Goal: Information Seeking & Learning: Find contact information

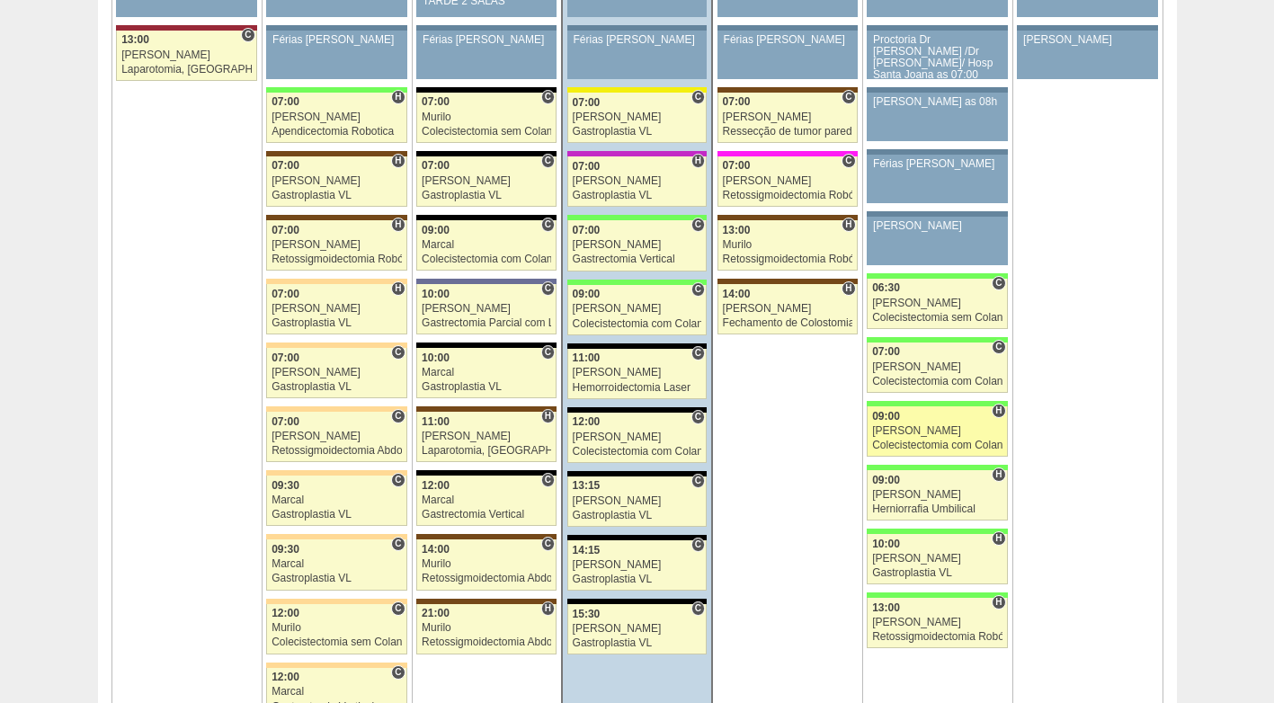
scroll to position [4118, 0]
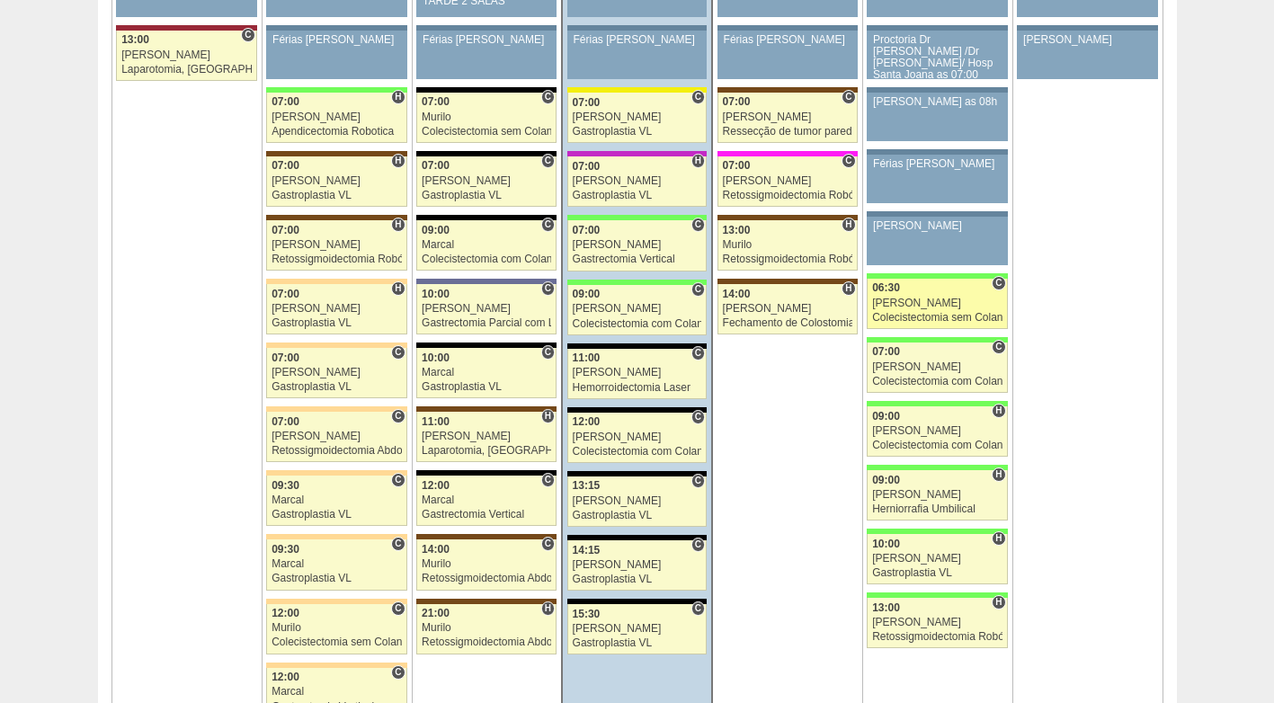
click at [919, 308] on link "87916 Nathan C 06:30 Nathan Colecistectomia sem Colangiografia VL Hospital Bras…" at bounding box center [936, 304] width 140 height 50
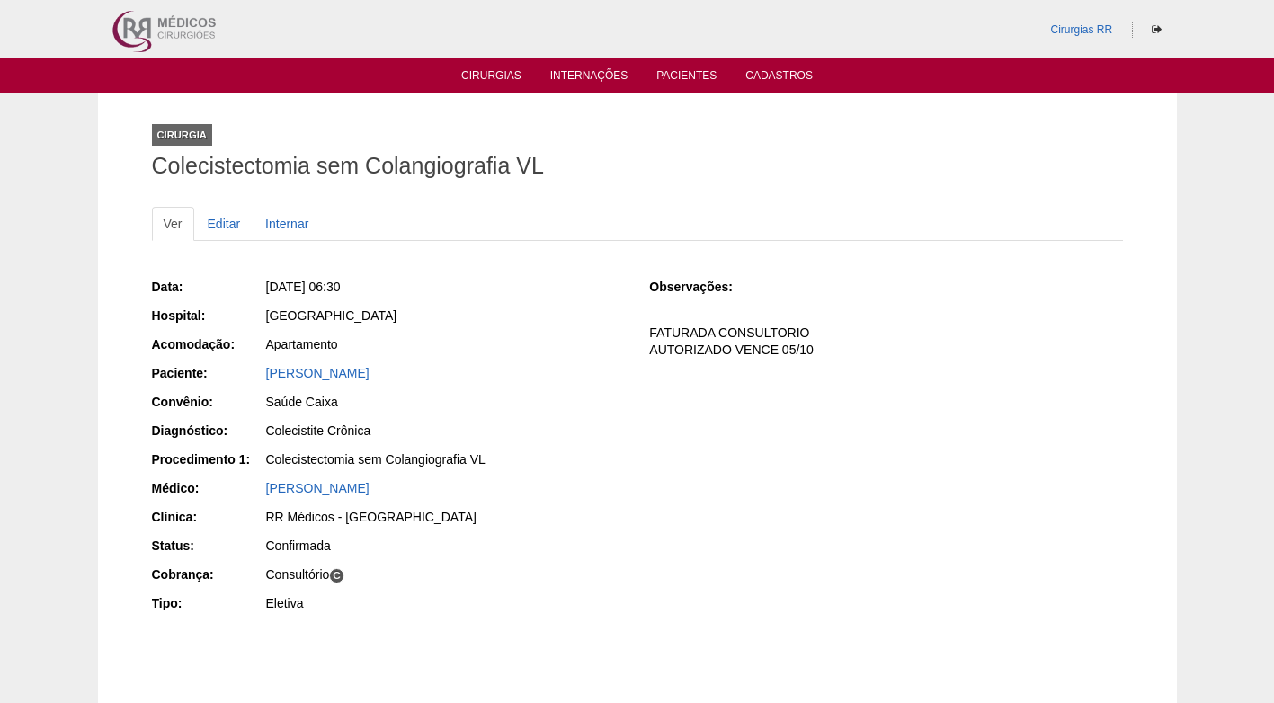
drag, startPoint x: 0, startPoint y: 0, endPoint x: 551, endPoint y: 504, distance: 746.9
click at [551, 504] on div "Data: Sex, 29/08/2025 - 06:30 Hospital: Brasil Acomodação: Apartamento Paciente…" at bounding box center [388, 446] width 473 height 351
click at [501, 342] on div "Apartamento" at bounding box center [445, 344] width 359 height 18
click at [509, 337] on div "Apartamento" at bounding box center [445, 344] width 359 height 18
click at [498, 329] on div "Data: Sex, 29/08/2025 - 06:30 Hospital: Brasil Acomodação: Apartamento Paciente…" at bounding box center [388, 446] width 473 height 351
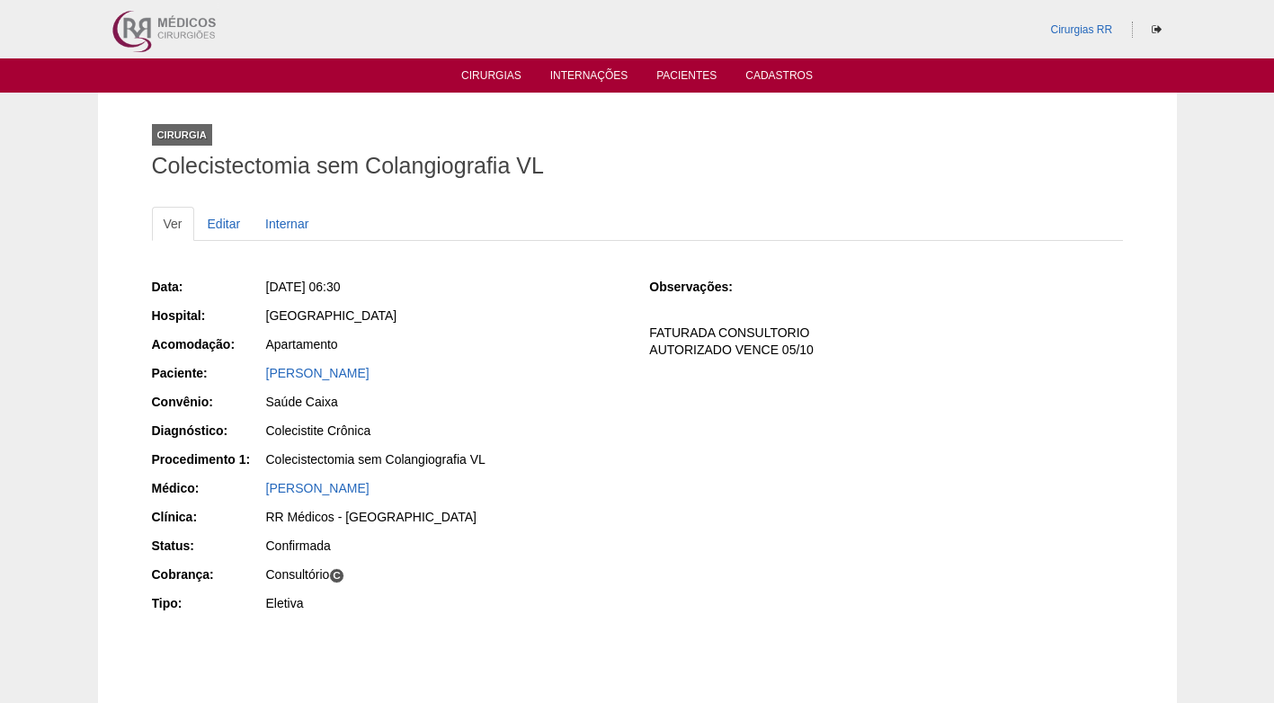
drag, startPoint x: 443, startPoint y: 174, endPoint x: 453, endPoint y: 170, distance: 10.9
click at [445, 174] on h1 "Colecistectomia sem Colangiografia VL" at bounding box center [637, 166] width 971 height 22
click at [493, 76] on link "Cirurgias" at bounding box center [491, 76] width 60 height 15
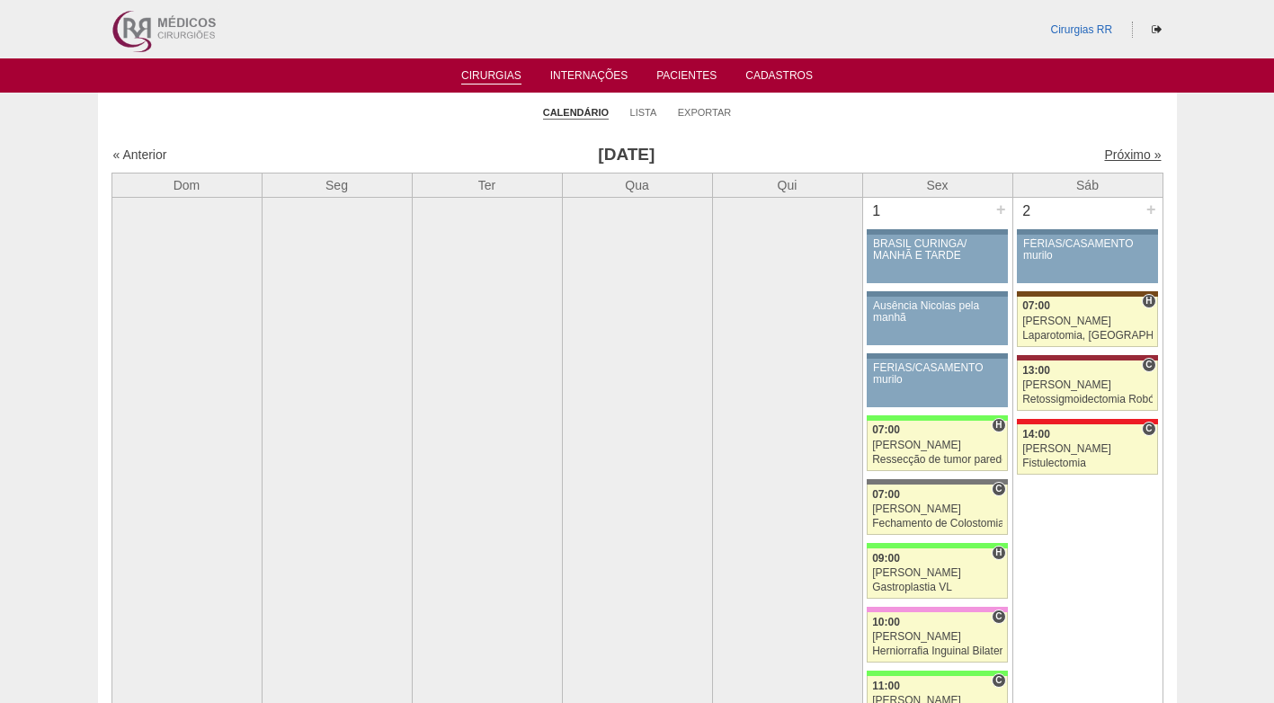
click at [1104, 151] on link "Próximo »" at bounding box center [1132, 154] width 57 height 14
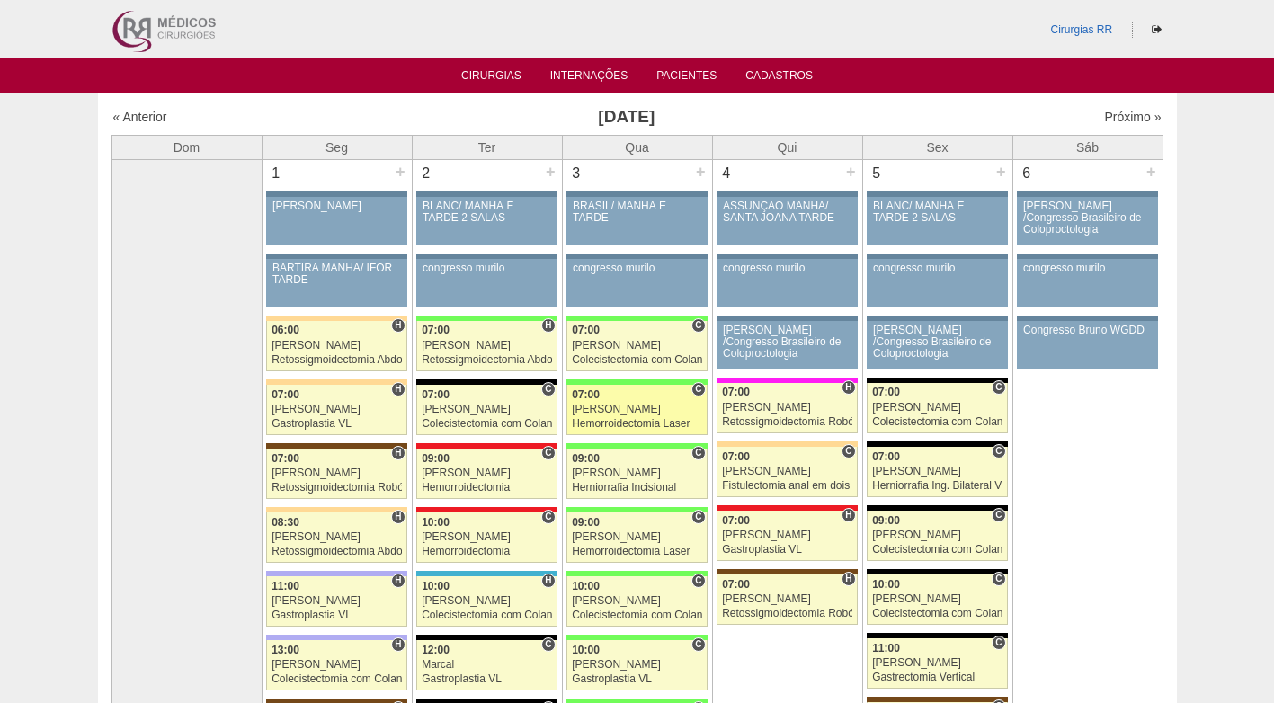
click at [636, 422] on div "Hemorroidectomia Laser" at bounding box center [637, 424] width 130 height 12
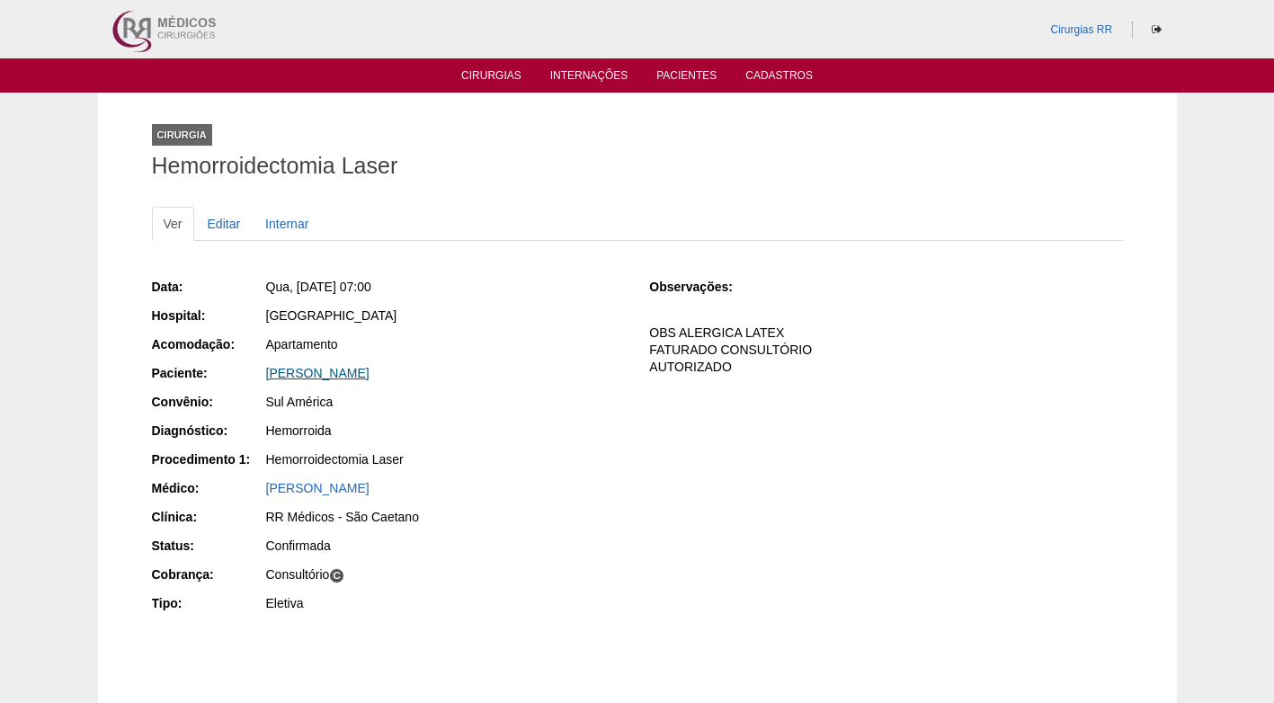
click at [369, 377] on link "[PERSON_NAME]" at bounding box center [317, 373] width 103 height 14
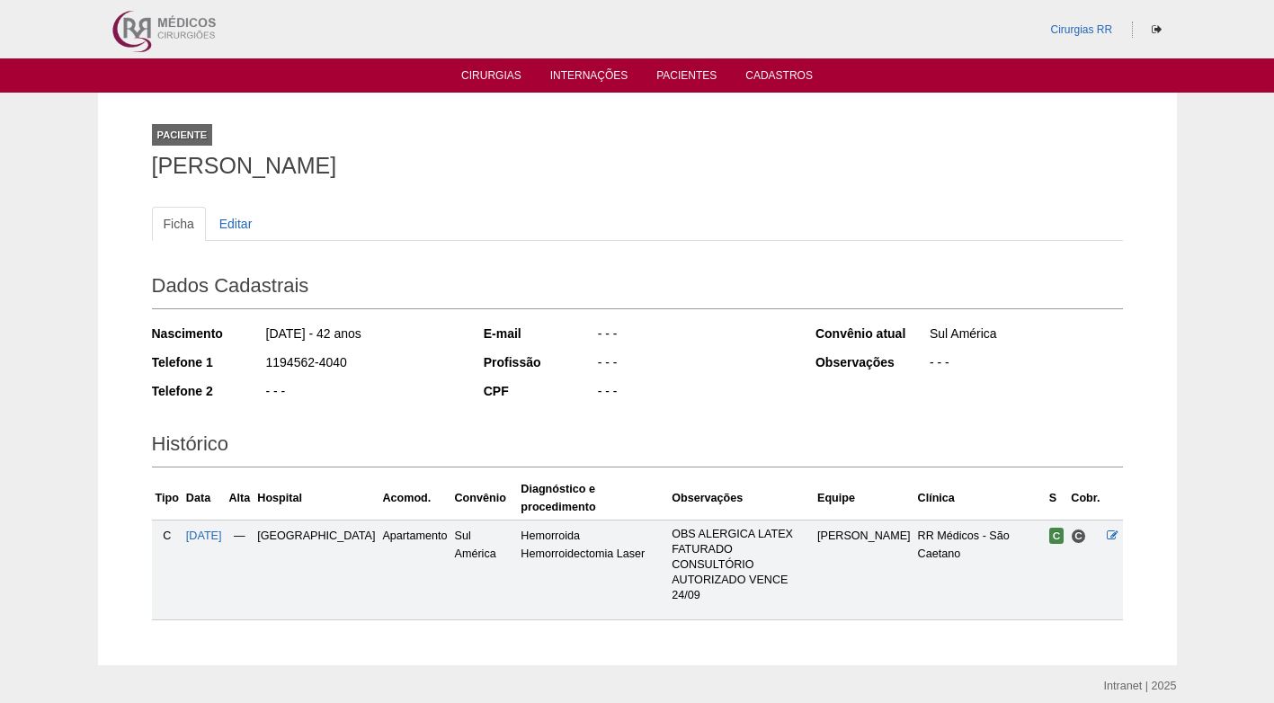
drag, startPoint x: 320, startPoint y: 367, endPoint x: 234, endPoint y: 369, distance: 86.3
click at [234, 369] on div "Telefone 1 1194562-4040" at bounding box center [305, 364] width 307 height 22
copy div "1194562-4040"
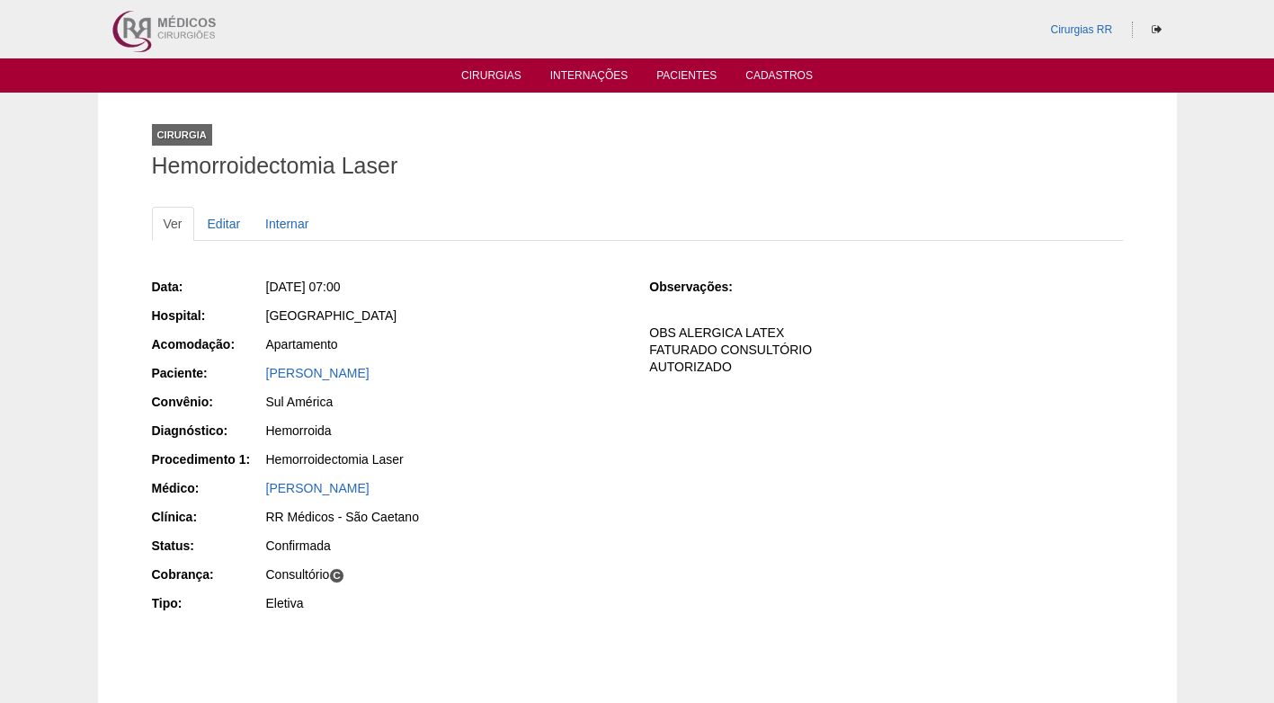
click at [536, 326] on div "[GEOGRAPHIC_DATA]" at bounding box center [444, 318] width 360 height 22
click at [539, 326] on div "[GEOGRAPHIC_DATA]" at bounding box center [444, 318] width 360 height 22
click at [548, 446] on div "Data: Qua, 03/09/2025 - 07:00 Hospital: Brasil Acomodação: Apartamento Paciente…" at bounding box center [388, 446] width 473 height 351
click at [538, 430] on div "Hemorroida" at bounding box center [445, 431] width 359 height 18
click at [539, 430] on div "Hemorroida" at bounding box center [445, 431] width 359 height 18
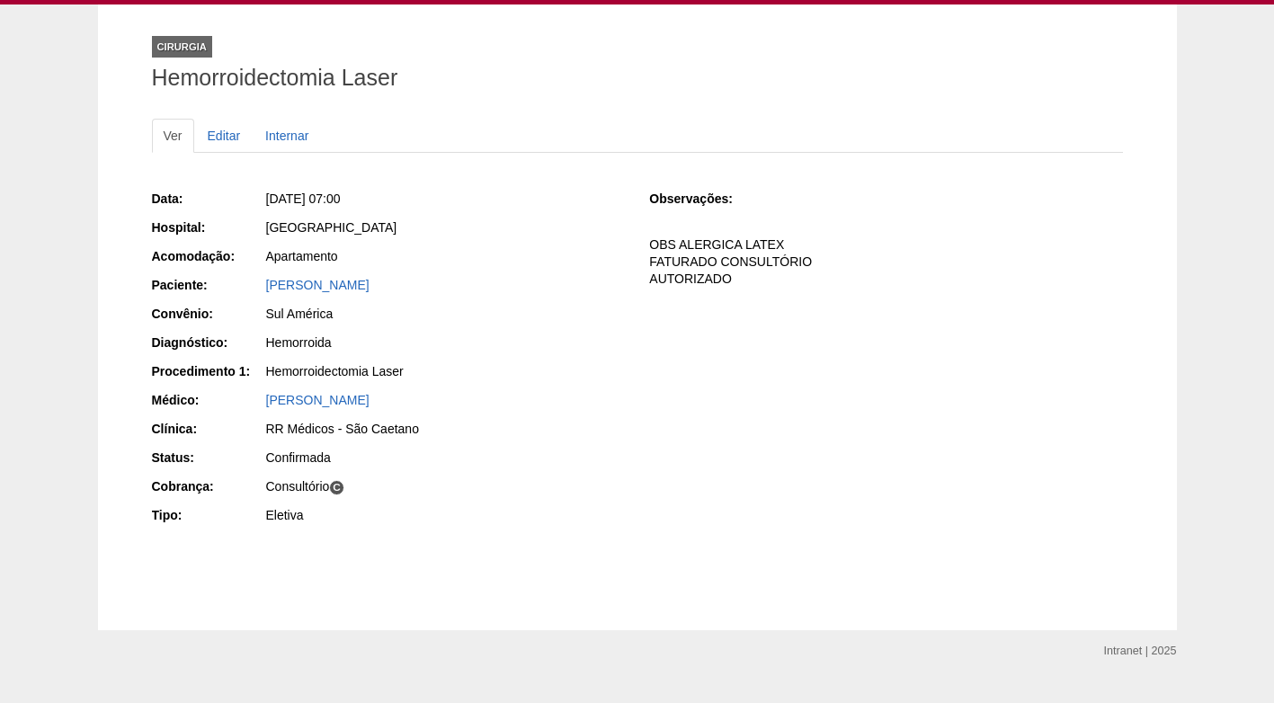
scroll to position [90, 0]
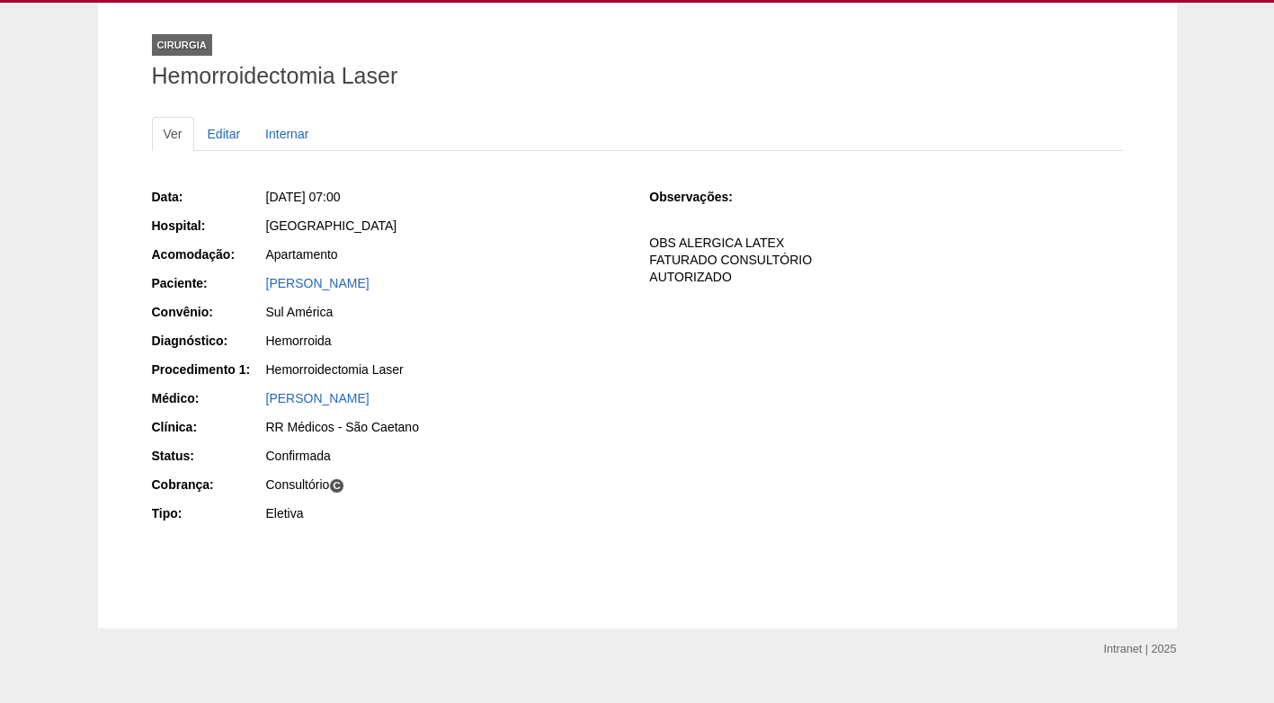
click at [538, 382] on div "Hemorroidectomia Laser" at bounding box center [444, 371] width 360 height 22
drag, startPoint x: 502, startPoint y: 316, endPoint x: 455, endPoint y: 219, distance: 108.1
click at [502, 313] on div "Sul América" at bounding box center [445, 312] width 359 height 18
click at [240, 139] on link "Editar" at bounding box center [224, 134] width 57 height 34
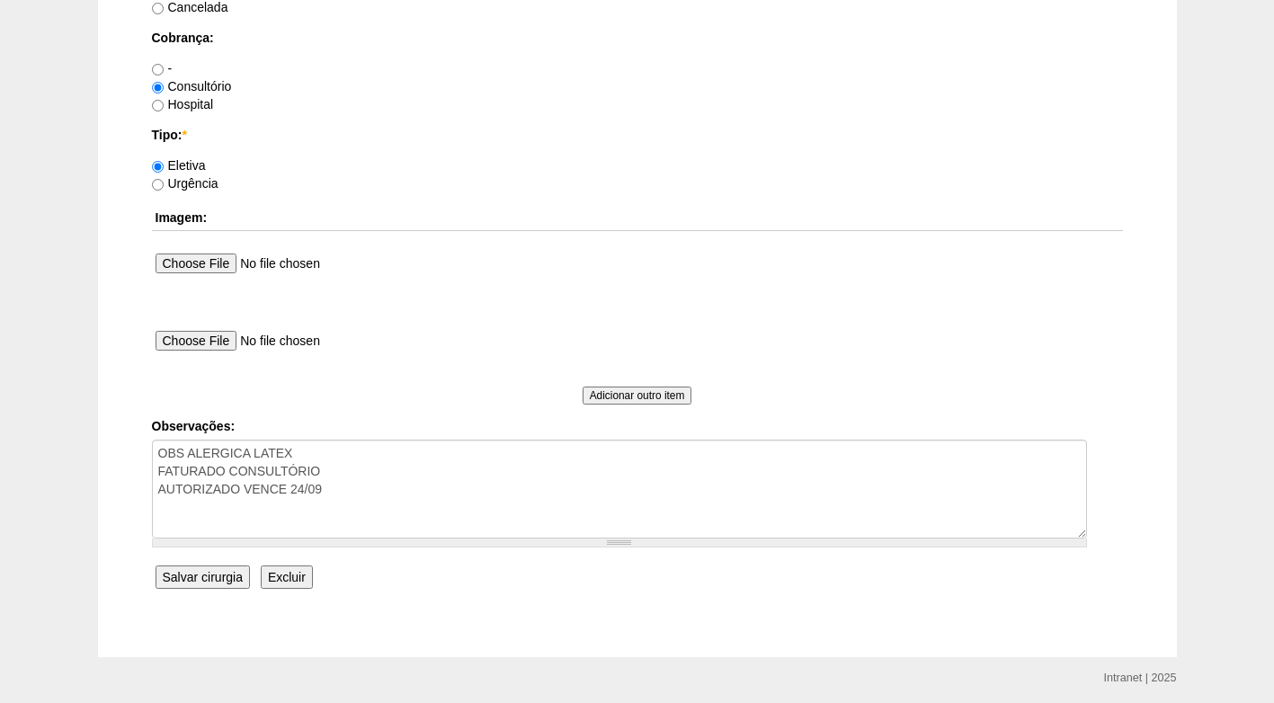
scroll to position [1524, 0]
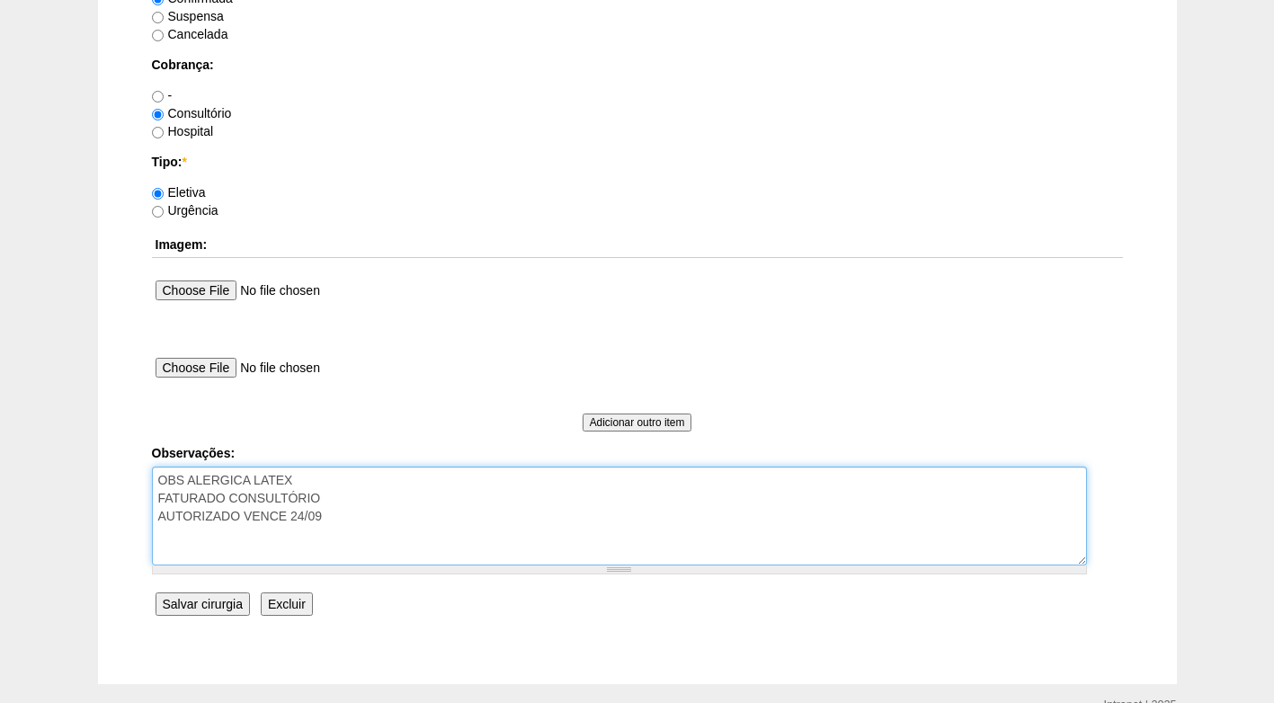
click at [361, 487] on textarea "OBS ALERGICA LATEX FATURADO CONSULTÓRIO AUTORIZADO VENCE 24/09" at bounding box center [619, 516] width 935 height 99
type textarea "OBS ALERGICA LATEX - LASER FATURADO CONSULTÓRIO AUTORIZADO VENCE 24/09"
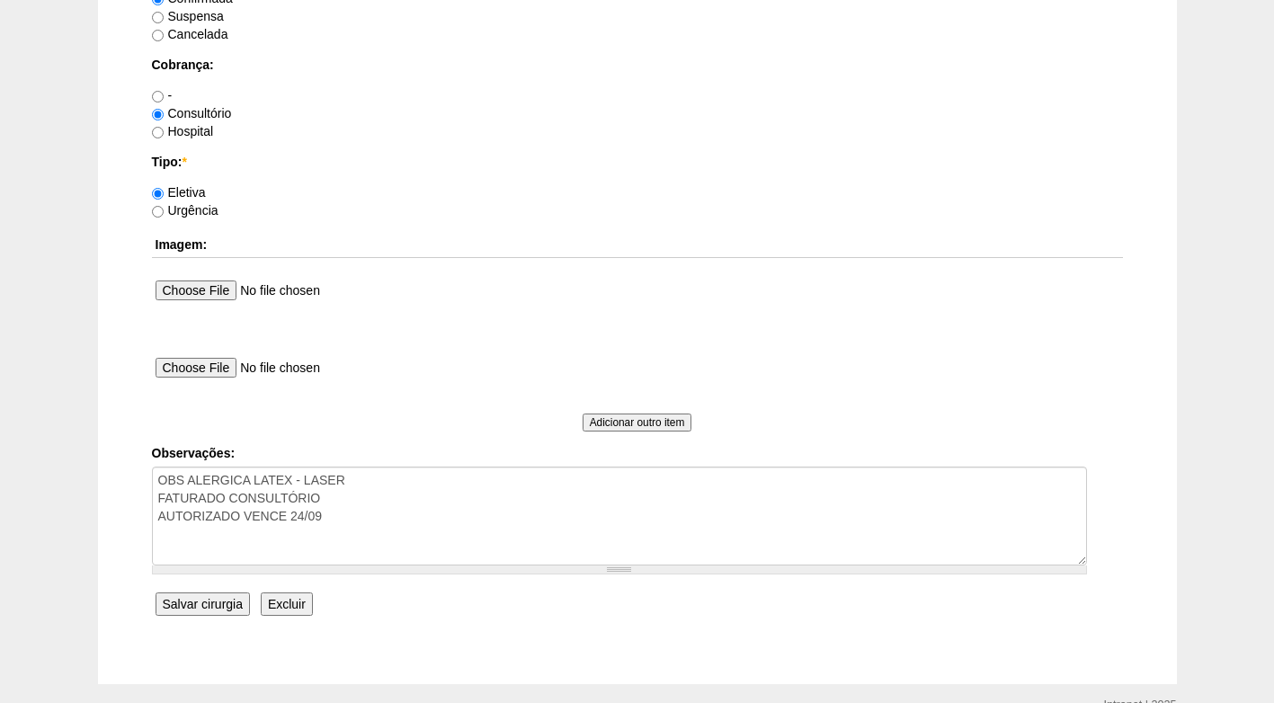
click at [231, 602] on input "Salvar cirurgia" at bounding box center [203, 603] width 94 height 23
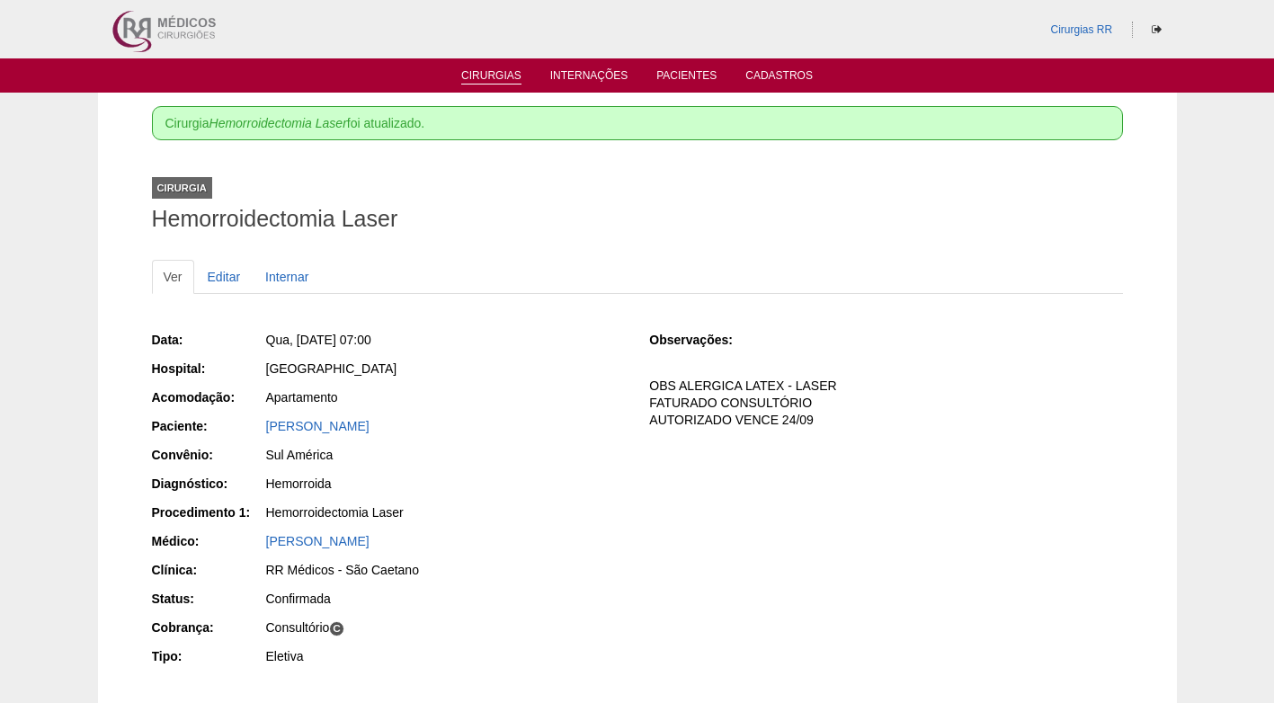
click at [500, 75] on link "Cirurgias" at bounding box center [491, 76] width 60 height 15
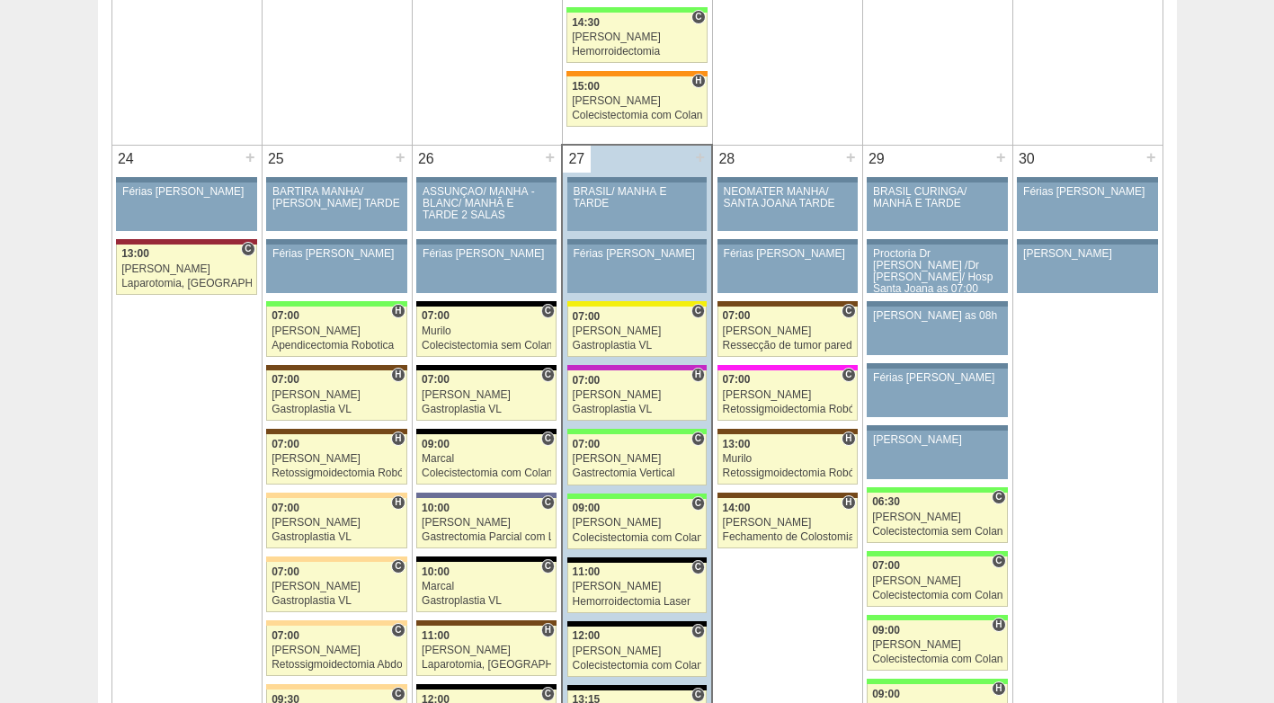
scroll to position [4045, 0]
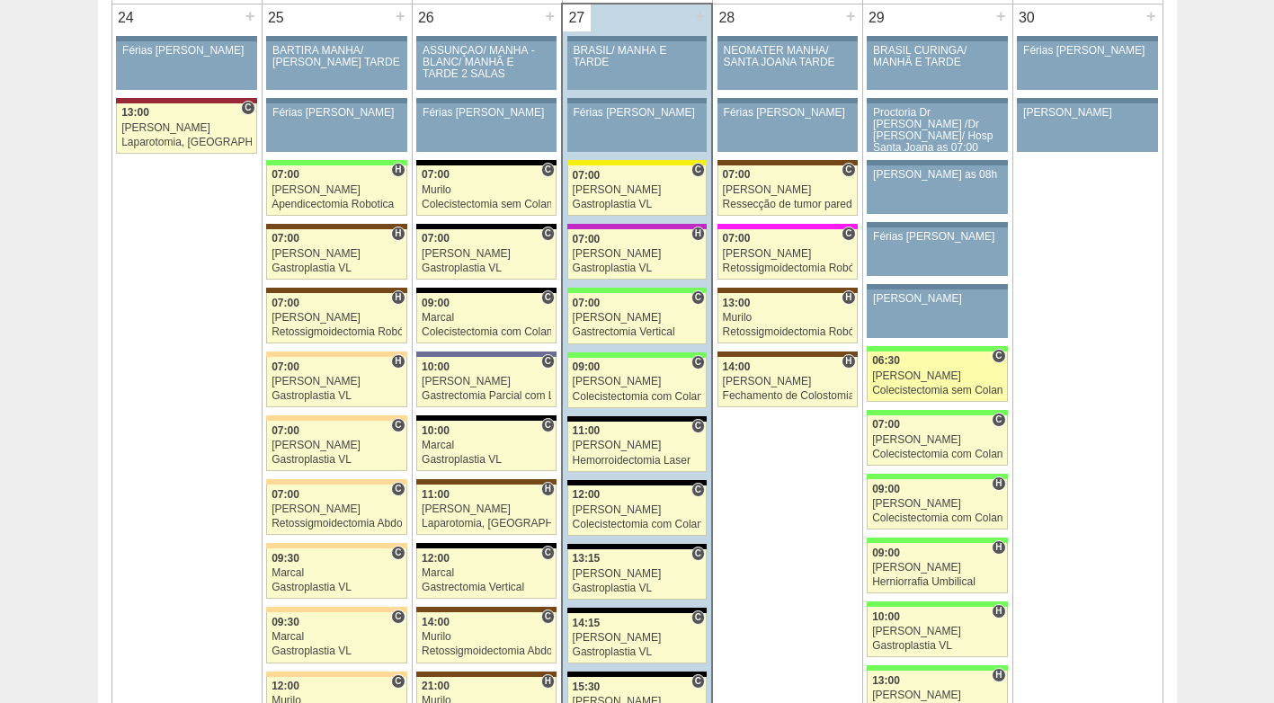
click at [925, 376] on div "[PERSON_NAME]" at bounding box center [937, 376] width 130 height 12
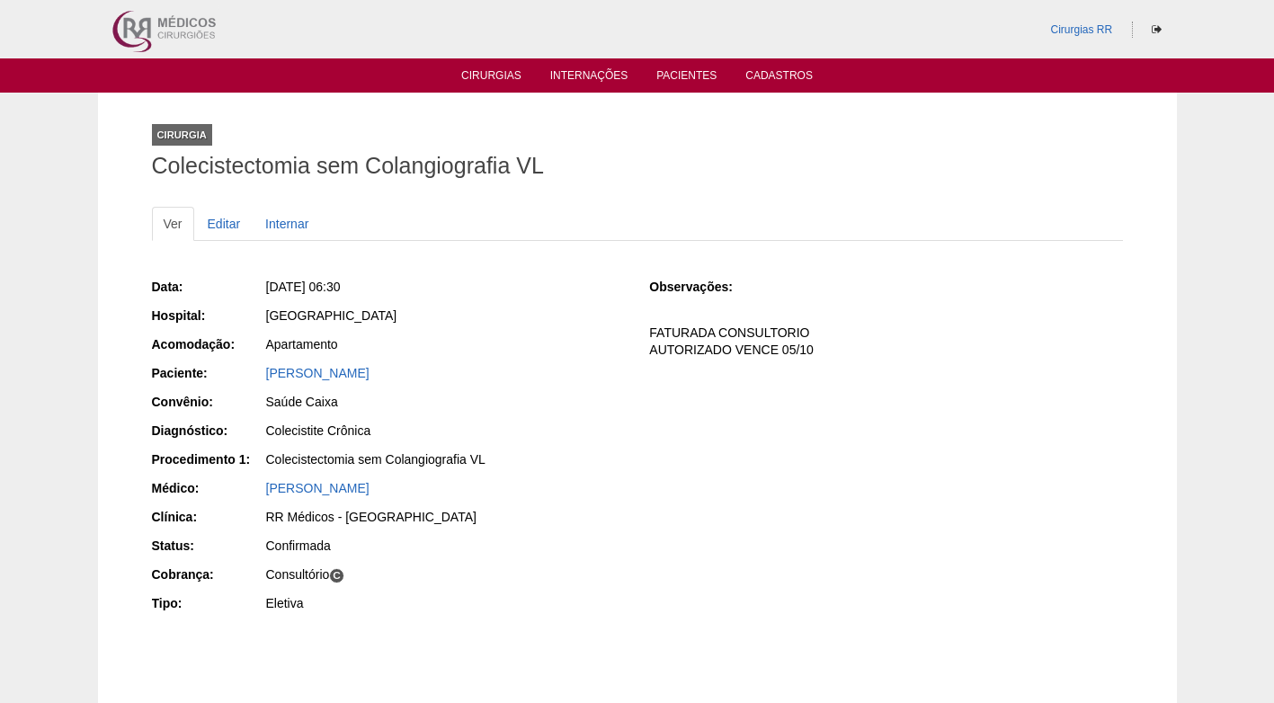
click at [681, 493] on div "Data: [DATE] 06:30 Hospital: [GEOGRAPHIC_DATA] Acomodação: Apartamento Paciente…" at bounding box center [637, 446] width 971 height 351
drag, startPoint x: 419, startPoint y: 373, endPoint x: 230, endPoint y: 379, distance: 188.9
click at [230, 379] on div "Paciente: LUCIANA FERREIRA CASIMIRO" at bounding box center [388, 375] width 473 height 22
copy div "Paciente: LUCIANA FERREIRA CASIMIRO"
click at [619, 416] on div "Data: Sex, 29/08/2025 - 06:30 Hospital: Brasil Acomodação: Apartamento Paciente…" at bounding box center [388, 446] width 473 height 351
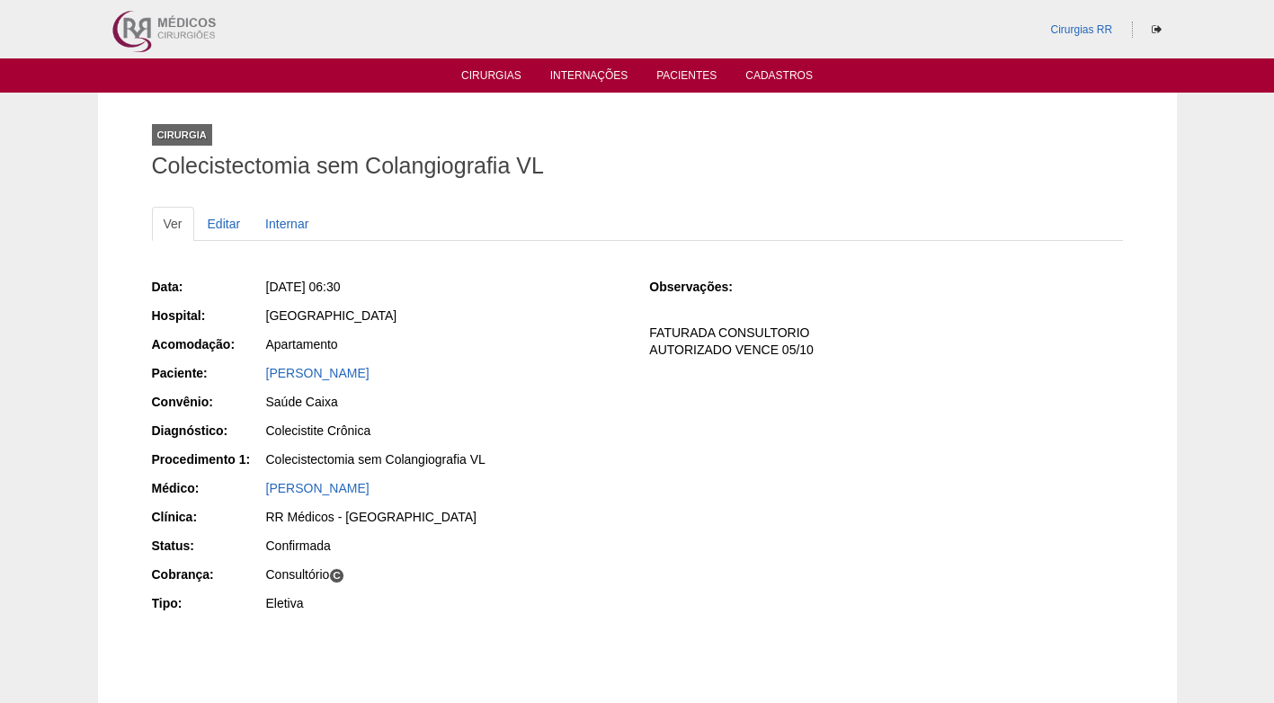
drag, startPoint x: 602, startPoint y: 403, endPoint x: 587, endPoint y: 360, distance: 44.9
click at [604, 403] on div "Saúde Caixa" at bounding box center [445, 402] width 359 height 18
click at [529, 278] on div "Sex, 29/08/2025 - 06:30" at bounding box center [445, 287] width 359 height 18
click at [488, 68] on ul "Cirurgias Internações Pacientes Cadastros" at bounding box center [637, 75] width 1274 height 34
click at [491, 78] on link "Cirurgias" at bounding box center [491, 76] width 60 height 15
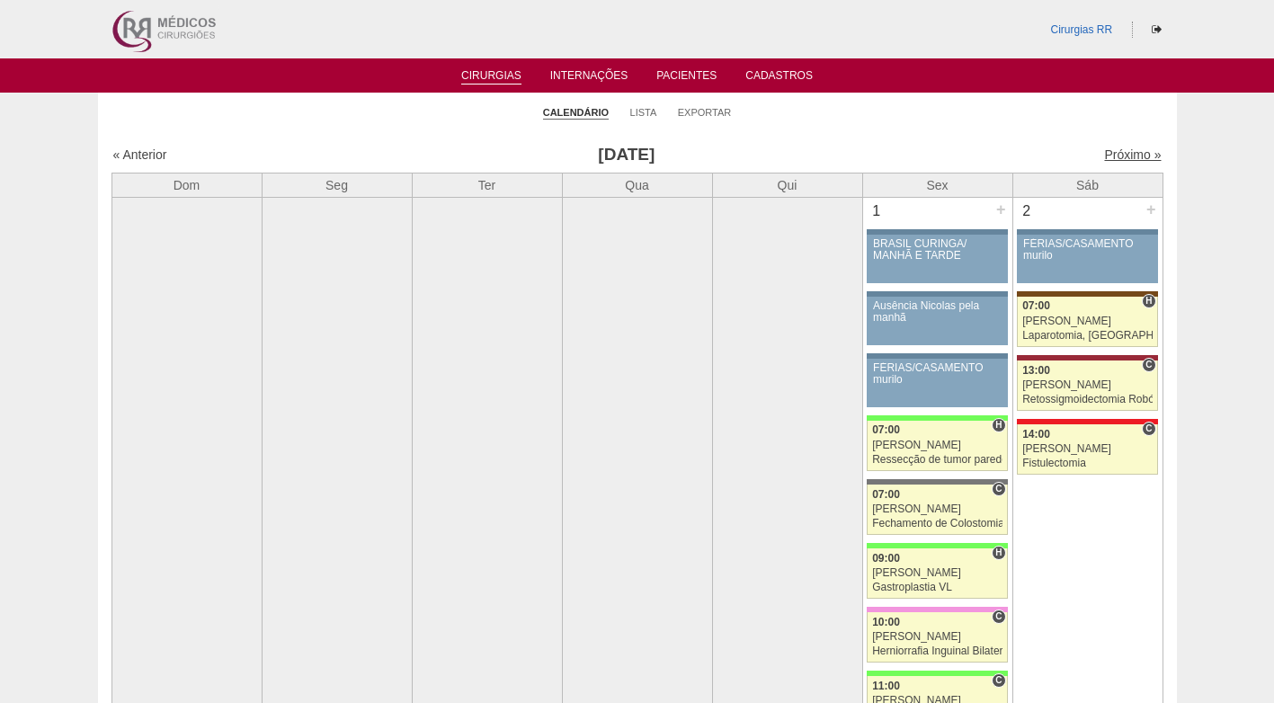
click at [1126, 151] on link "Próximo »" at bounding box center [1132, 154] width 57 height 14
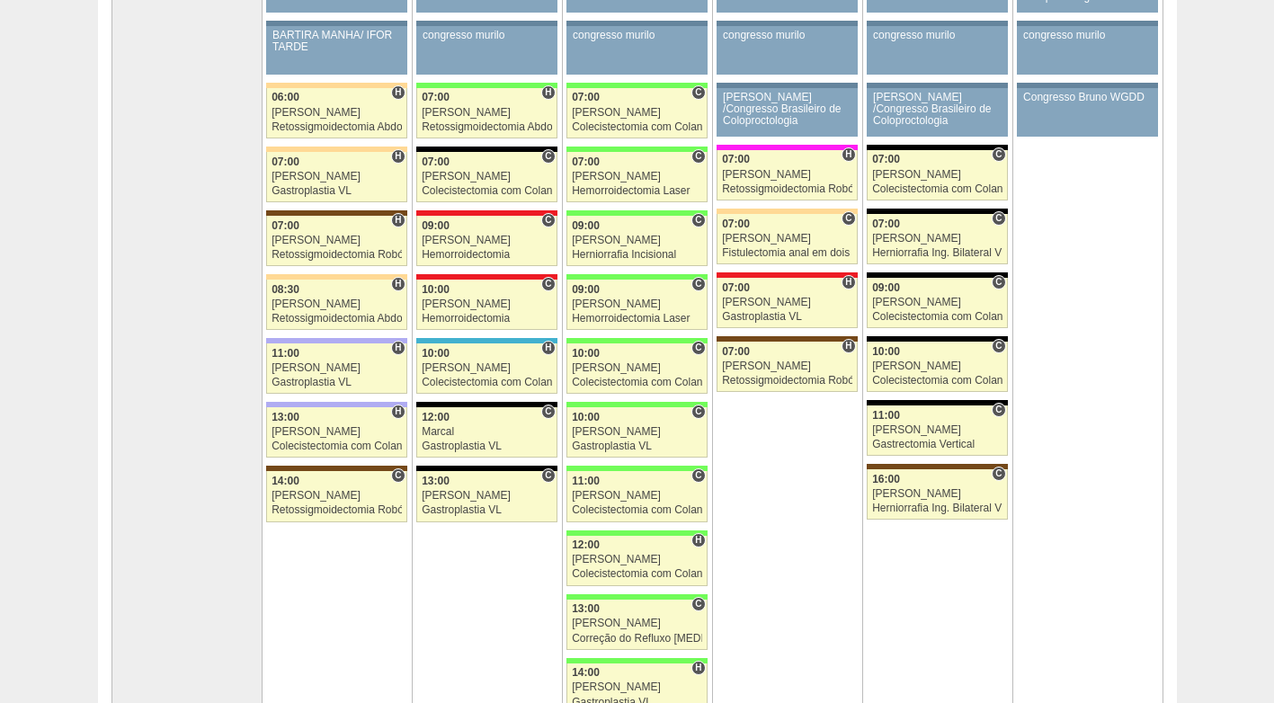
scroll to position [270, 0]
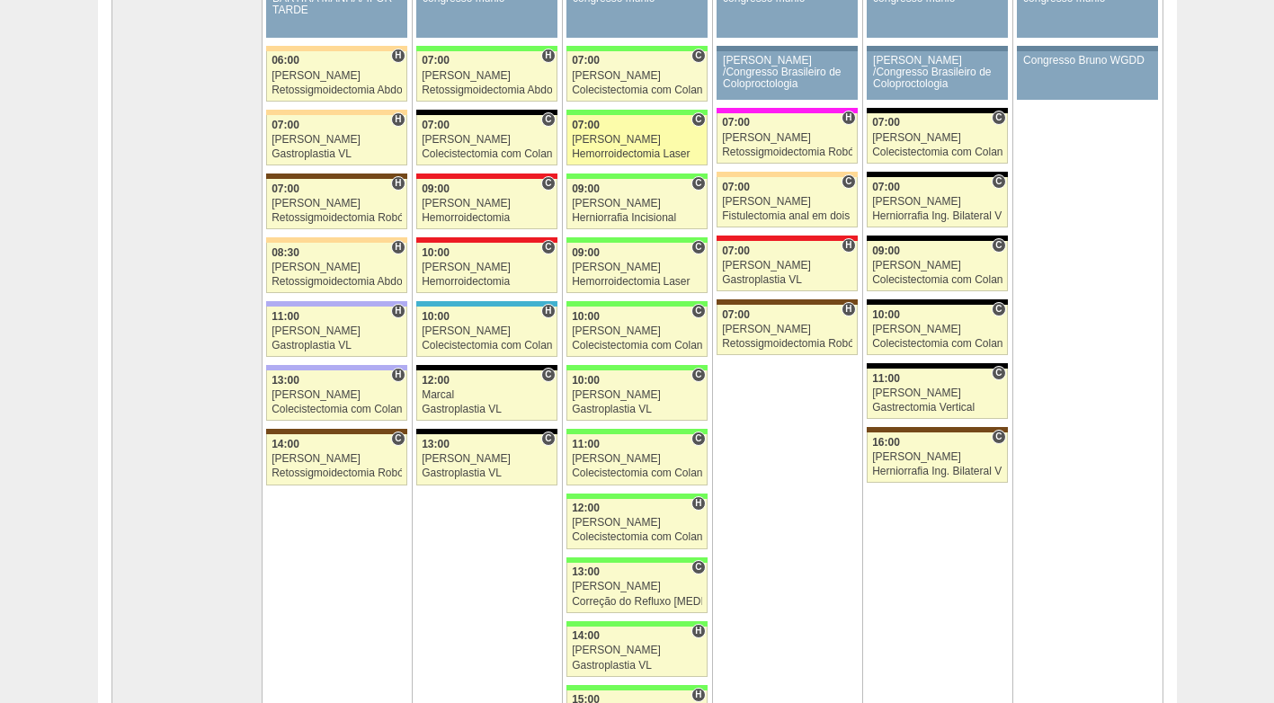
click at [641, 138] on div "[PERSON_NAME]" at bounding box center [637, 140] width 130 height 12
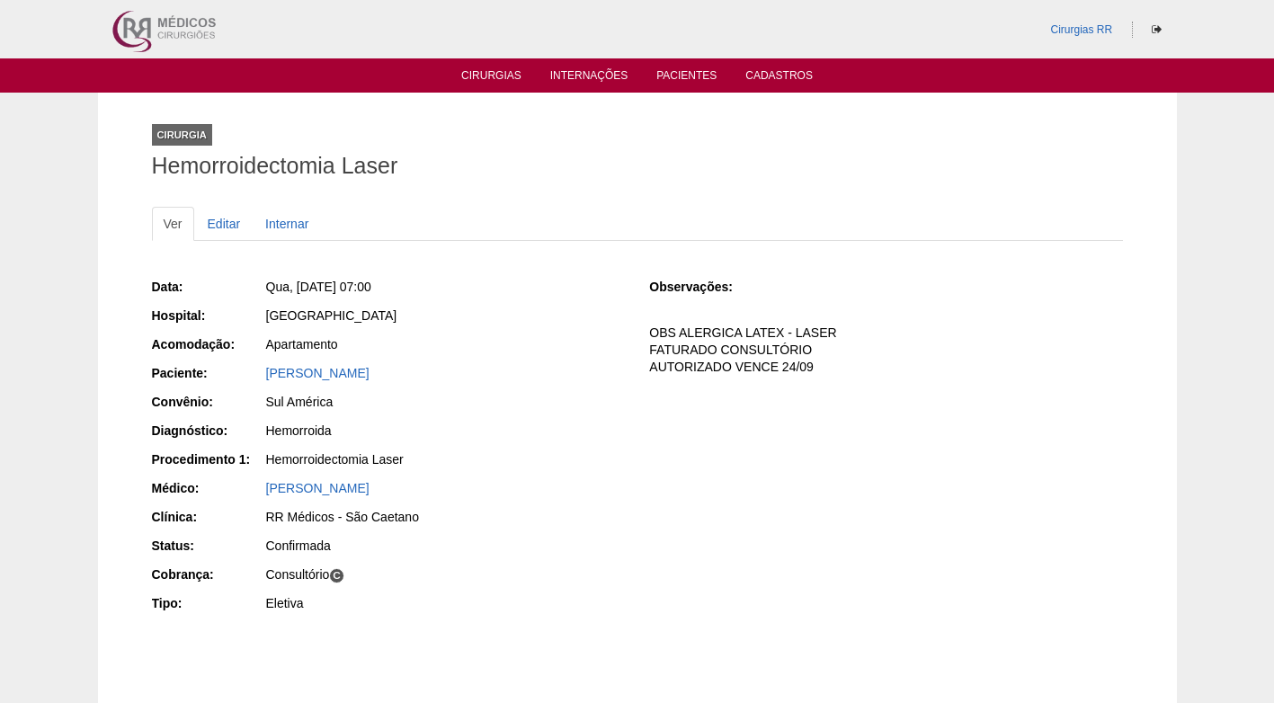
drag, startPoint x: 411, startPoint y: 374, endPoint x: 252, endPoint y: 379, distance: 159.2
click at [252, 379] on div "Paciente: [PERSON_NAME]" at bounding box center [388, 375] width 473 height 22
copy div "Paciente: [PERSON_NAME]"
drag, startPoint x: 526, startPoint y: 355, endPoint x: 535, endPoint y: 350, distance: 10.5
click at [529, 353] on div "Apartamento" at bounding box center [444, 346] width 360 height 22
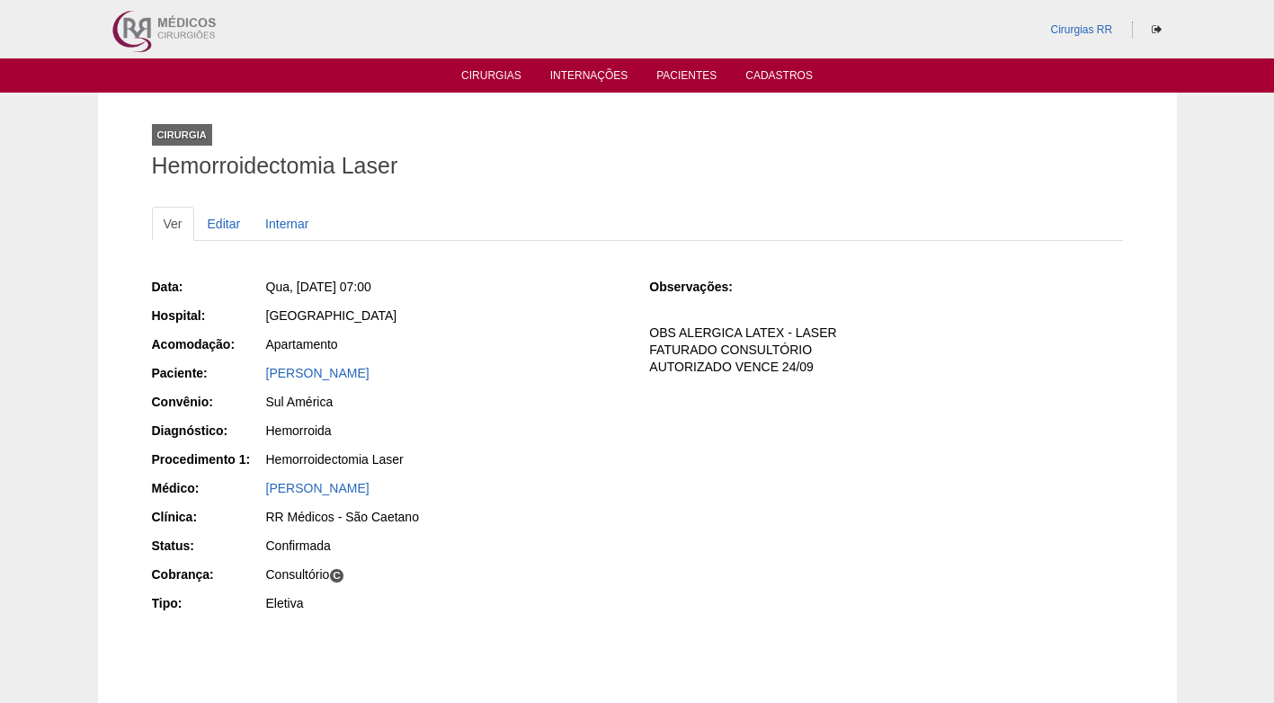
click at [529, 208] on ul "Ver Editar Internar" at bounding box center [637, 224] width 971 height 34
click at [498, 76] on link "Cirurgias" at bounding box center [491, 76] width 60 height 15
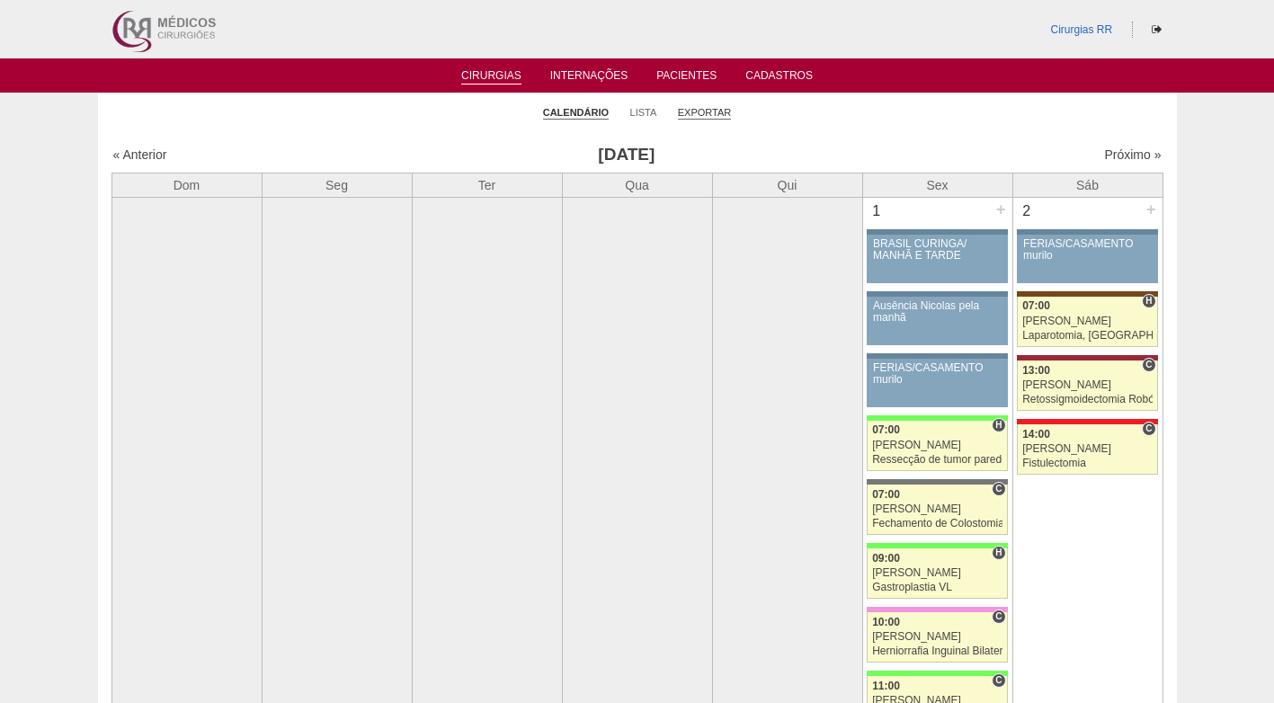
click at [704, 111] on link "Exportar" at bounding box center [705, 112] width 54 height 13
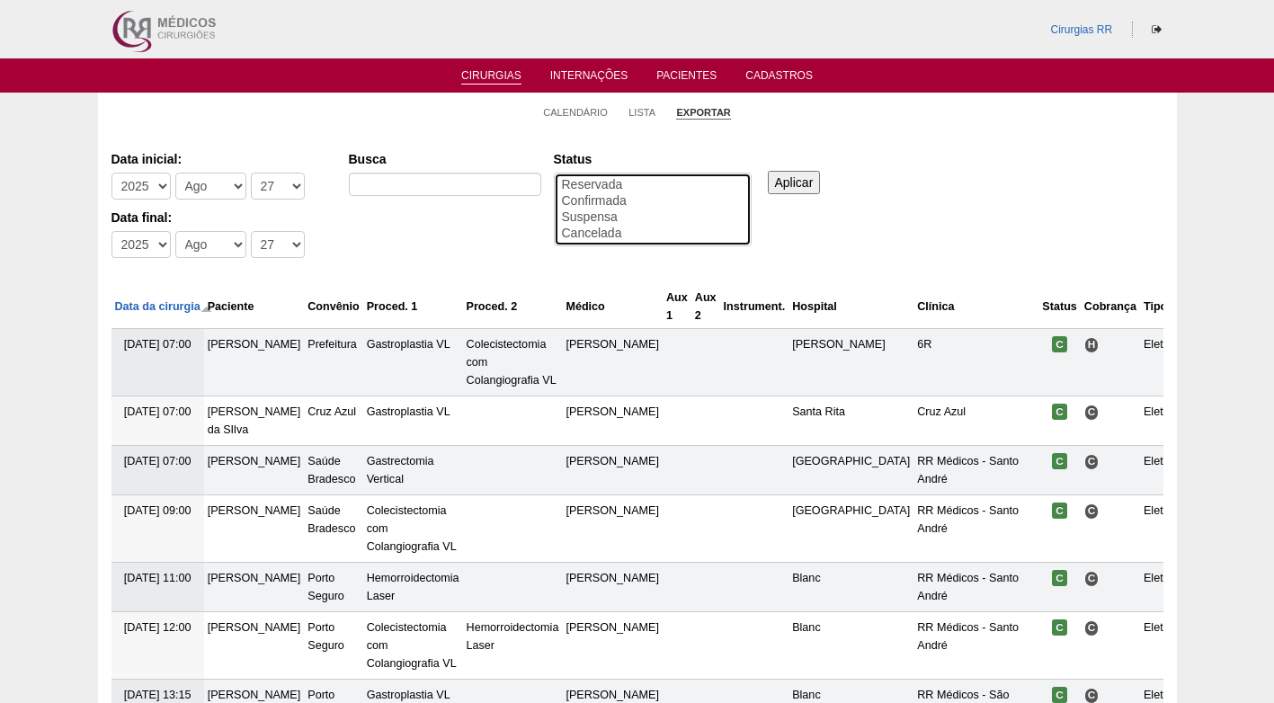
select select "conf"
click at [654, 200] on option "Confirmada" at bounding box center [652, 201] width 185 height 16
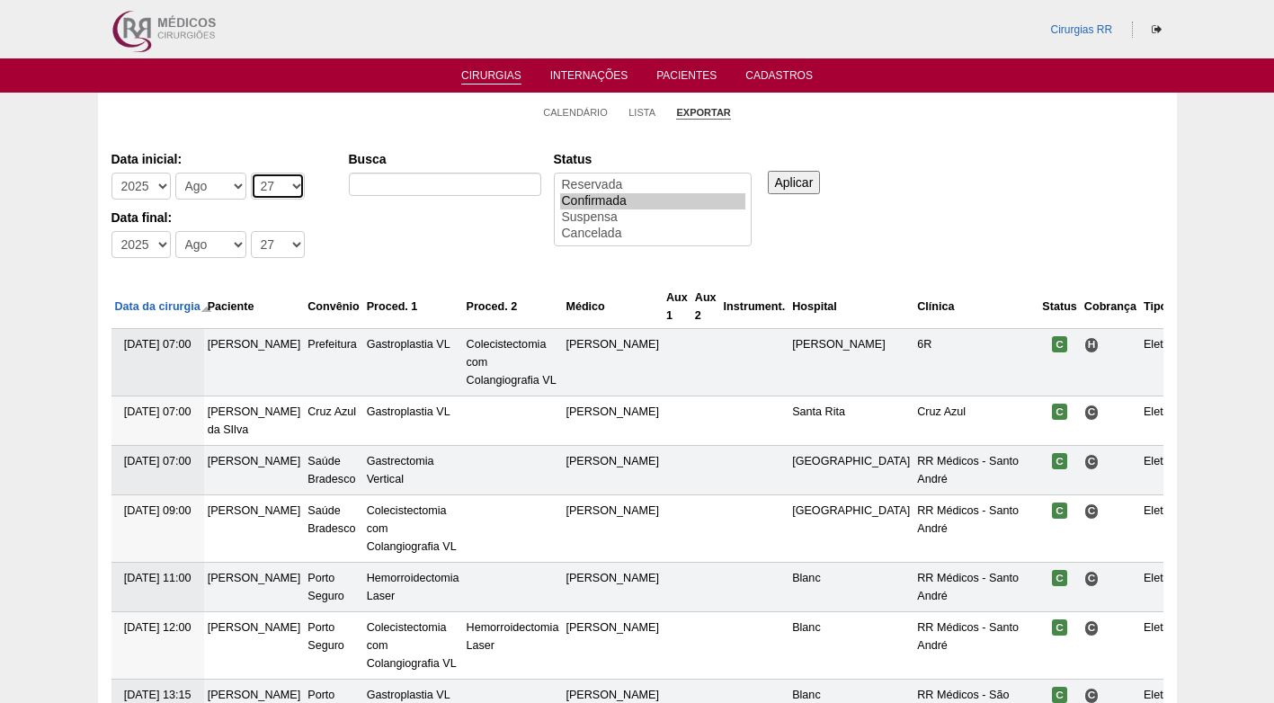
click at [272, 191] on select "-Dia 1 2 3 4 5 6 7 8 9 10 11 12 13 14 15 16 17 18 19 20 21 22 23 24 25 26 27 28…" at bounding box center [278, 186] width 54 height 27
select select "29"
click at [251, 173] on select "-Dia 1 2 3 4 5 6 7 8 9 10 11 12 13 14 15 16 17 18 19 20 21 22 23 24 25 26 27 28…" at bounding box center [278, 186] width 54 height 27
click at [253, 240] on select "-Dia 1 2 3 4 5 6 7 8 9 10 11 12 13 14 15 16 17 18 19 20 21 22 23 24 25 26 27 28…" at bounding box center [278, 244] width 54 height 27
select select "29"
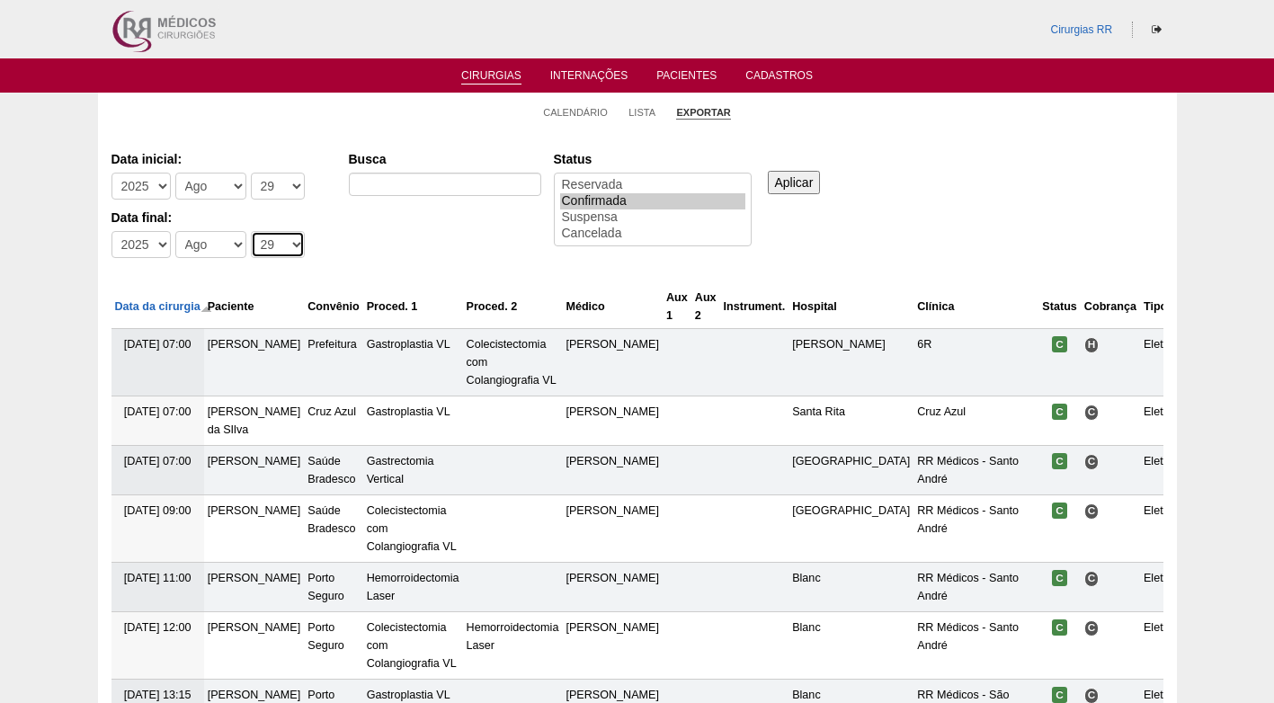
click at [251, 231] on select "-Dia 1 2 3 4 5 6 7 8 9 10 11 12 13 14 15 16 17 18 19 20 21 22 23 24 25 26 27 28…" at bounding box center [278, 244] width 54 height 27
click at [793, 171] on input "Aplicar" at bounding box center [794, 182] width 53 height 23
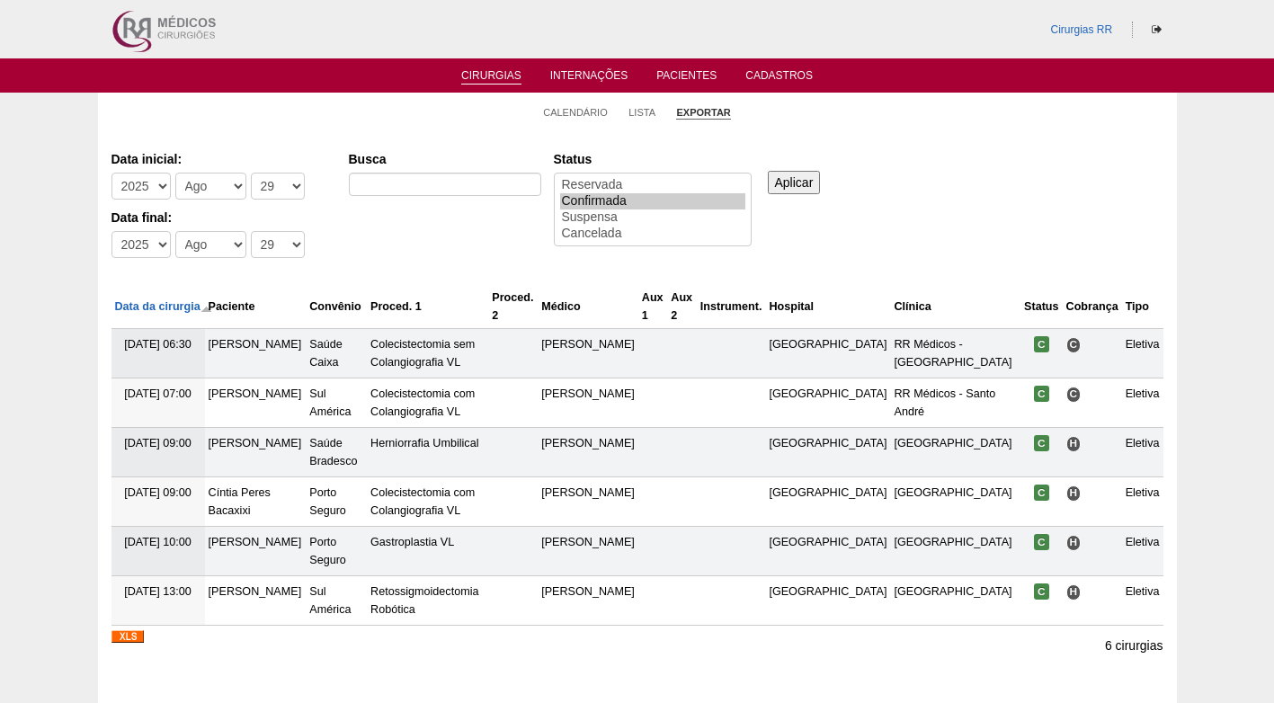
click at [125, 634] on img at bounding box center [127, 636] width 32 height 13
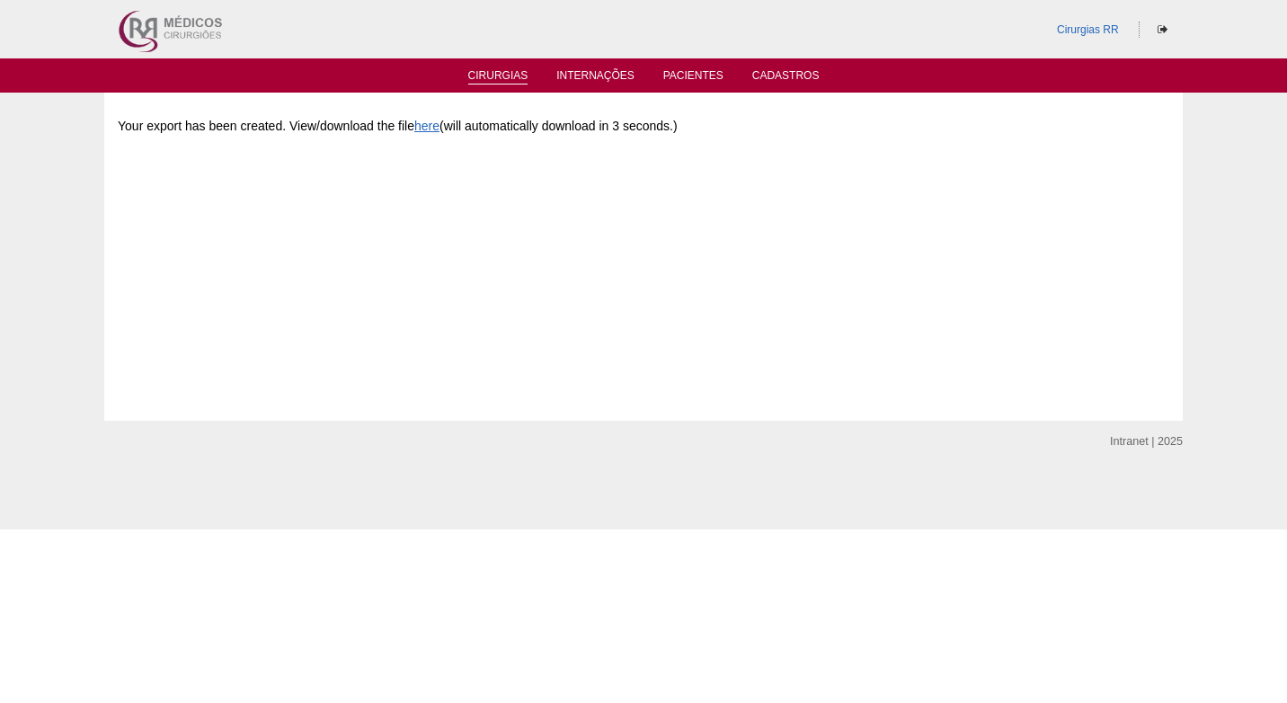
click at [510, 75] on link "Cirurgias" at bounding box center [498, 76] width 60 height 15
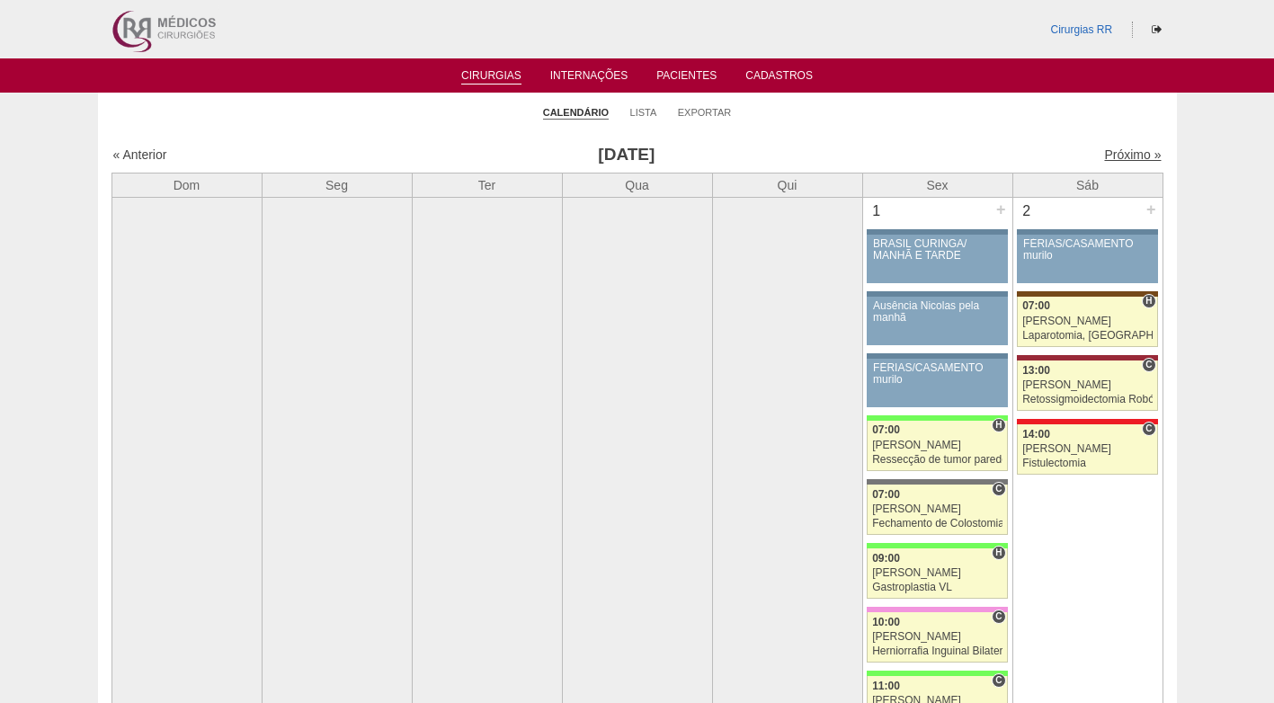
click at [1120, 151] on link "Próximo »" at bounding box center [1132, 154] width 57 height 14
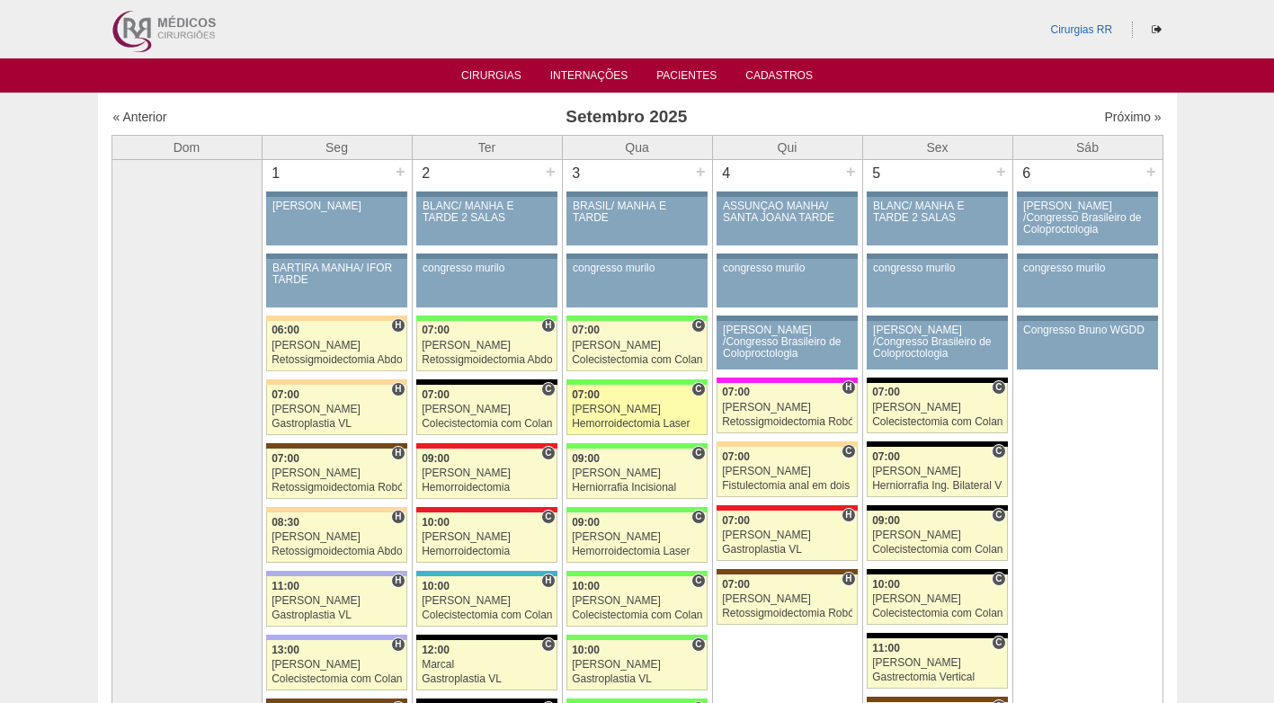
click at [620, 420] on div "Hemorroidectomia Laser" at bounding box center [637, 424] width 130 height 12
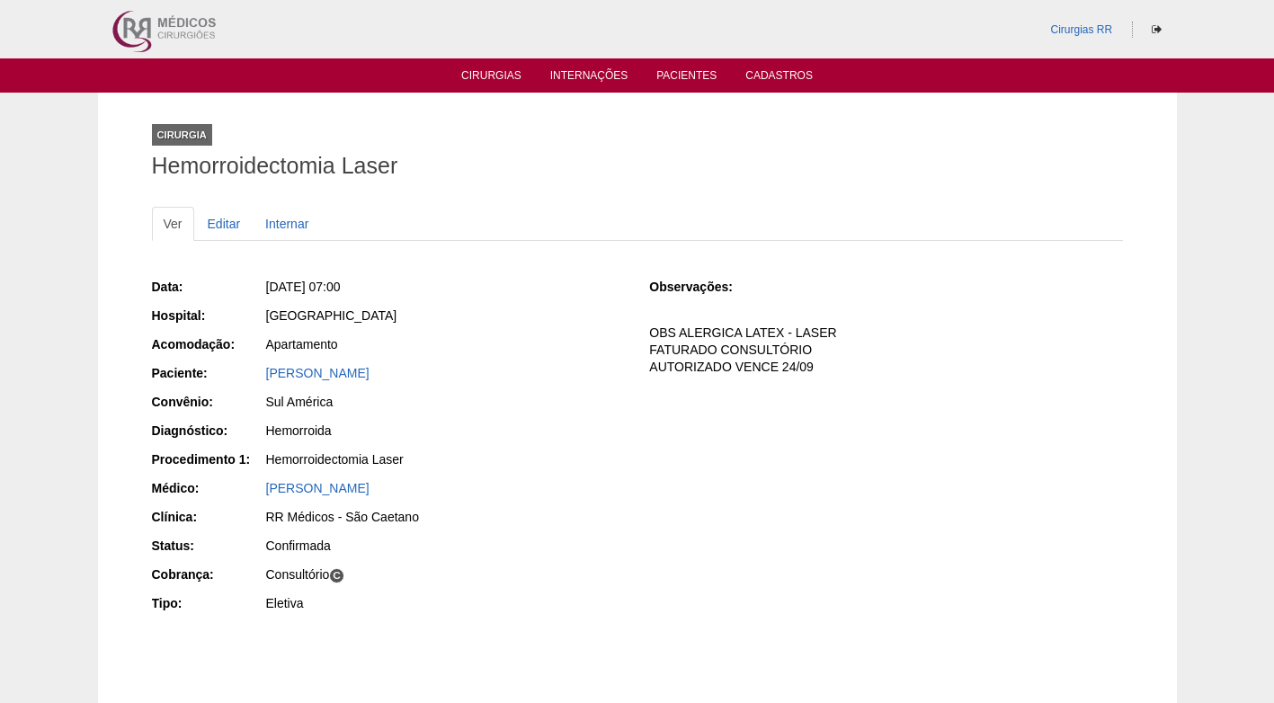
click at [781, 212] on ul "Ver Editar Internar" at bounding box center [637, 224] width 971 height 34
click at [516, 195] on div "Ver Editar Internar Data: Qua, 03/09/2025 - 07:00 Hospital: Brasil Acomodação: …" at bounding box center [637, 431] width 971 height 484
click at [499, 78] on link "Cirurgias" at bounding box center [491, 76] width 60 height 15
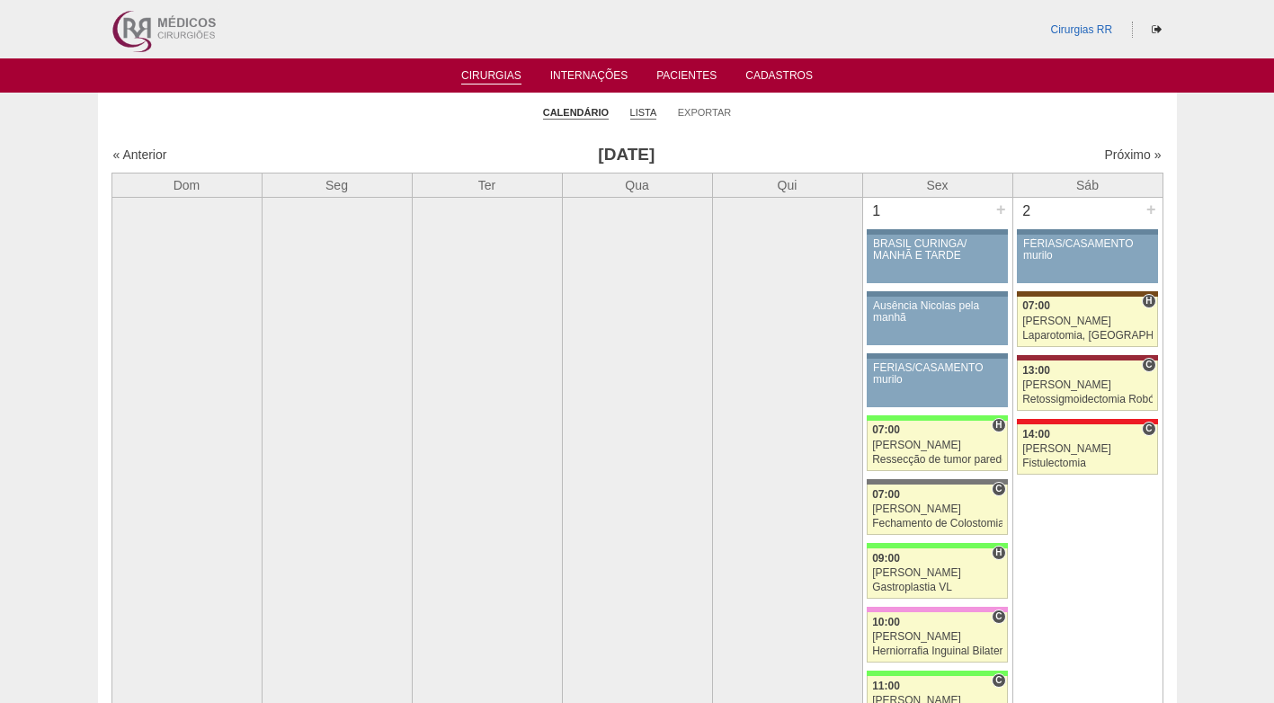
click at [643, 112] on link "Lista" at bounding box center [643, 112] width 27 height 13
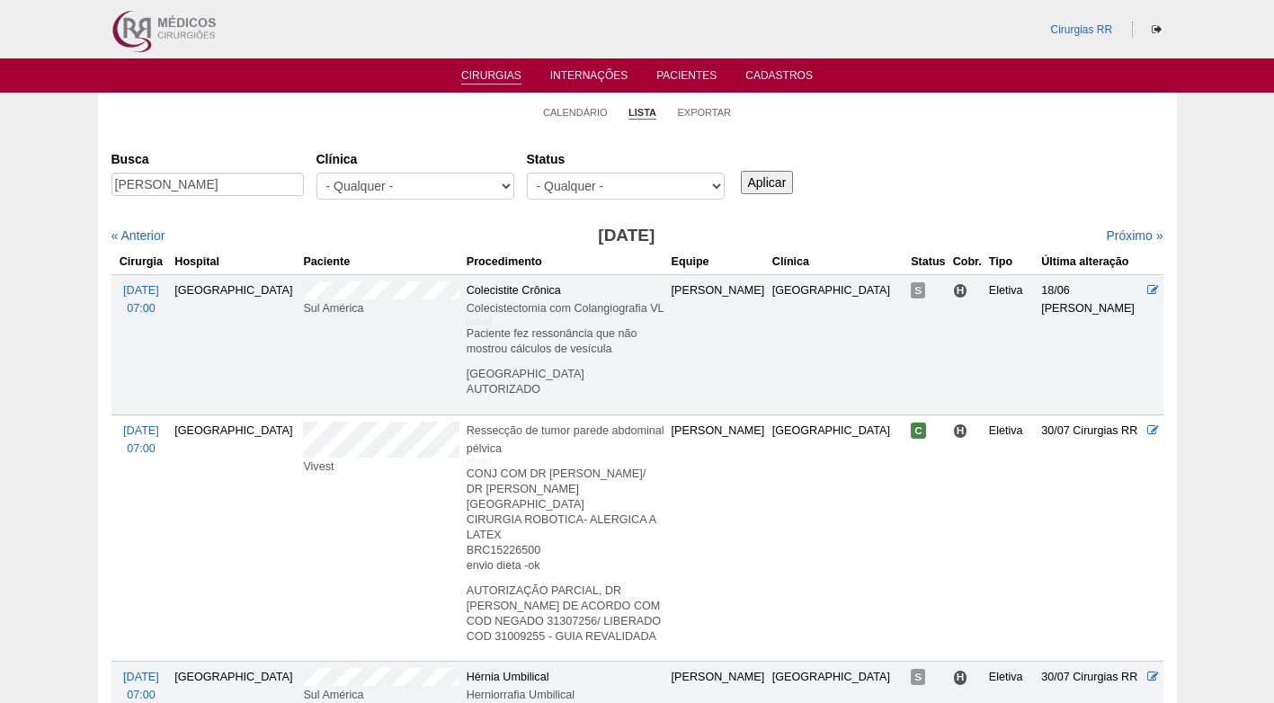
type input "Alessandra Varollo"
click at [773, 176] on input "Aplicar" at bounding box center [767, 182] width 53 height 23
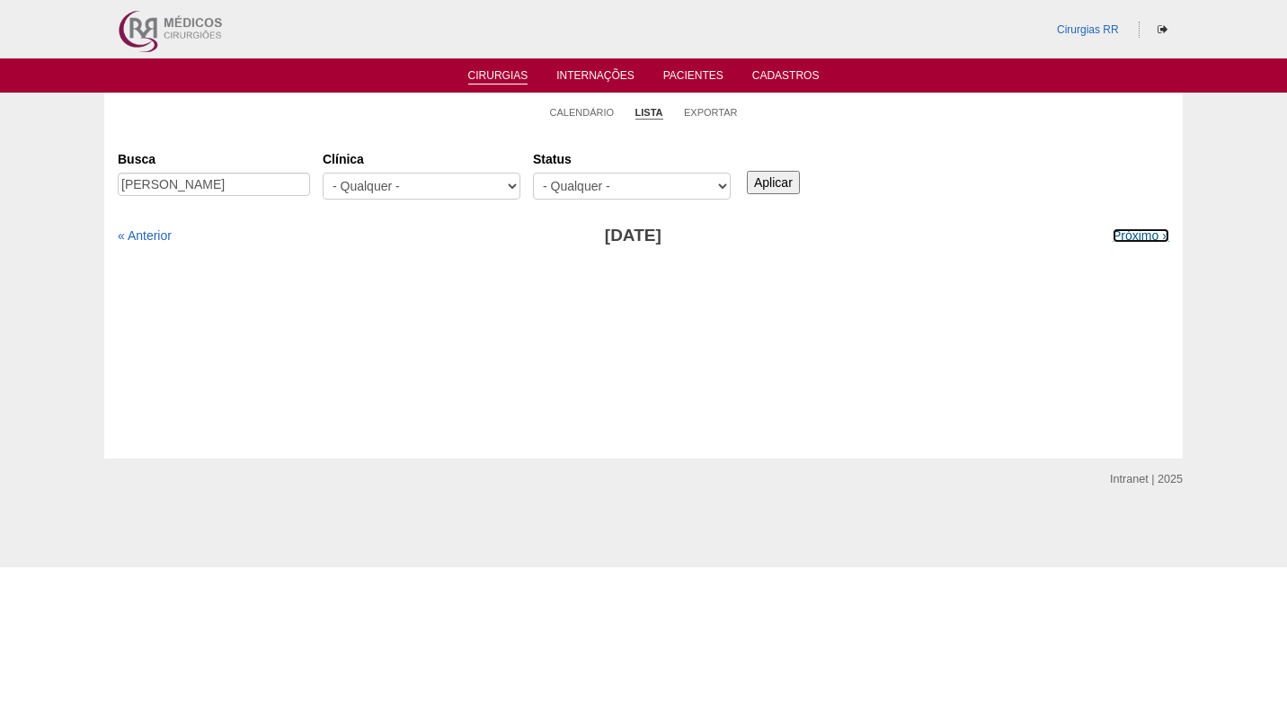
click at [1117, 230] on link "Próximo »" at bounding box center [1141, 235] width 57 height 14
click at [266, 181] on input "[PERSON_NAME]" at bounding box center [214, 184] width 192 height 23
click at [577, 113] on link "Calendário" at bounding box center [582, 112] width 65 height 13
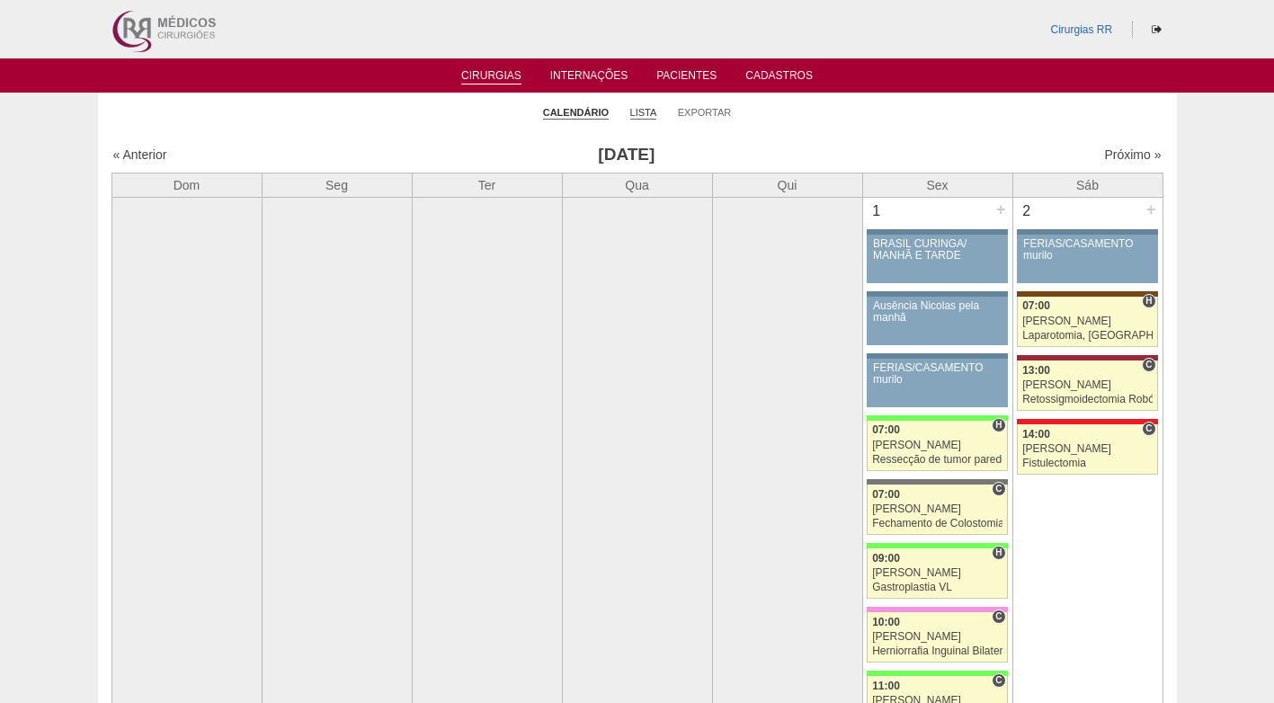
click at [646, 116] on link "Lista" at bounding box center [643, 112] width 27 height 13
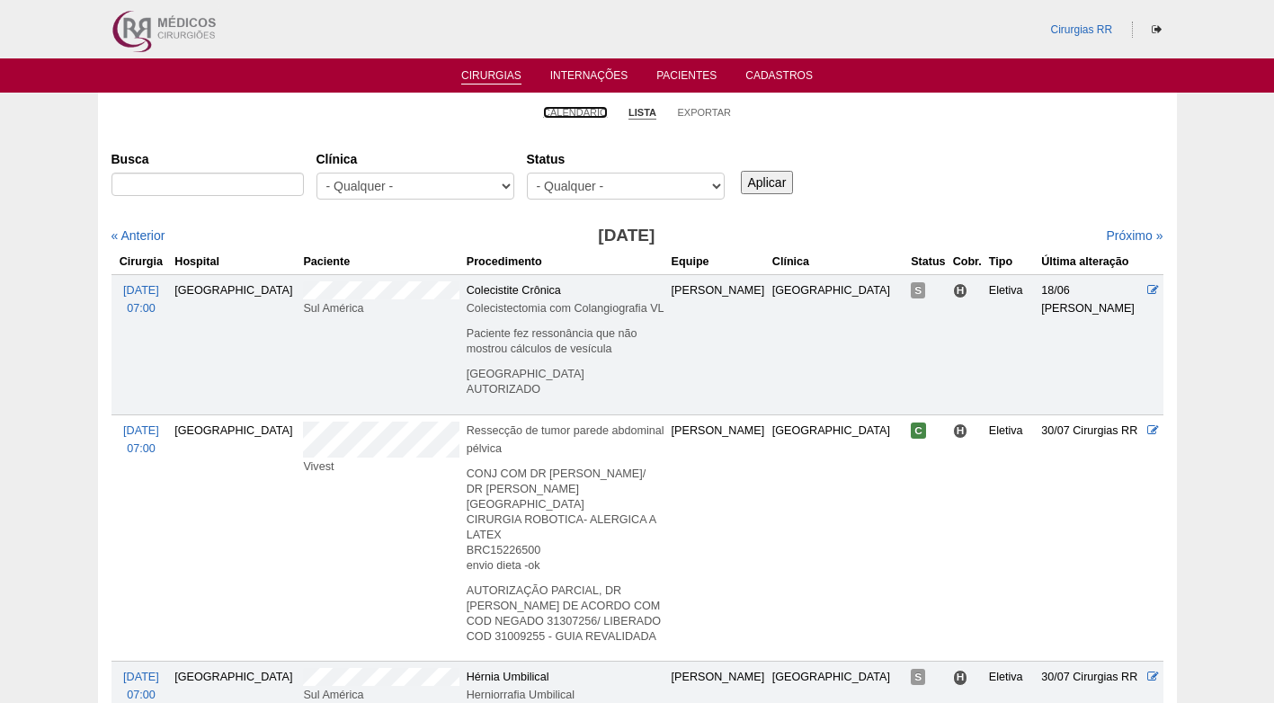
click at [580, 112] on link "Calendário" at bounding box center [575, 112] width 65 height 13
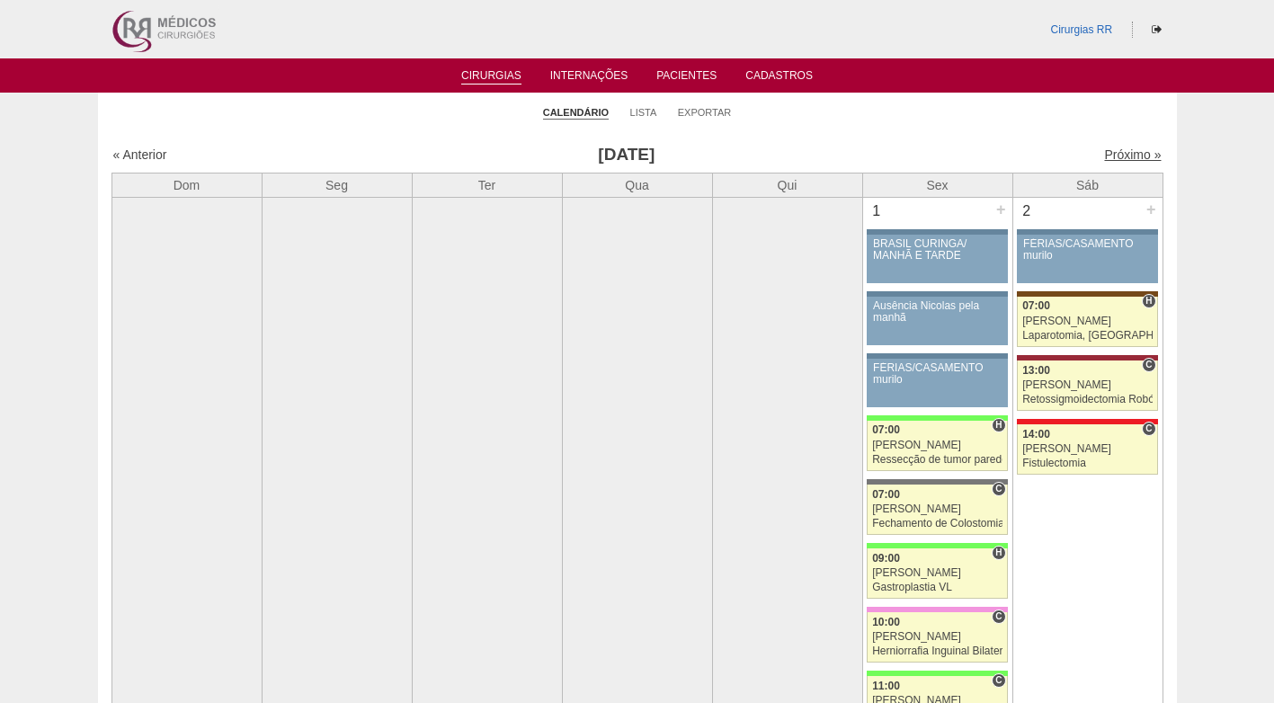
drag, startPoint x: 0, startPoint y: 0, endPoint x: 1112, endPoint y: 152, distance: 1122.2
click at [1112, 152] on link "Próximo »" at bounding box center [1132, 154] width 57 height 14
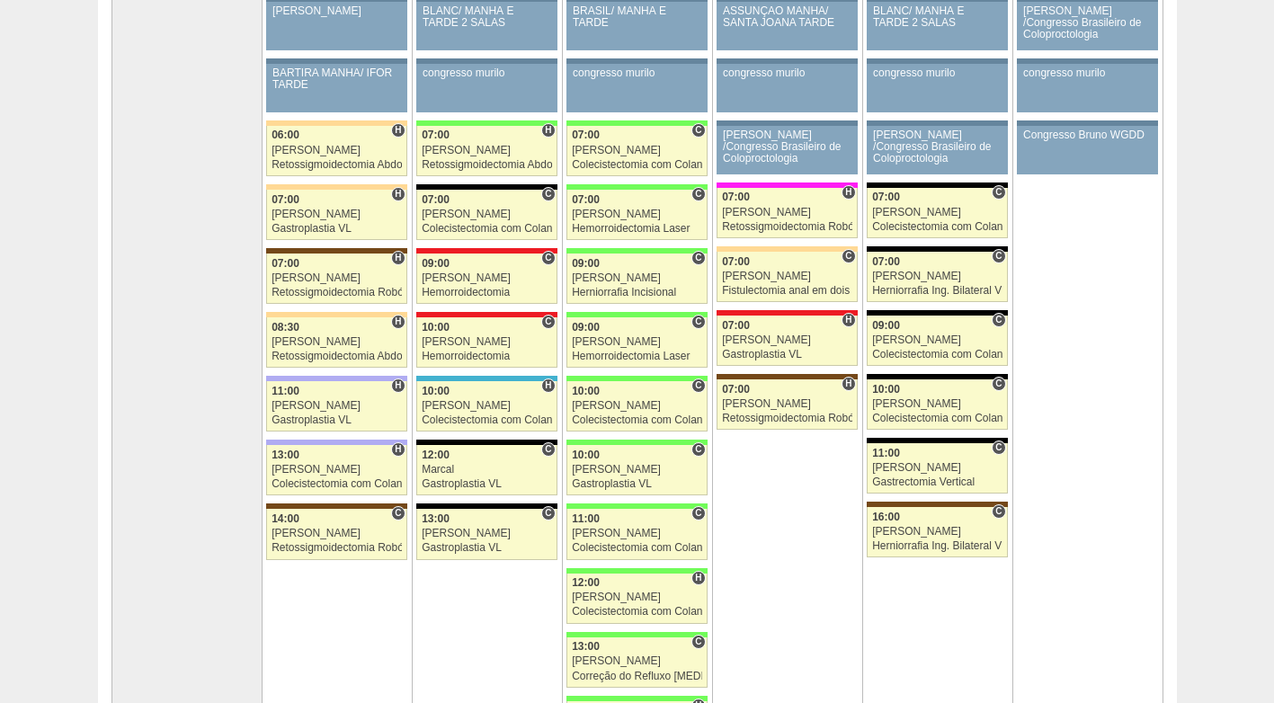
scroll to position [191, 0]
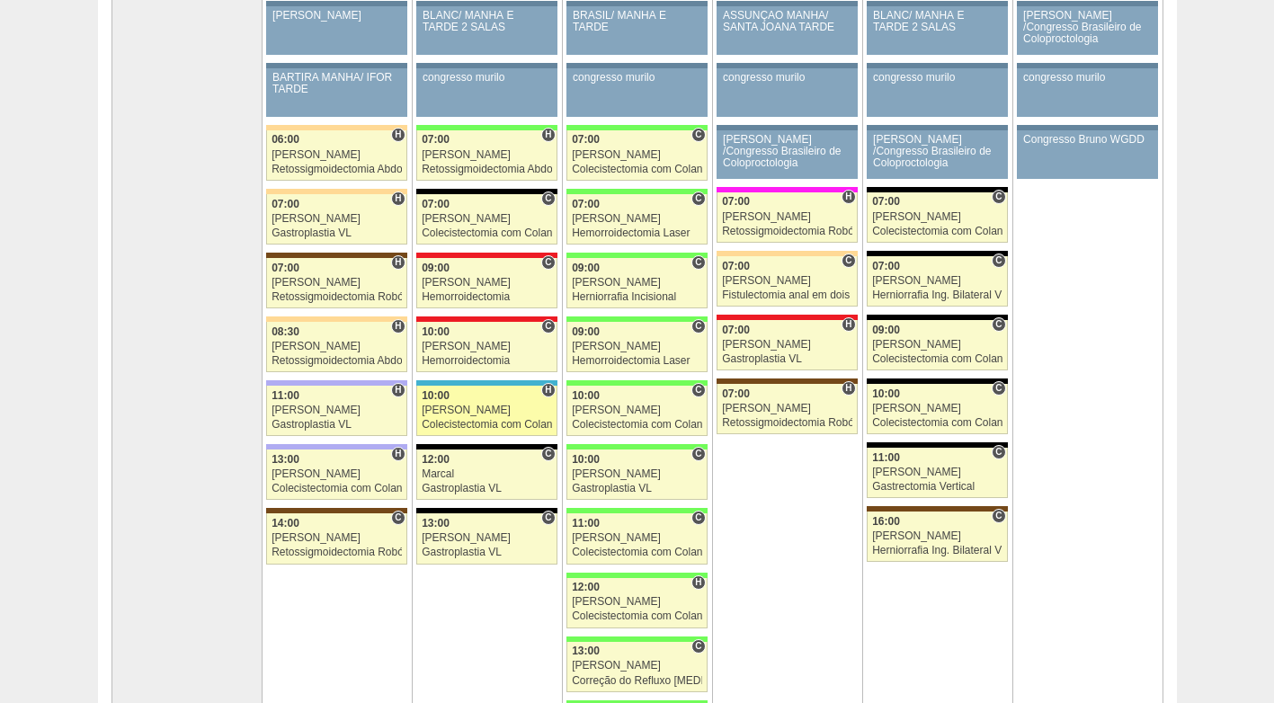
click at [467, 425] on div "Colecistectomia com Colangiografia VL" at bounding box center [487, 425] width 130 height 12
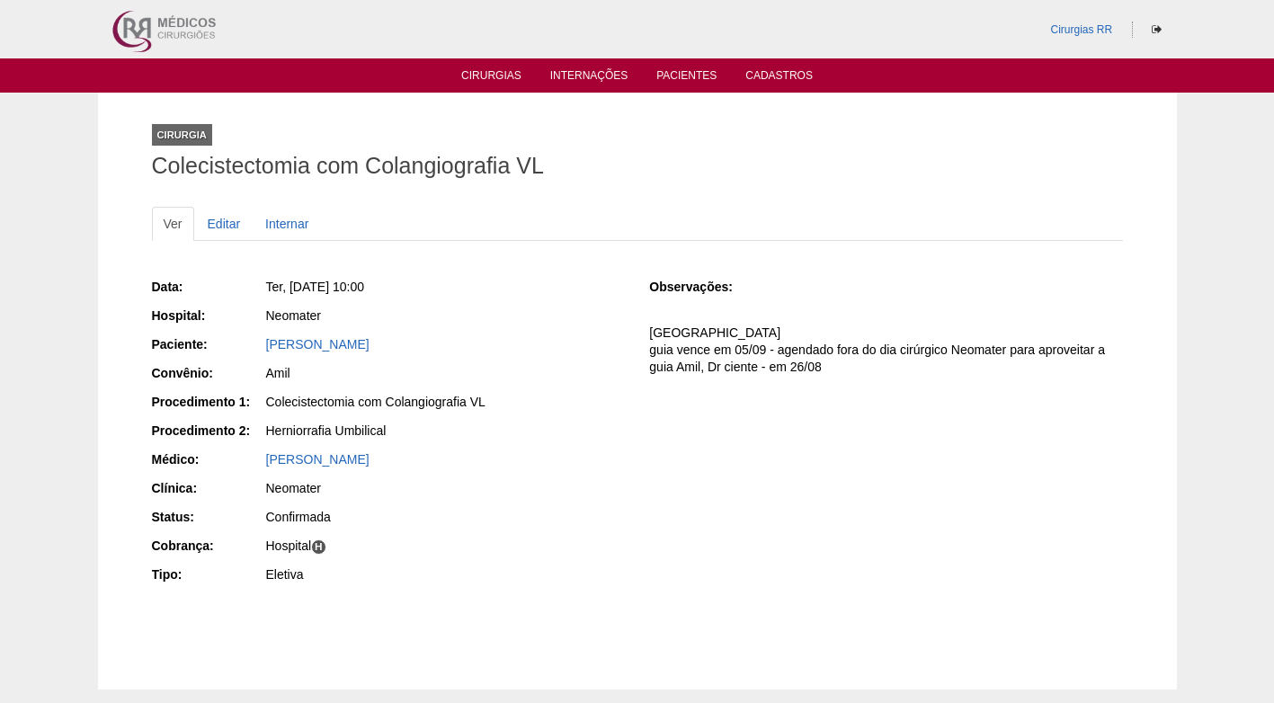
click at [461, 321] on div "Neomater" at bounding box center [445, 316] width 359 height 18
click at [223, 227] on link "Editar" at bounding box center [224, 224] width 57 height 34
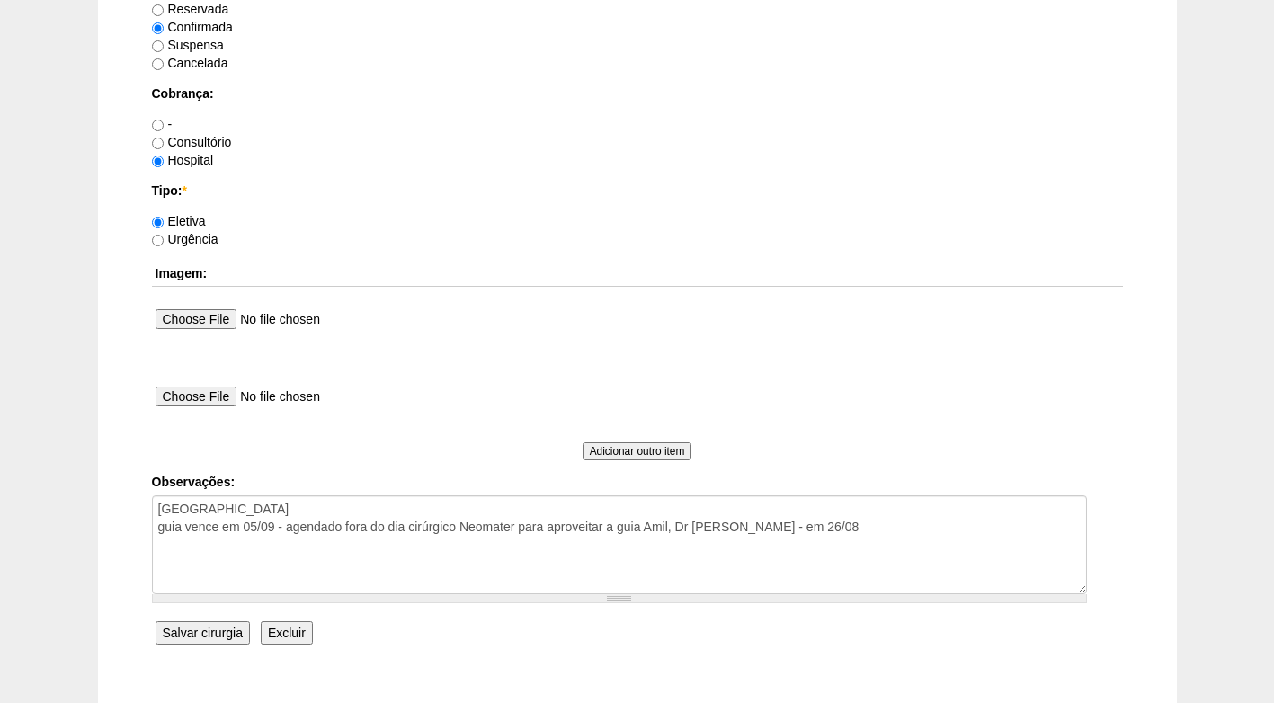
scroll to position [1528, 0]
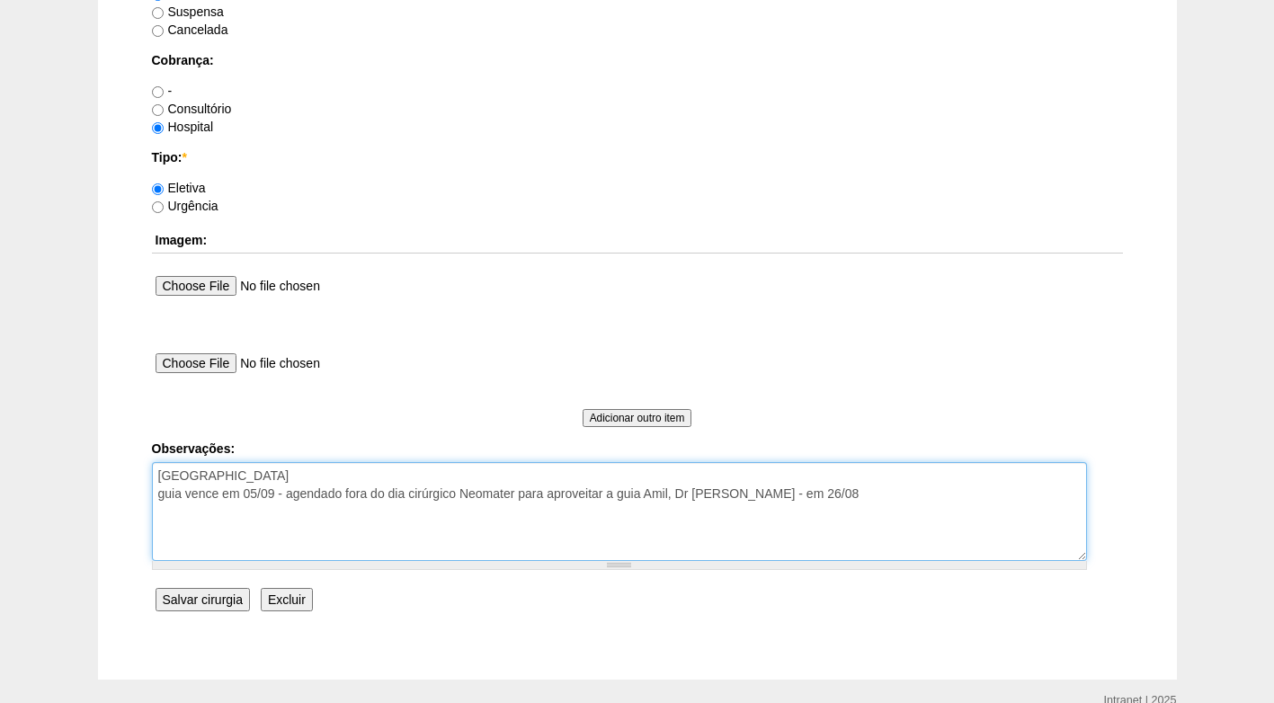
click at [875, 503] on textarea "FATURADO HOSPITAL guia vence em 05/09 - agendado fora do dia cirúrgico Neomater…" at bounding box center [619, 511] width 935 height 99
click at [427, 508] on textarea "FATURADO HOSPITAL guia vence em 05/09 - agendado fora do dia cirúrgico Neomater…" at bounding box center [619, 511] width 935 height 99
click at [434, 511] on textarea "FATURADO HOSPITAL guia vence em 05/09 - agendado fora do dia cirúrgico Neomater…" at bounding box center [619, 511] width 935 height 99
click at [504, 510] on textarea "FATURADO HOSPITAL guia vence em 05/09 - agendado fora do dia cirúrgico Neomater…" at bounding box center [619, 511] width 935 height 99
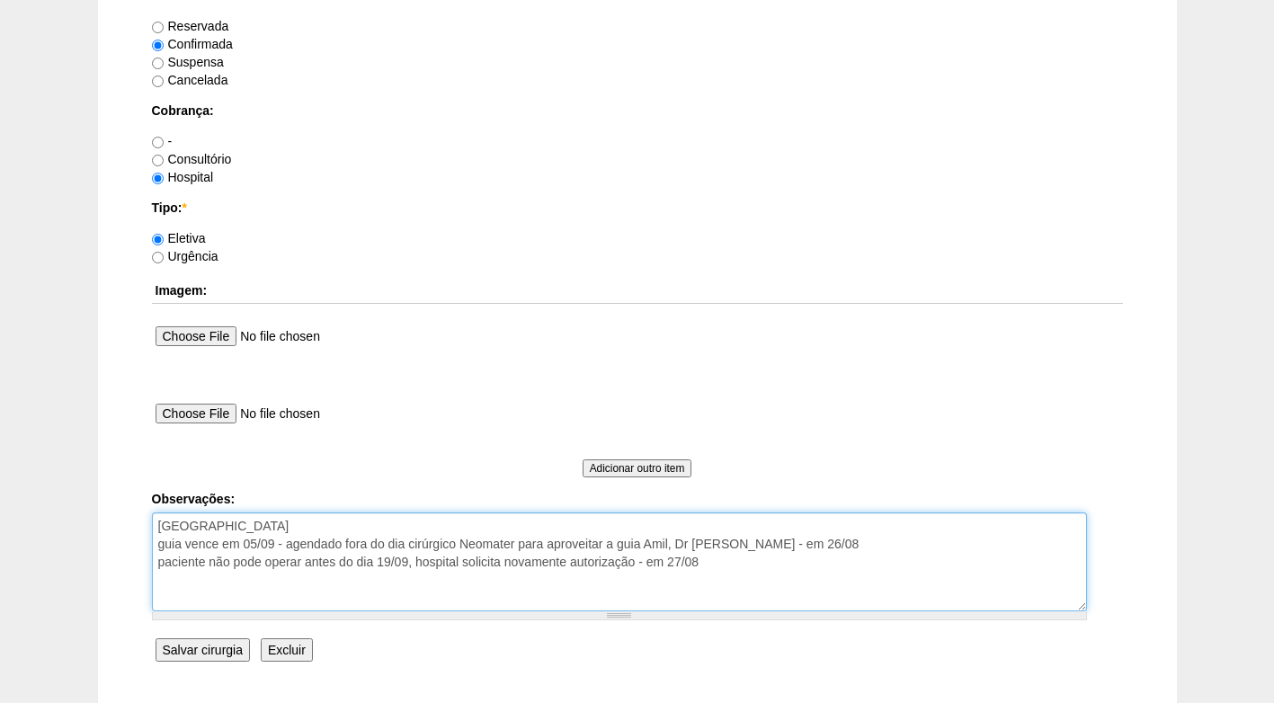
scroll to position [1438, 0]
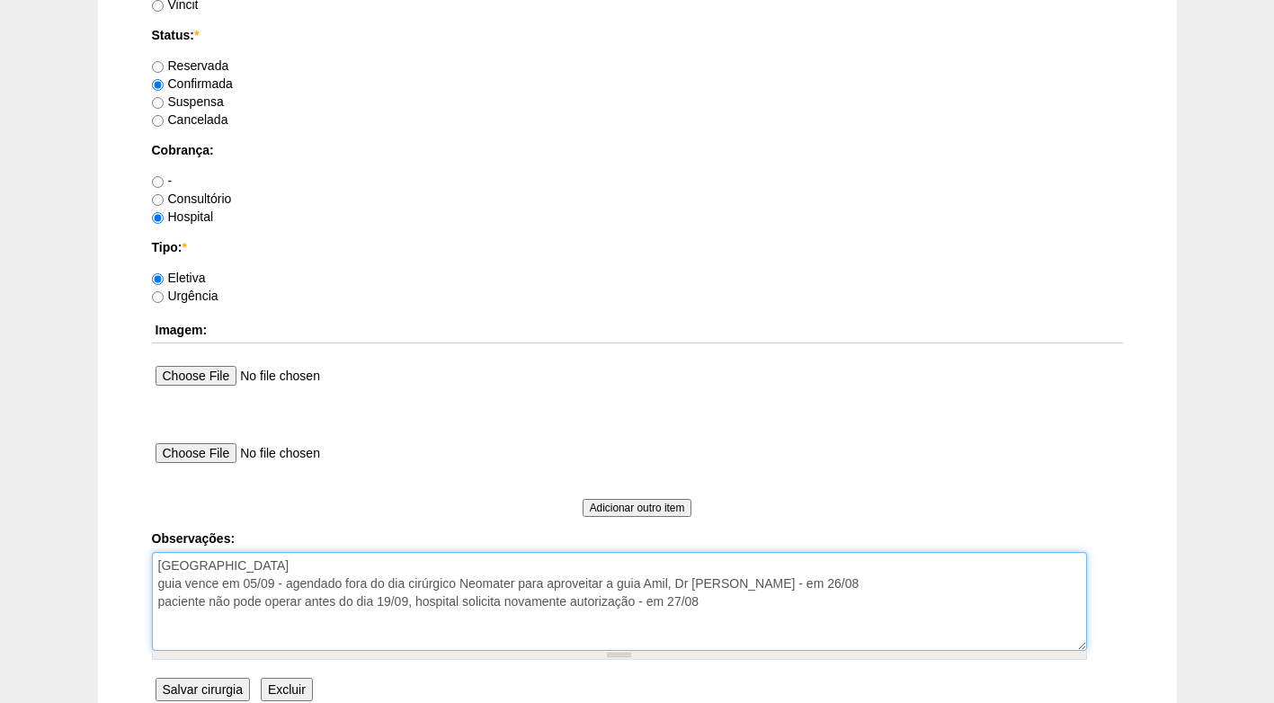
type textarea "FATURADO HOSPITAL guia vence em 05/09 - agendado fora do dia cirúrgico Neomater…"
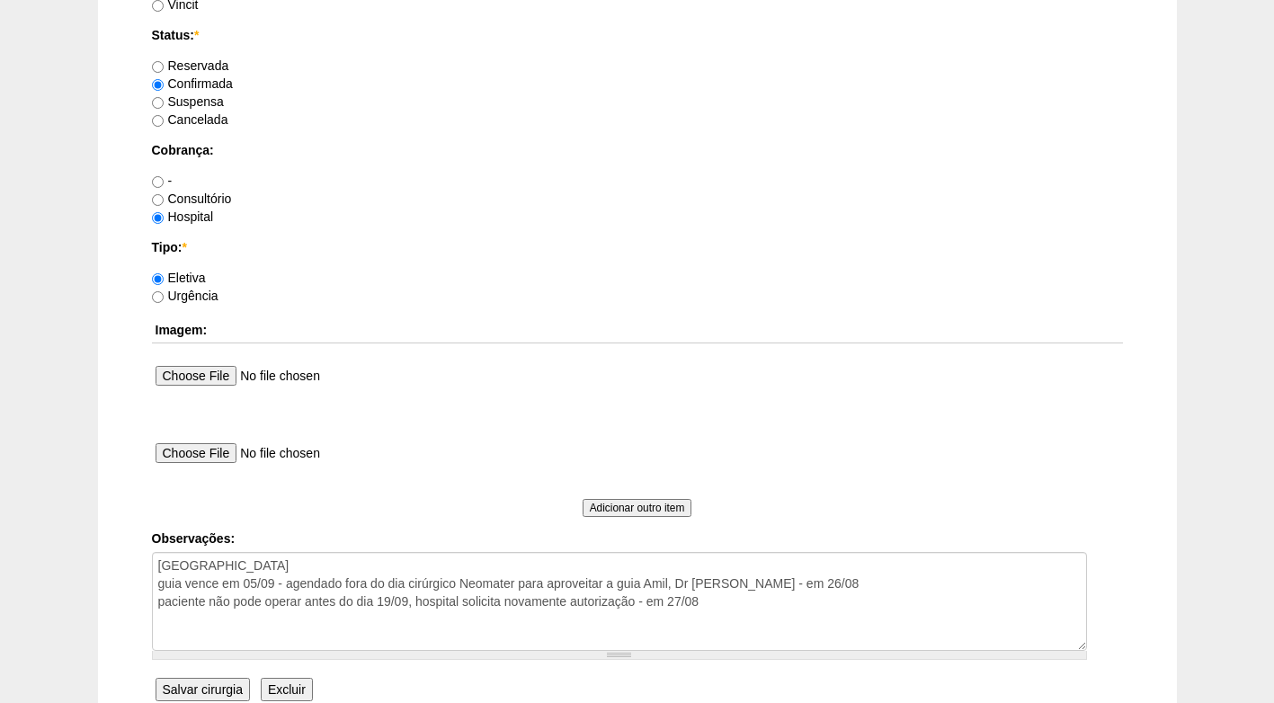
click at [213, 103] on label "Suspensa" at bounding box center [188, 101] width 72 height 14
click at [164, 103] on input "Suspensa" at bounding box center [158, 103] width 12 height 12
radio input "true"
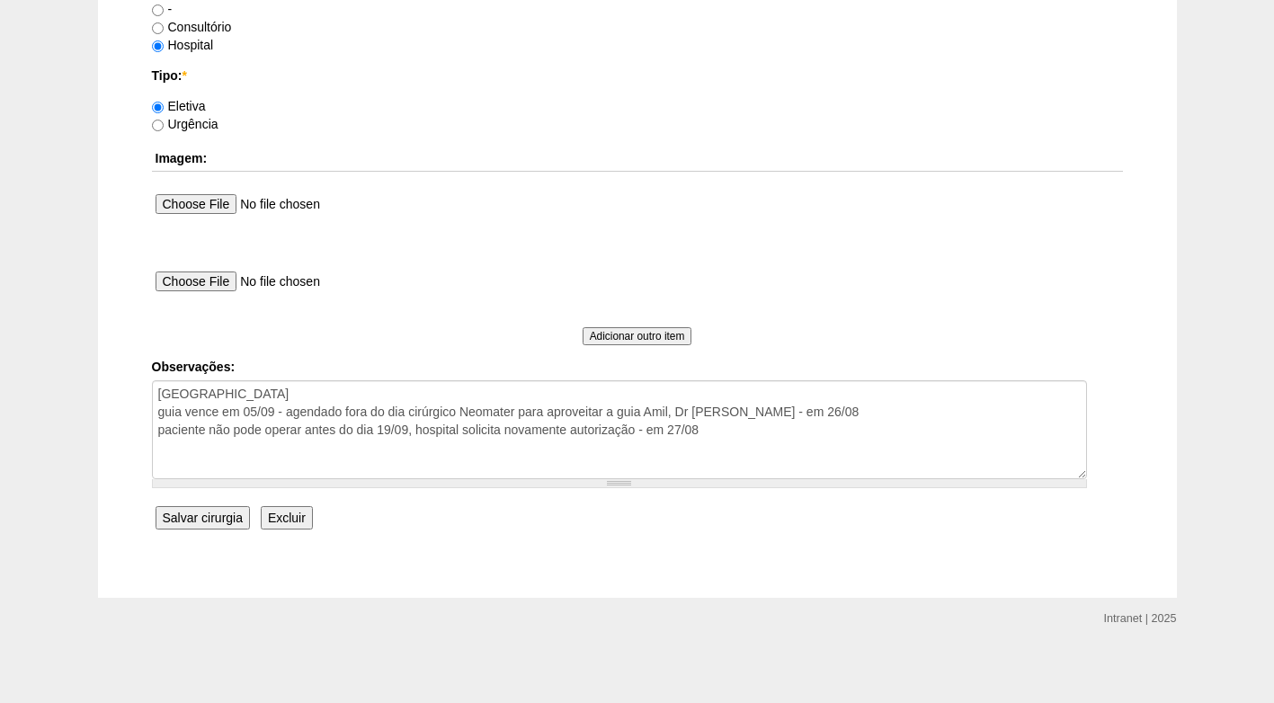
scroll to position [1613, 0]
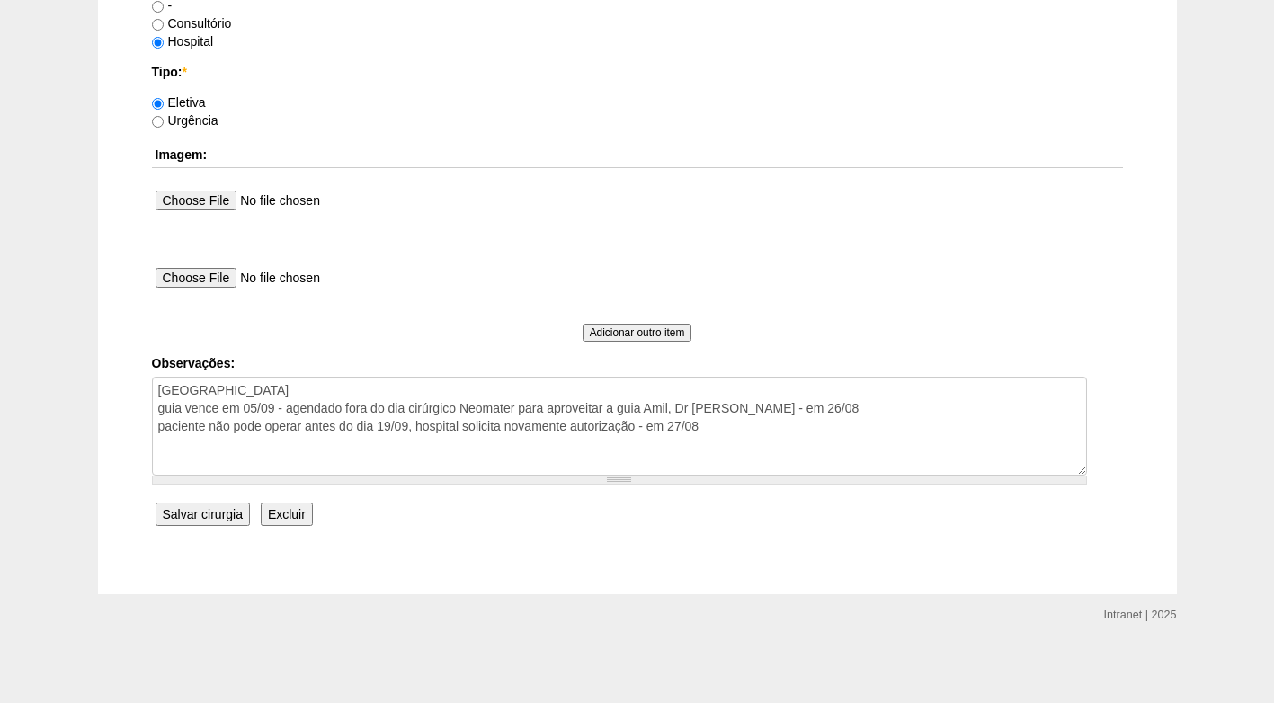
click at [227, 515] on input "Salvar cirurgia" at bounding box center [203, 513] width 94 height 23
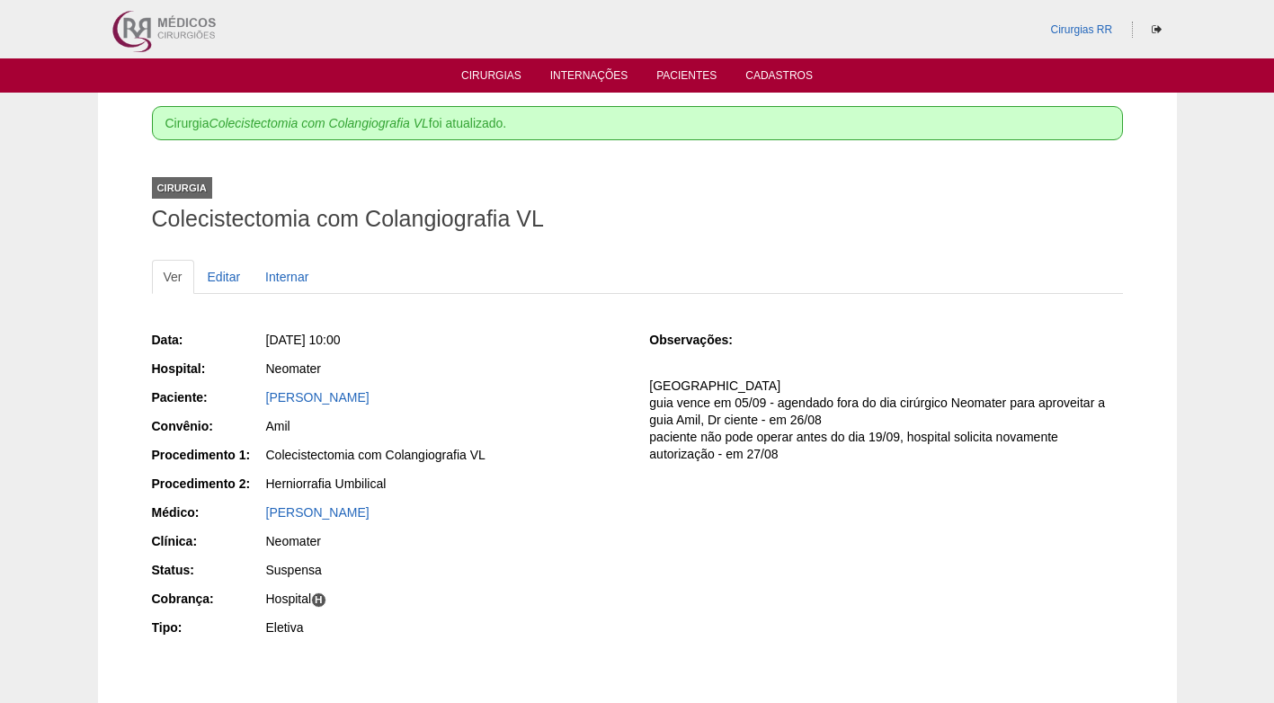
click at [680, 213] on h1 "Colecistectomia com Colangiografia VL" at bounding box center [637, 219] width 971 height 22
click at [649, 247] on div "Ver Editar Internar Data: [DATE] 10:00 Hospital: Neomater Paciente: [PERSON_NAM…" at bounding box center [637, 470] width 971 height 456
click at [508, 76] on link "Cirurgias" at bounding box center [491, 76] width 60 height 15
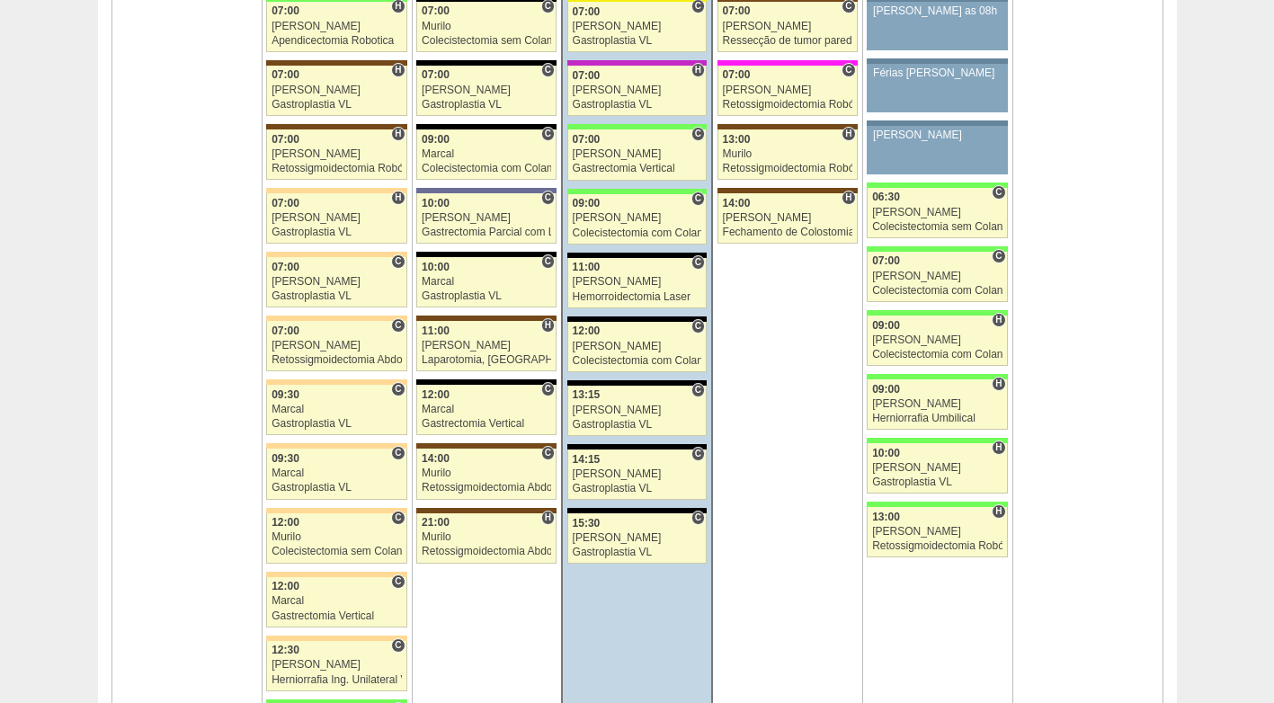
scroll to position [4225, 0]
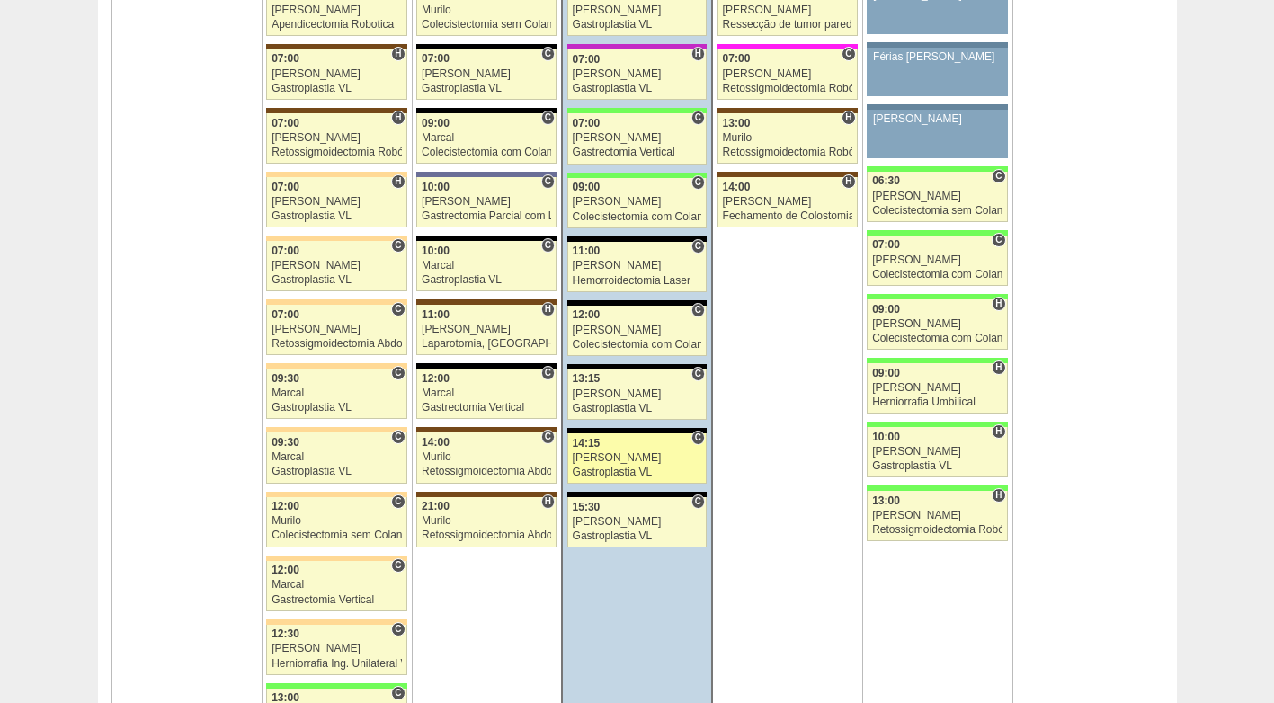
click at [606, 454] on div "[PERSON_NAME]" at bounding box center [637, 458] width 129 height 12
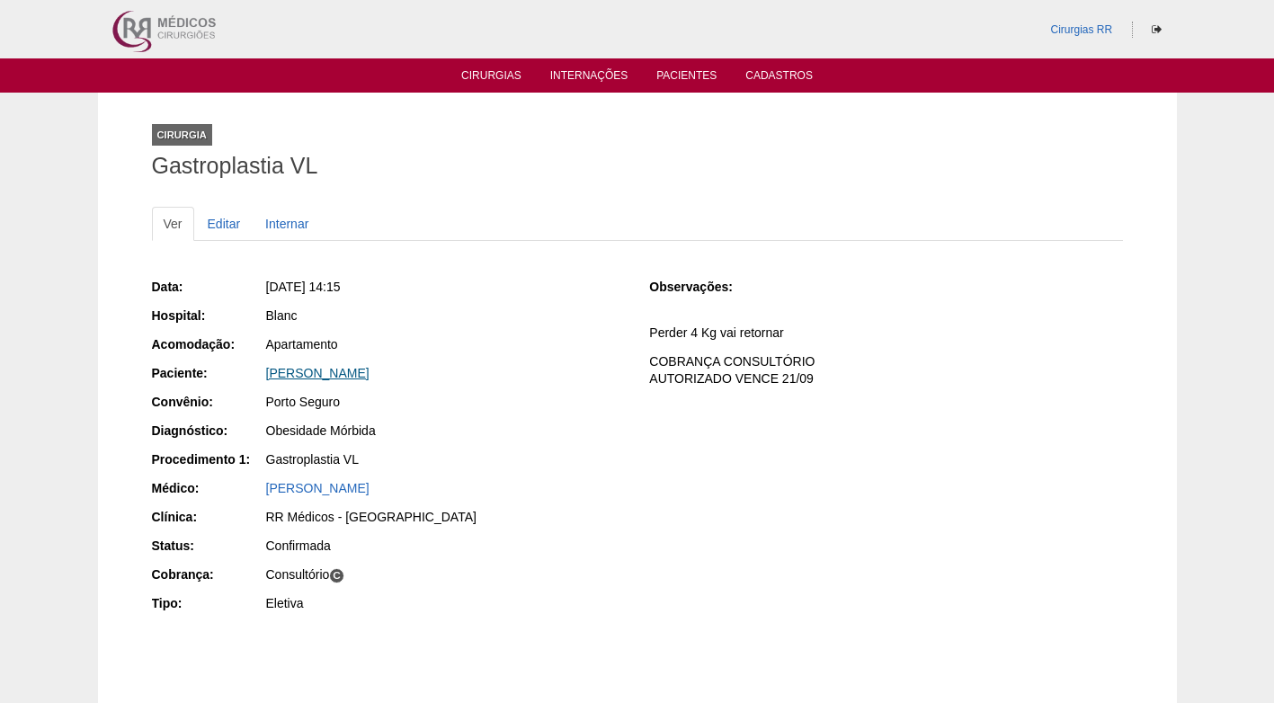
click at [355, 369] on link "[PERSON_NAME]" at bounding box center [317, 373] width 103 height 14
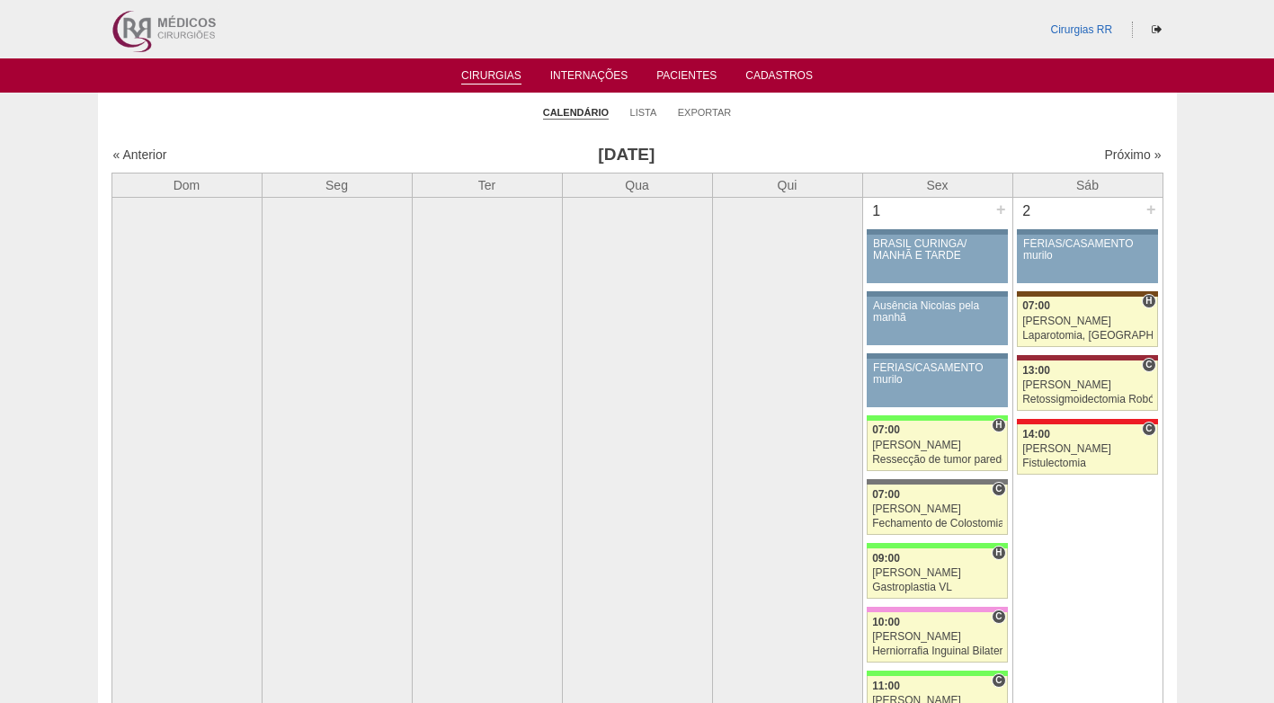
scroll to position [4225, 0]
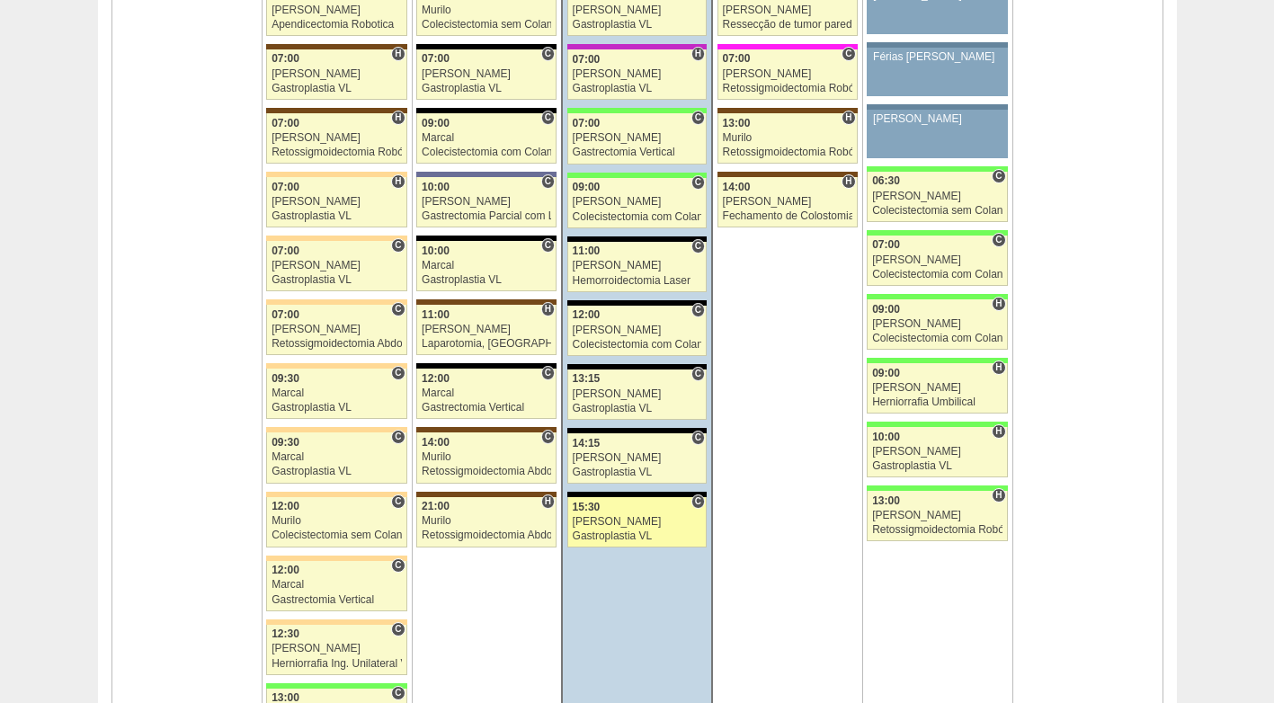
click at [621, 521] on div "[PERSON_NAME]" at bounding box center [637, 522] width 129 height 12
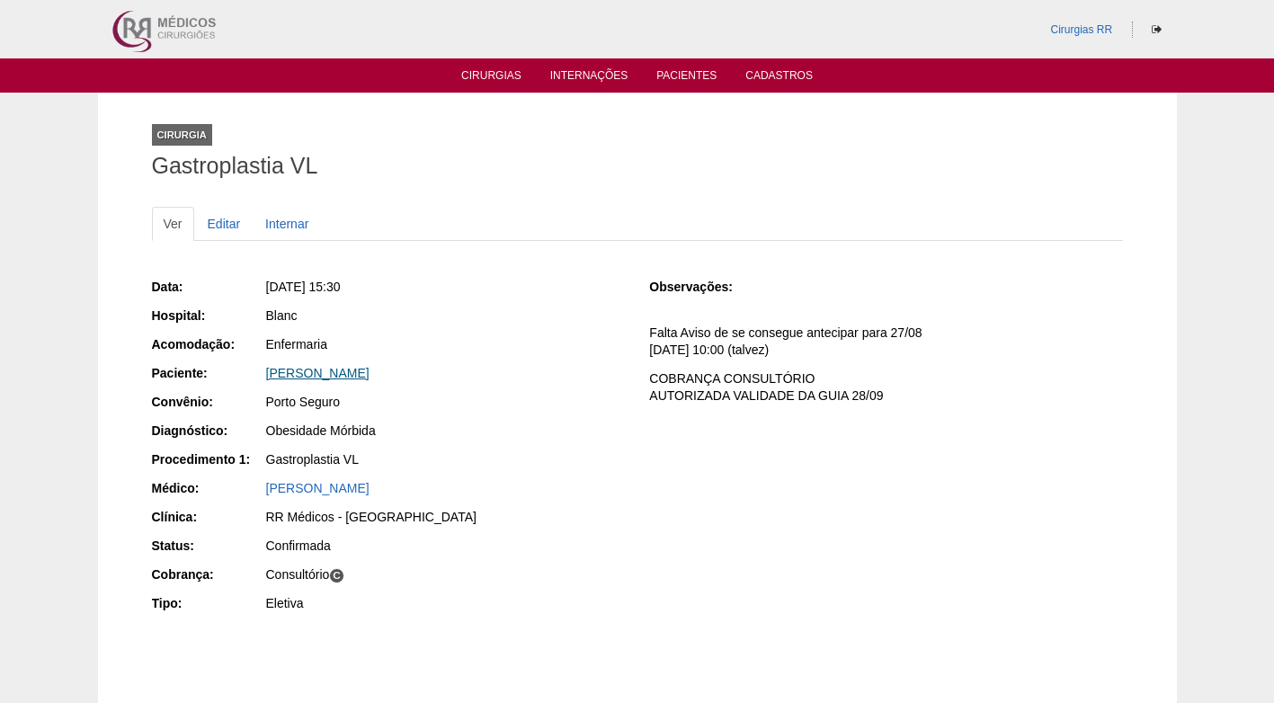
click at [328, 366] on link "[PERSON_NAME]" at bounding box center [317, 373] width 103 height 14
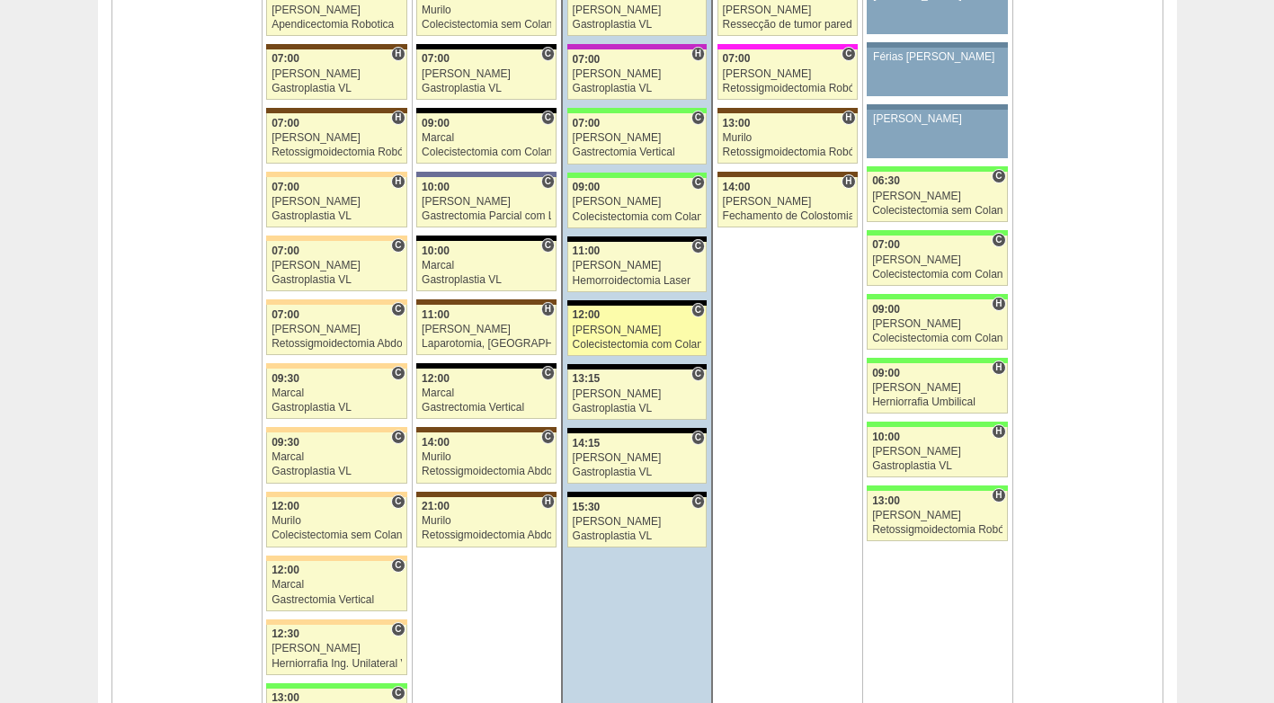
scroll to position [4225, 0]
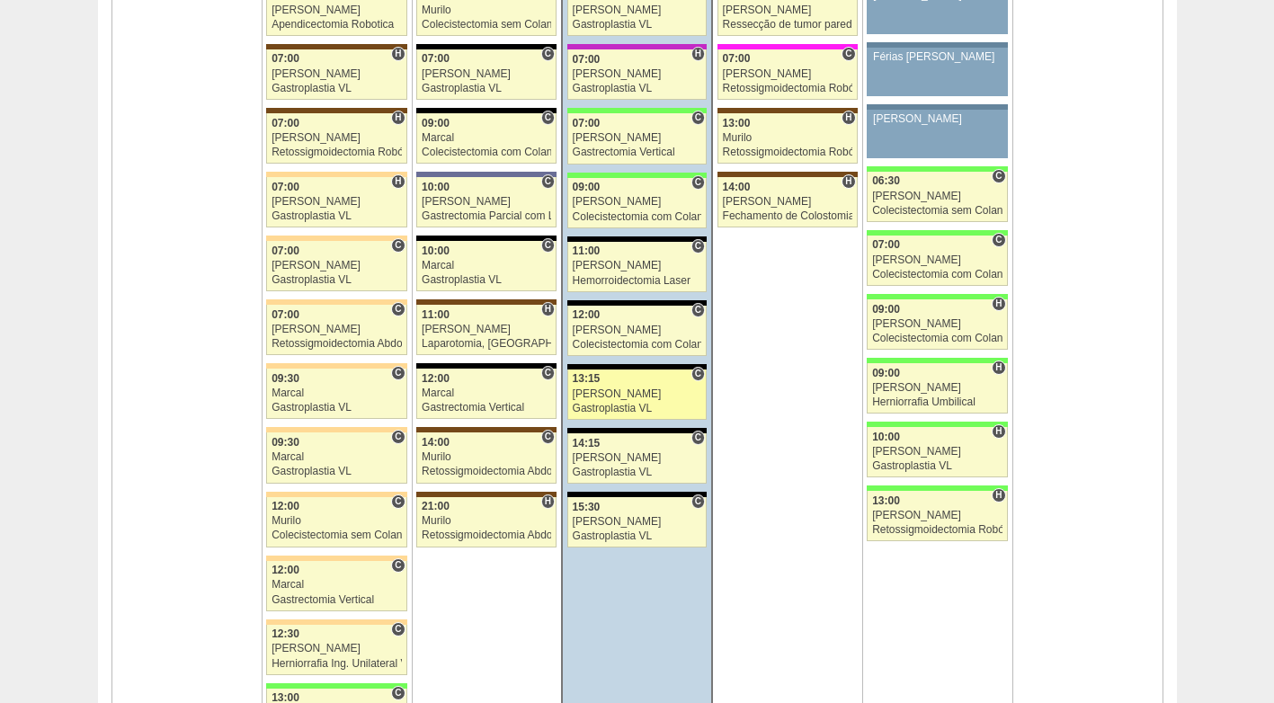
click at [638, 378] on div "13:15" at bounding box center [637, 379] width 129 height 12
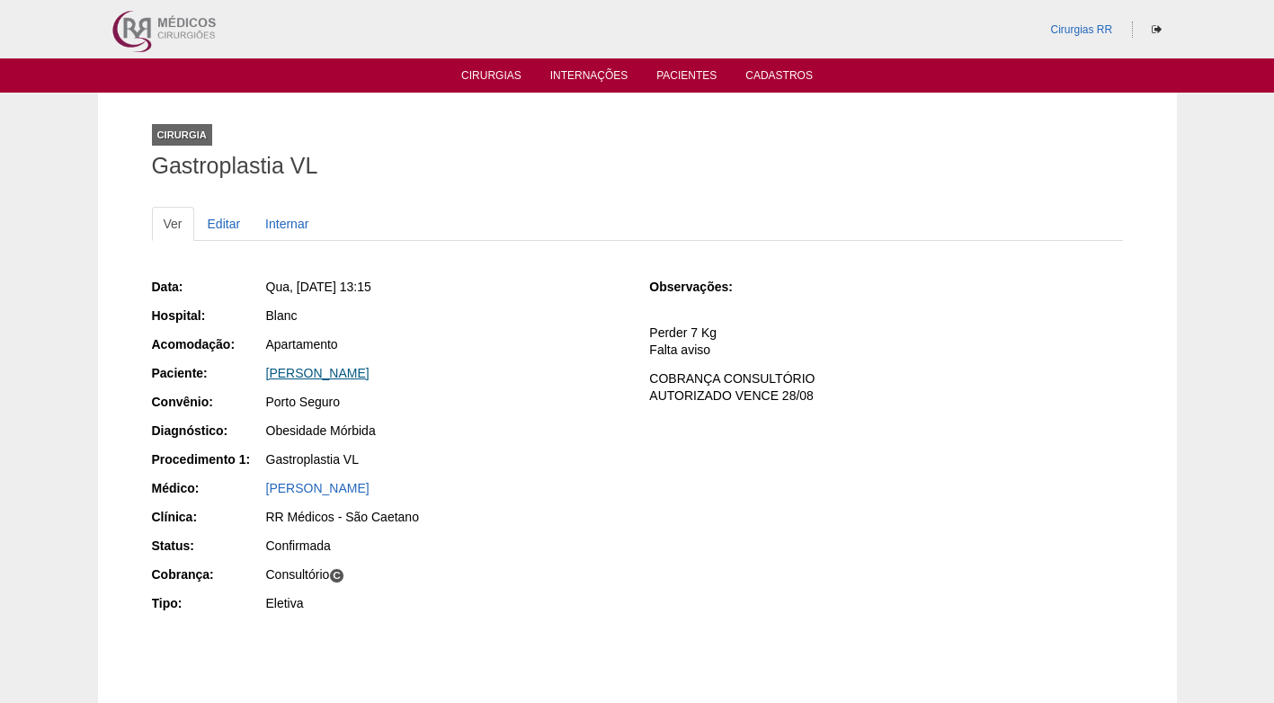
click at [324, 378] on div "Thaissa Marques Ribeiro" at bounding box center [445, 373] width 359 height 18
click at [325, 373] on link "Thaissa Marques Ribeiro" at bounding box center [317, 373] width 103 height 14
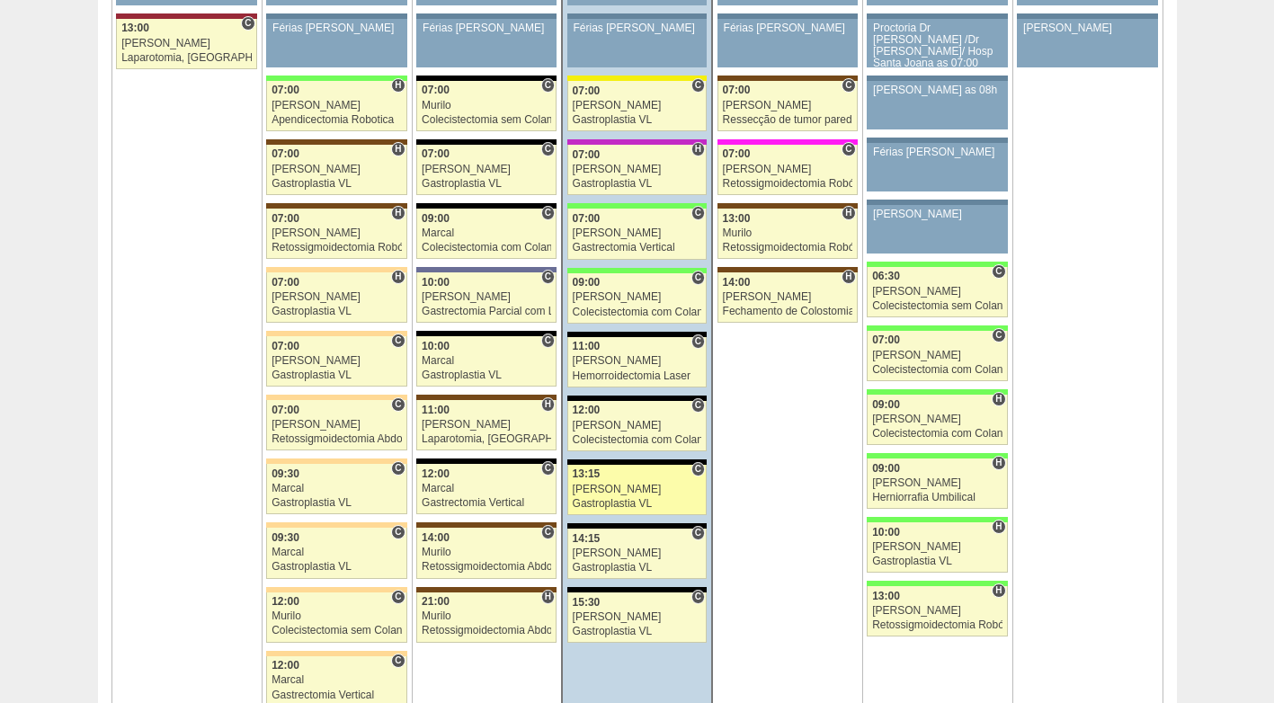
scroll to position [3865, 0]
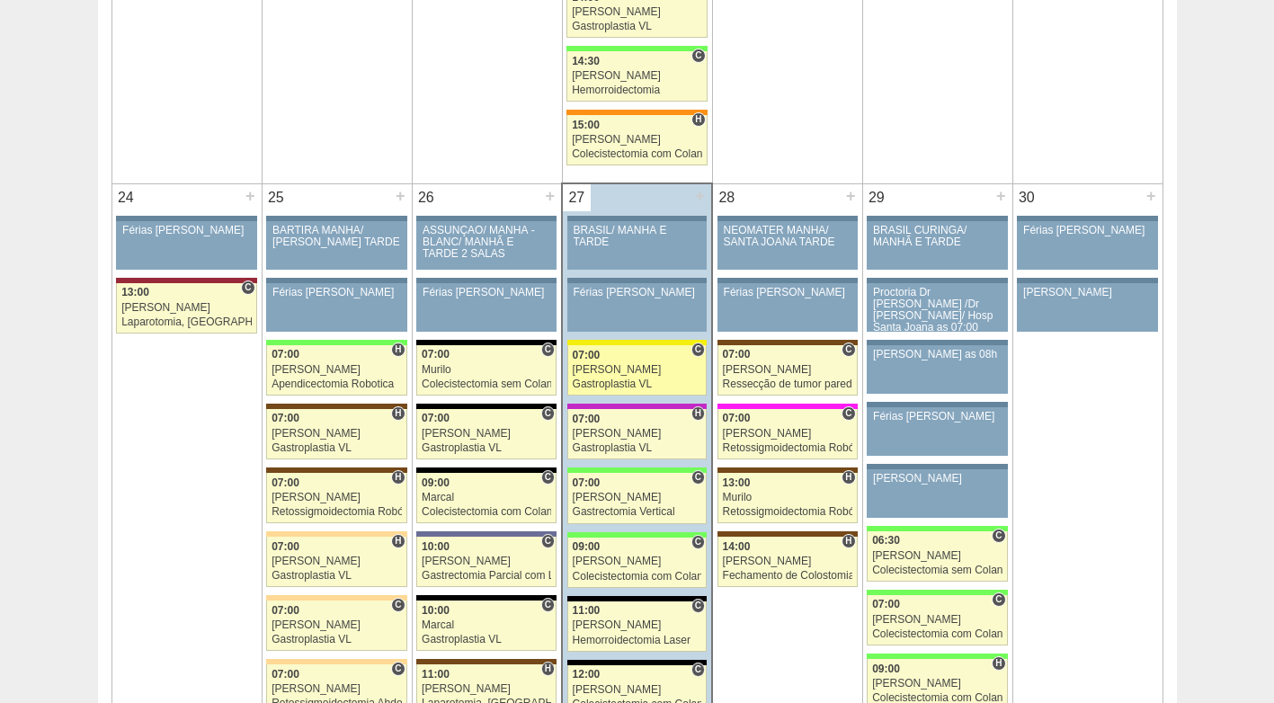
click at [616, 369] on div "[PERSON_NAME]" at bounding box center [637, 370] width 129 height 12
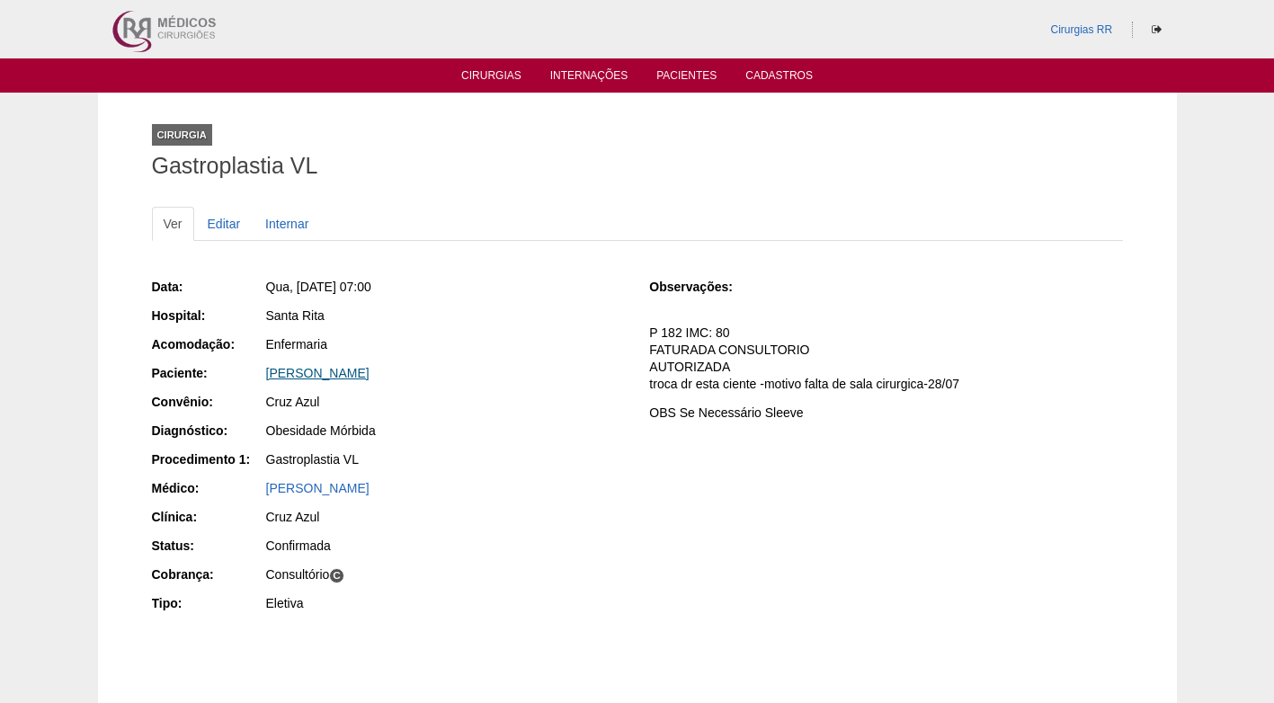
click at [369, 372] on link "[PERSON_NAME]" at bounding box center [317, 373] width 103 height 14
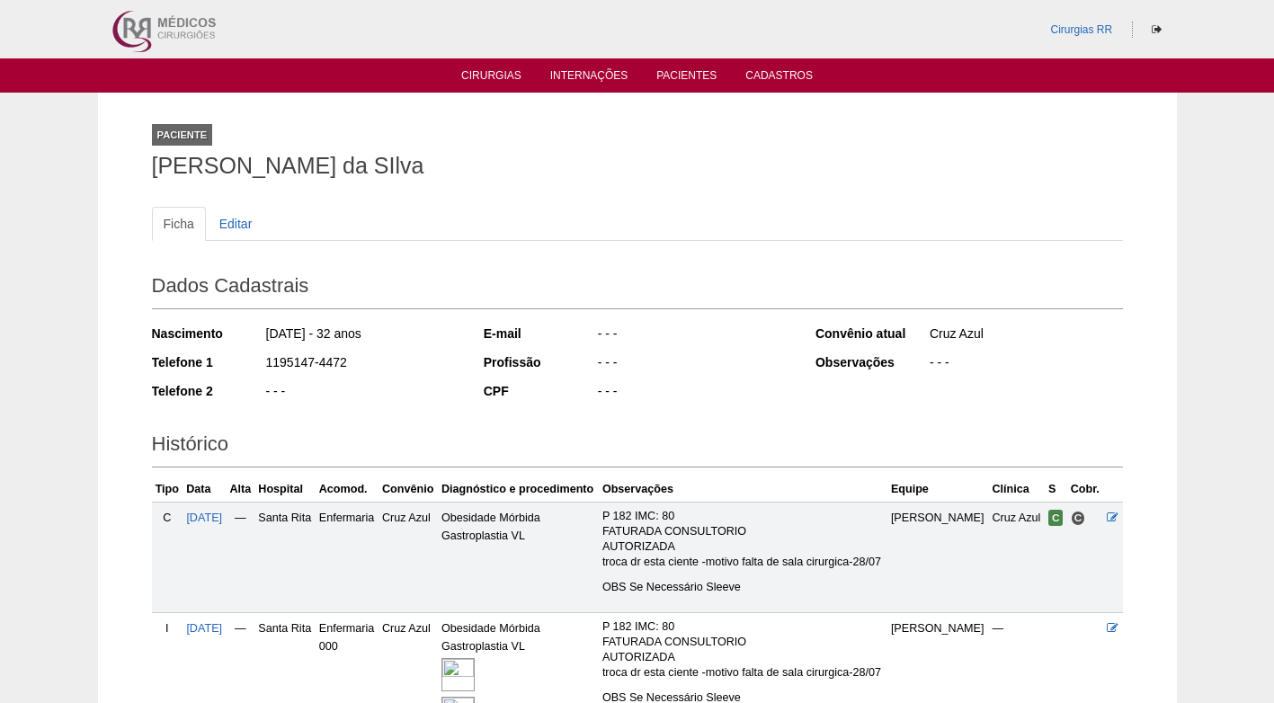
drag, startPoint x: 351, startPoint y: 365, endPoint x: 221, endPoint y: 364, distance: 129.4
click at [221, 364] on div "Telefone 1 1195147-4472" at bounding box center [305, 364] width 307 height 22
copy div "1195147-4472"
click at [424, 350] on div "Nascimento 23/03/1993 - 32 anos Telefone 1 1195147-4472 Telefone 2 - - -" at bounding box center [305, 367] width 307 height 99
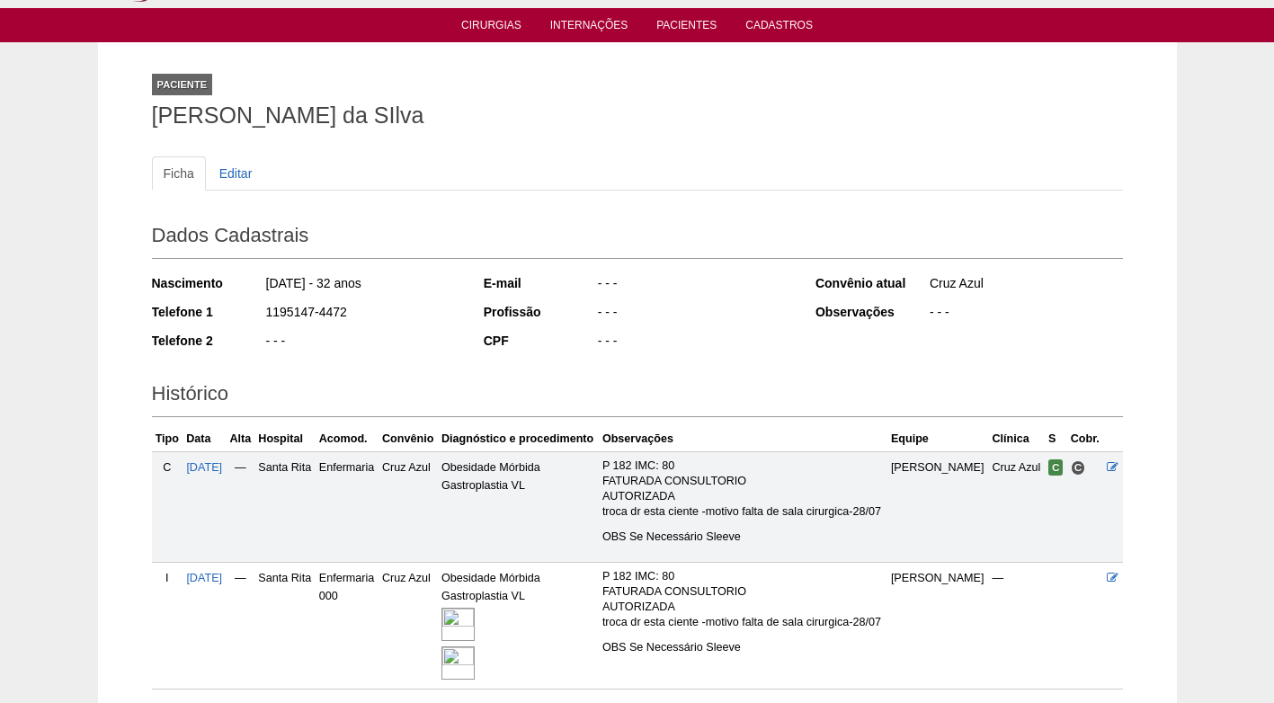
scroll to position [90, 0]
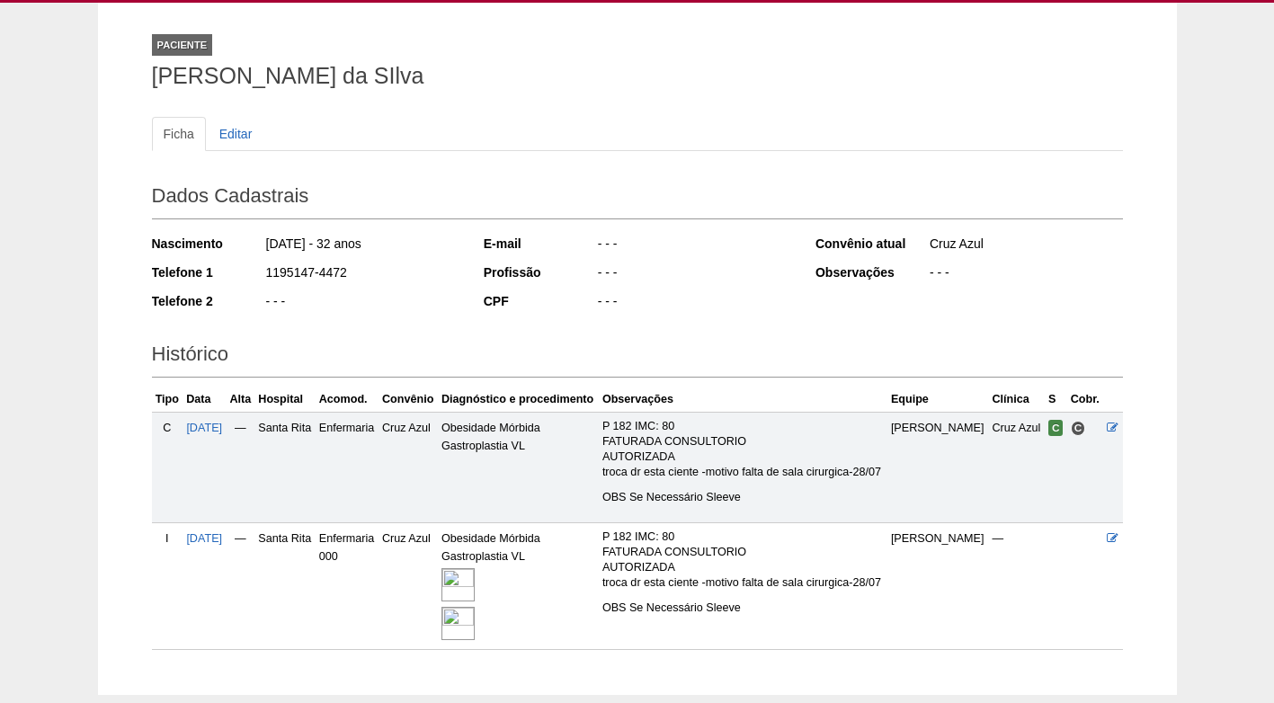
drag, startPoint x: 395, startPoint y: 84, endPoint x: 373, endPoint y: 84, distance: 21.6
click at [388, 84] on h1 "Claudia Cordeiro da SIlva" at bounding box center [637, 76] width 971 height 22
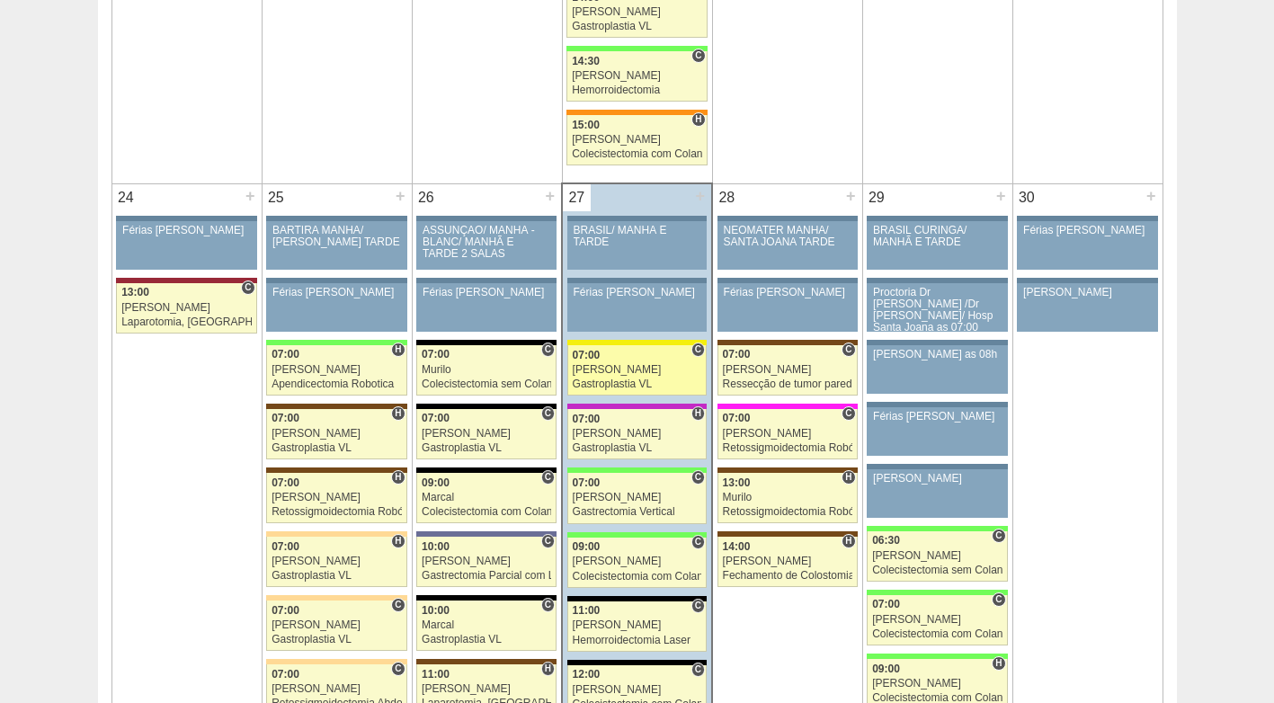
scroll to position [3865, 0]
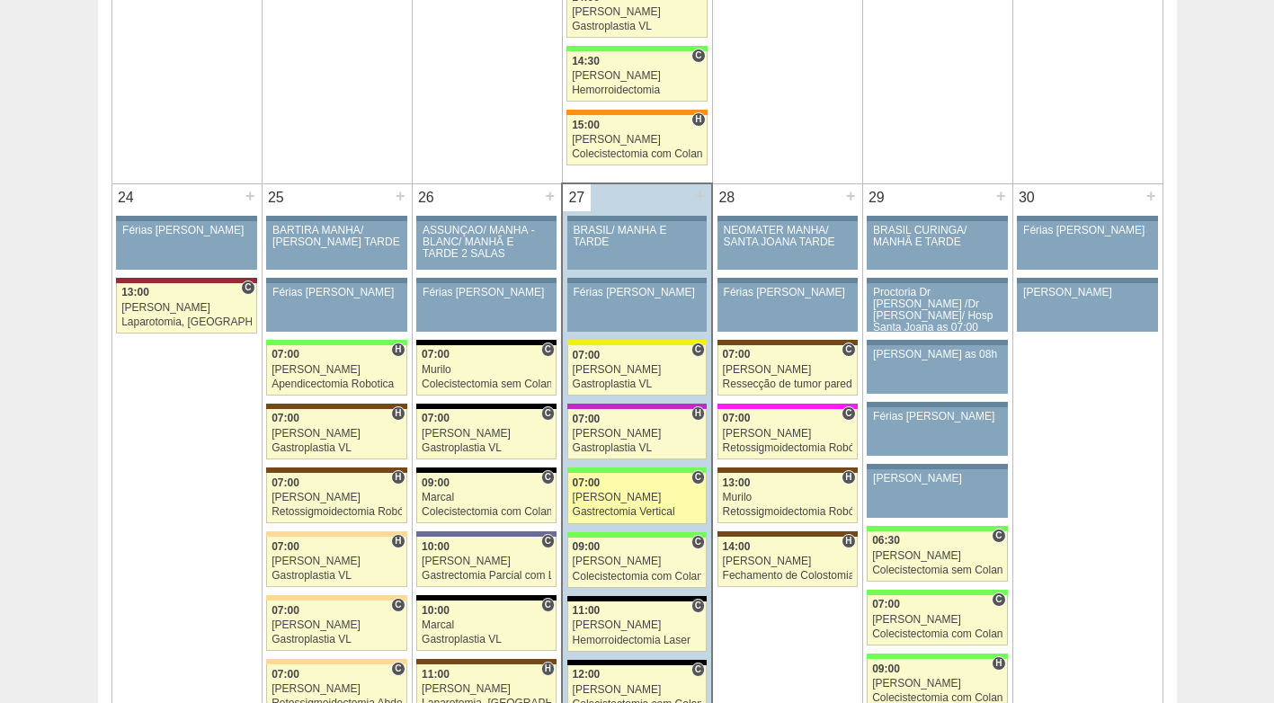
click at [629, 508] on div "Gastrectomia Vertical" at bounding box center [637, 512] width 129 height 12
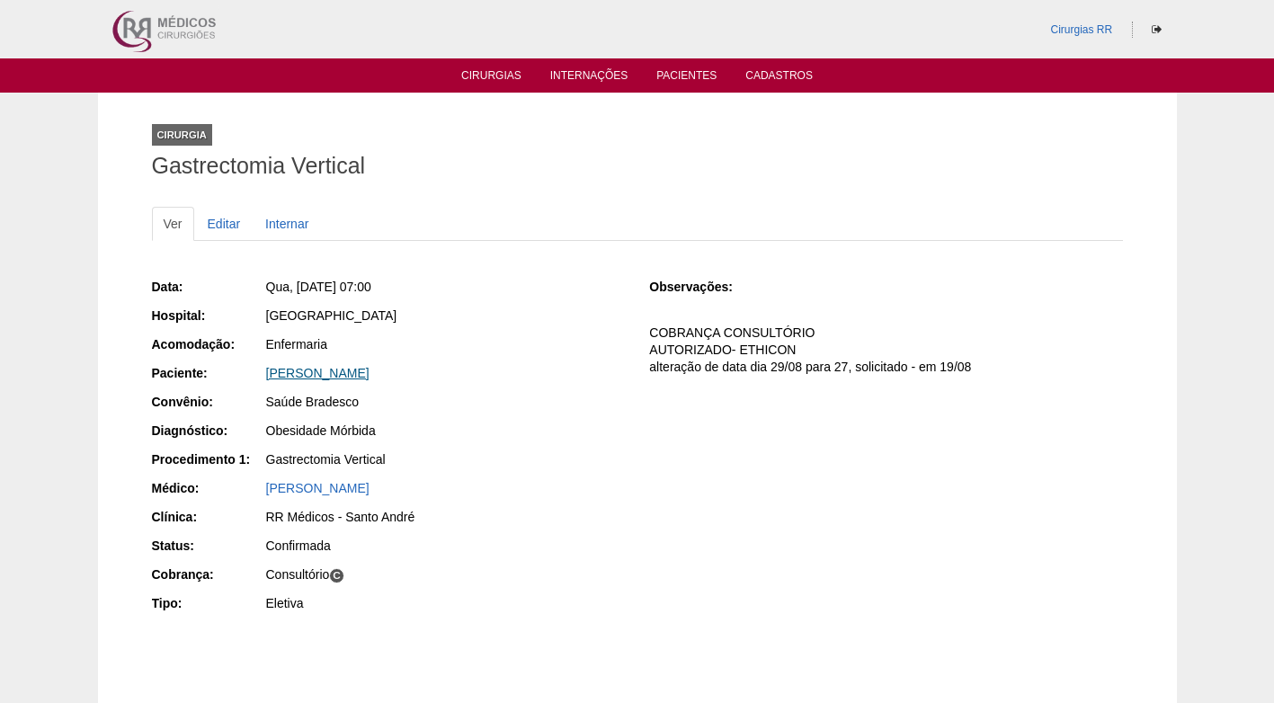
click at [358, 378] on link "[PERSON_NAME]" at bounding box center [317, 373] width 103 height 14
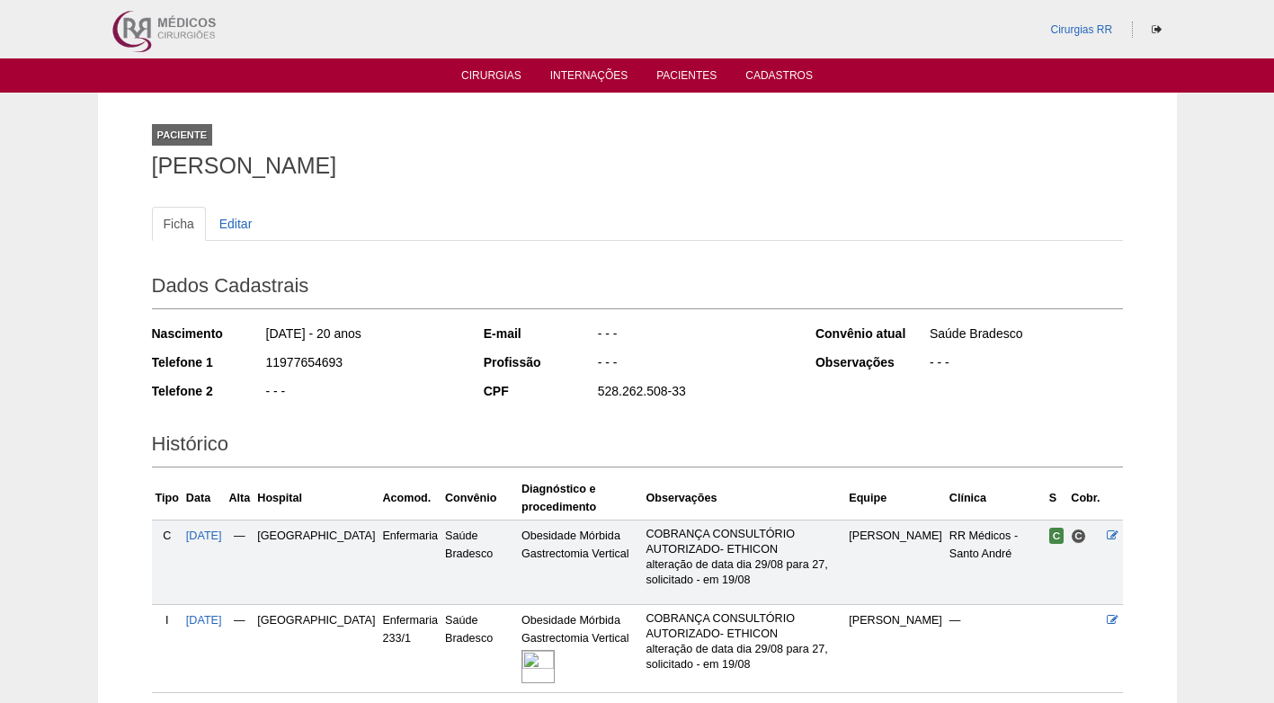
drag, startPoint x: 354, startPoint y: 356, endPoint x: 260, endPoint y: 364, distance: 94.7
click at [260, 364] on div "Telefone 1 11977654693" at bounding box center [305, 364] width 307 height 22
copy div "11977654693"
click at [418, 362] on div "11977654693" at bounding box center [361, 364] width 195 height 22
click at [408, 362] on div "11977654693" at bounding box center [361, 364] width 195 height 22
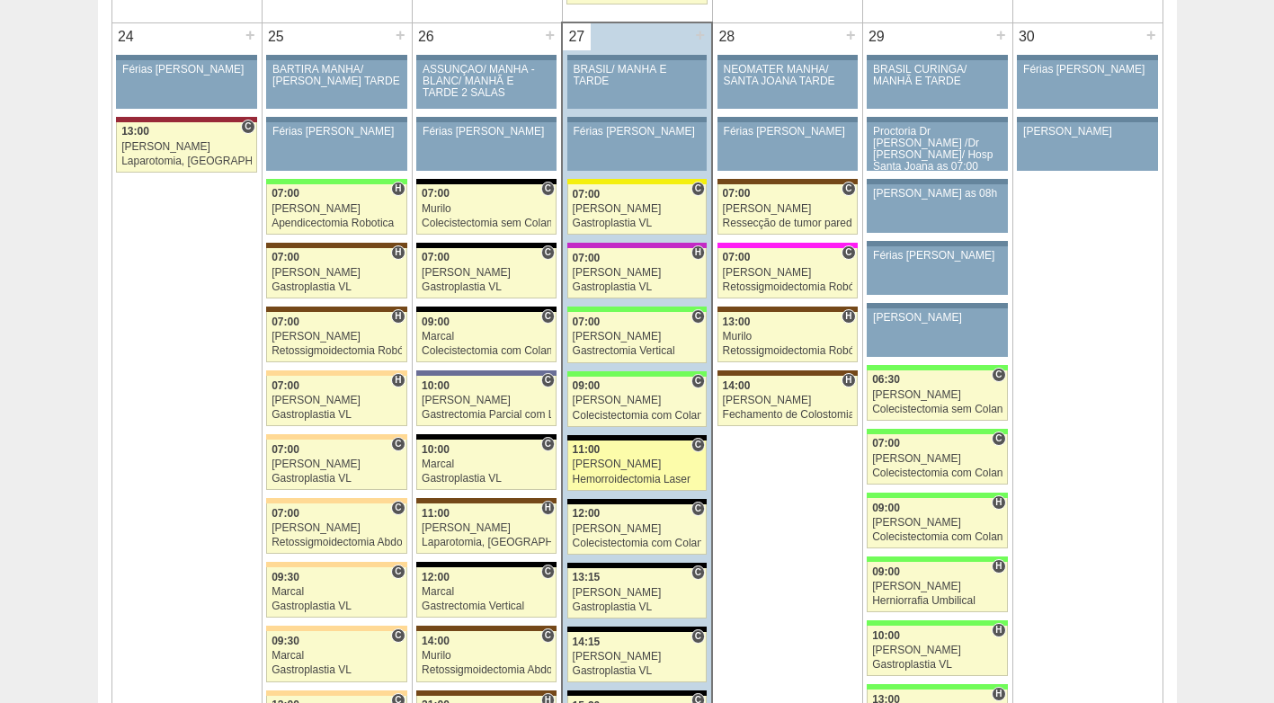
scroll to position [4045, 0]
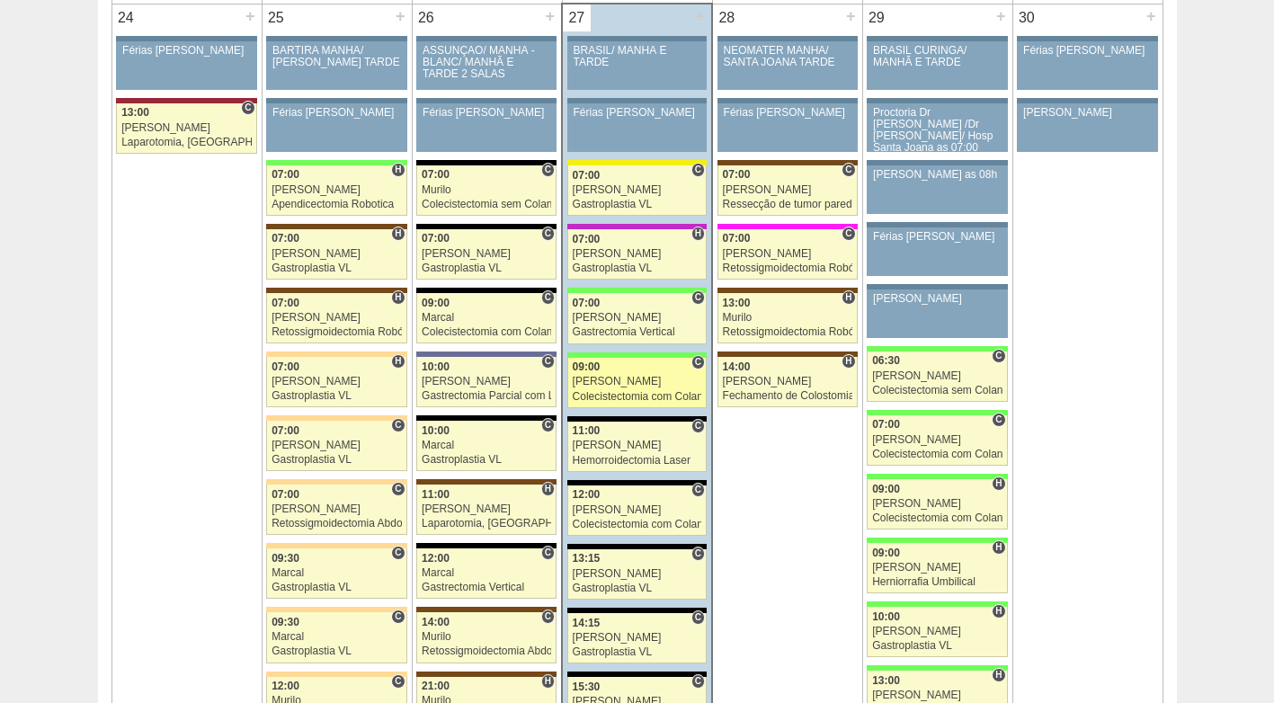
click at [629, 380] on div "[PERSON_NAME]" at bounding box center [637, 382] width 129 height 12
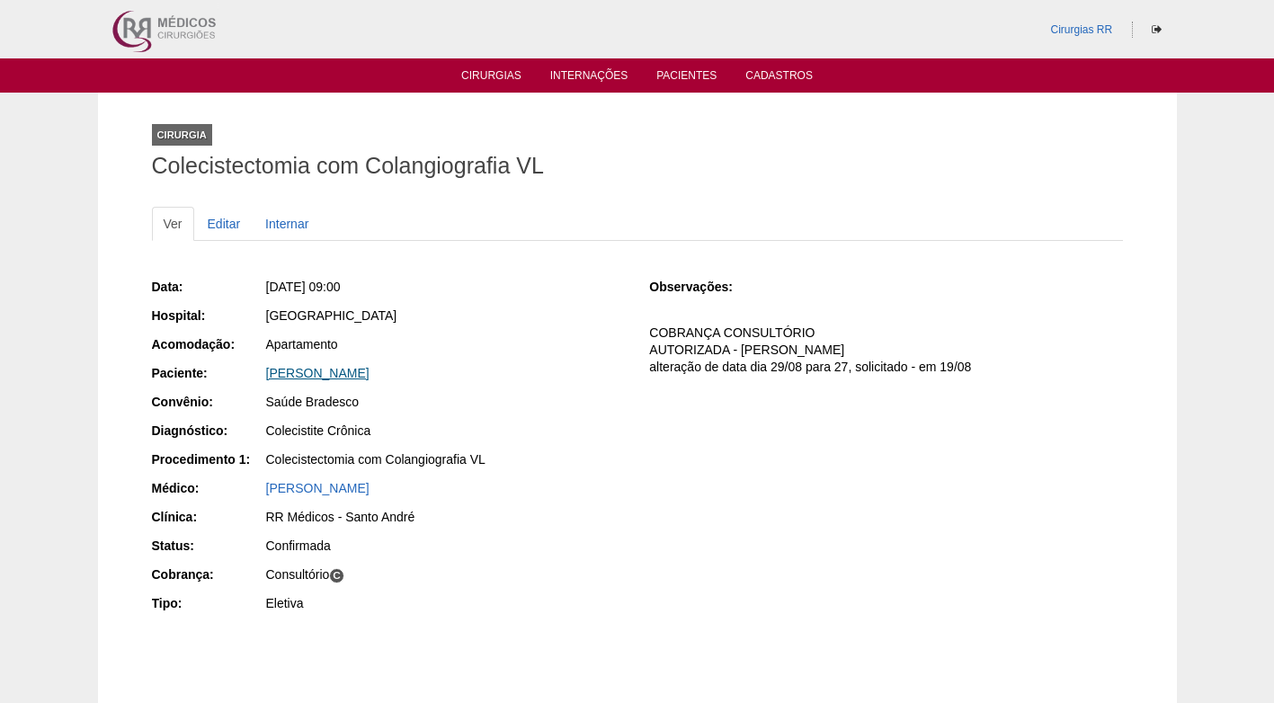
click at [369, 372] on link "[PERSON_NAME]" at bounding box center [317, 373] width 103 height 14
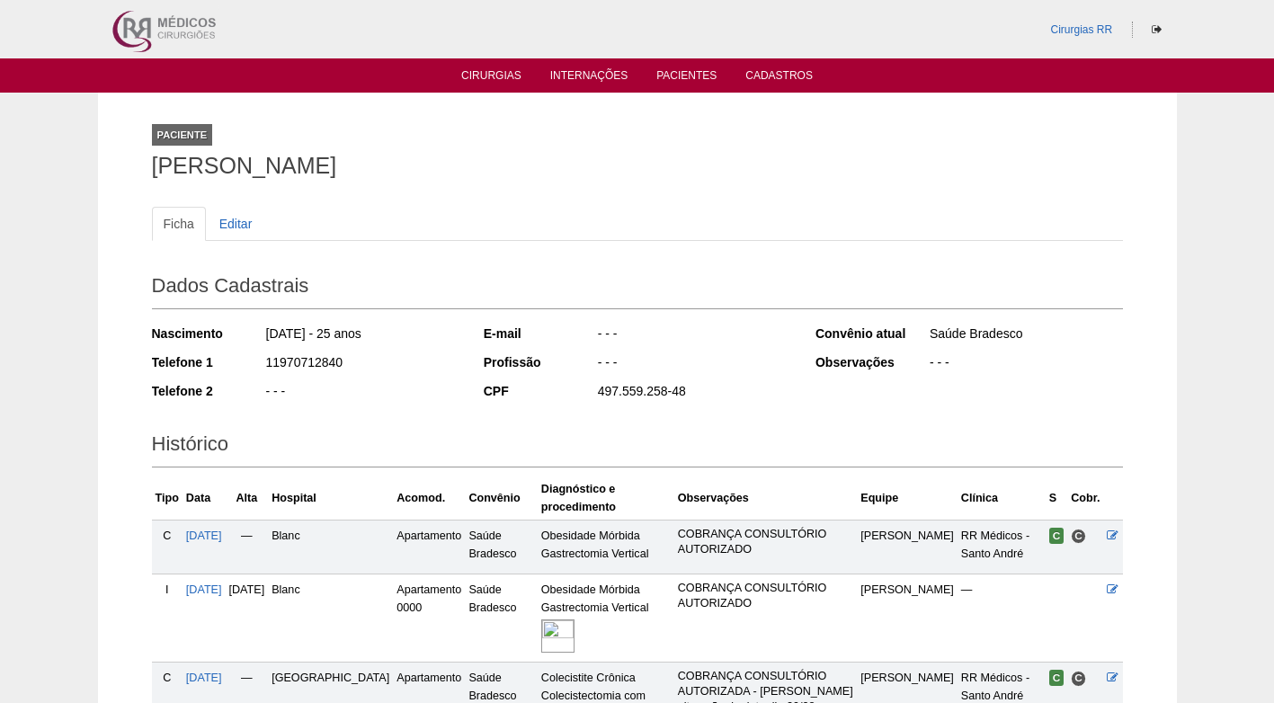
drag, startPoint x: 324, startPoint y: 365, endPoint x: 254, endPoint y: 366, distance: 70.1
click at [254, 366] on div "Telefone 1 11970712840" at bounding box center [305, 364] width 307 height 22
copy div "11970712840"
click at [397, 372] on div "11970712840" at bounding box center [361, 364] width 195 height 22
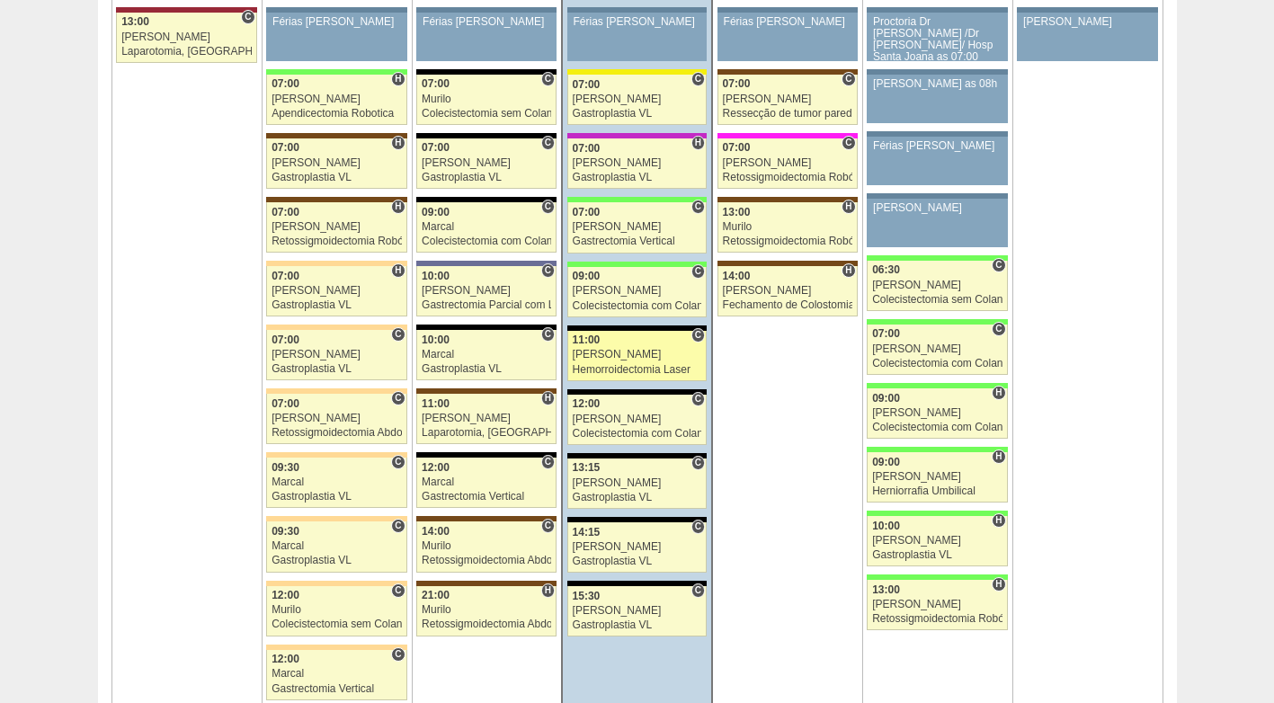
scroll to position [4135, 0]
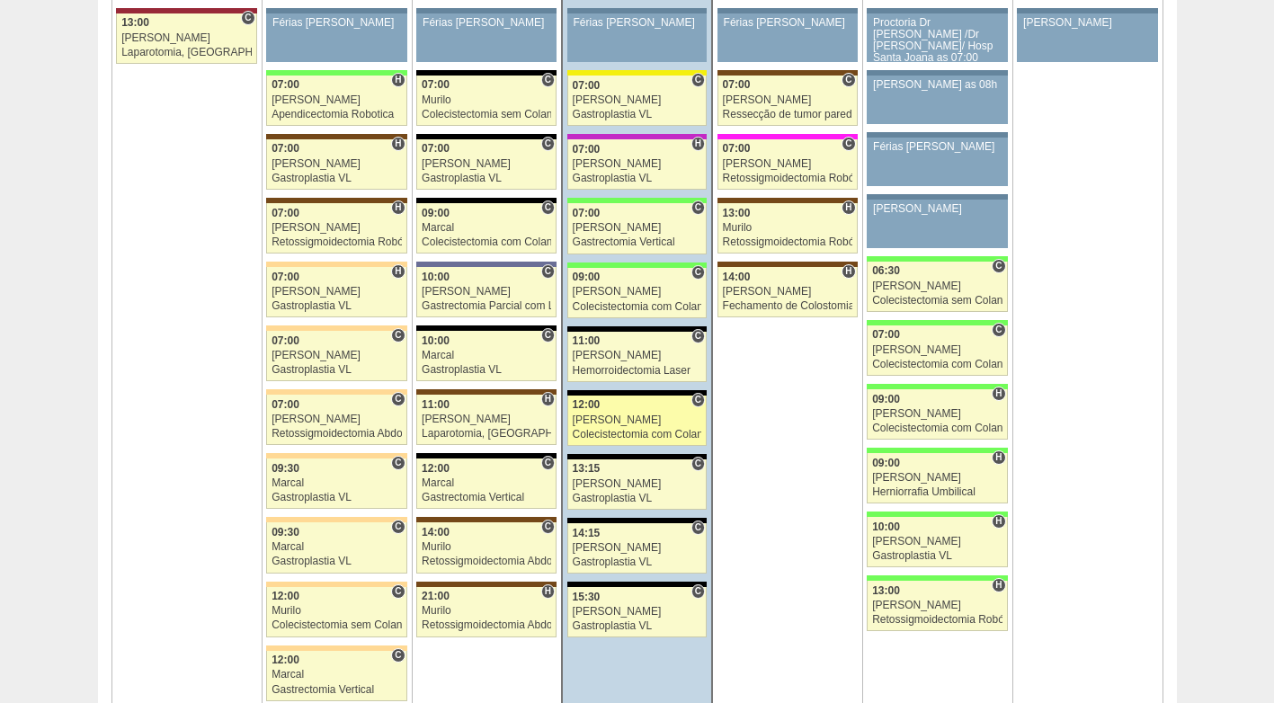
click at [616, 434] on div "Colecistectomia com Colangiografia VL" at bounding box center [637, 435] width 129 height 12
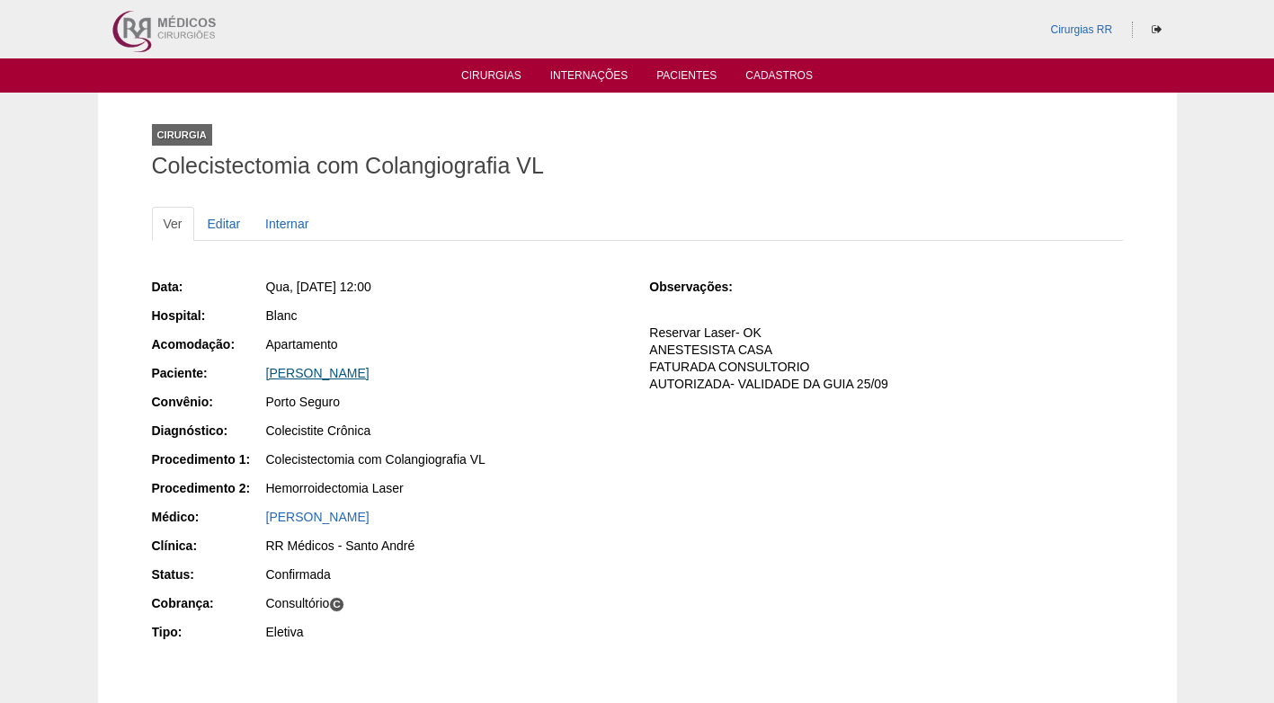
click at [314, 369] on link "[PERSON_NAME]" at bounding box center [317, 373] width 103 height 14
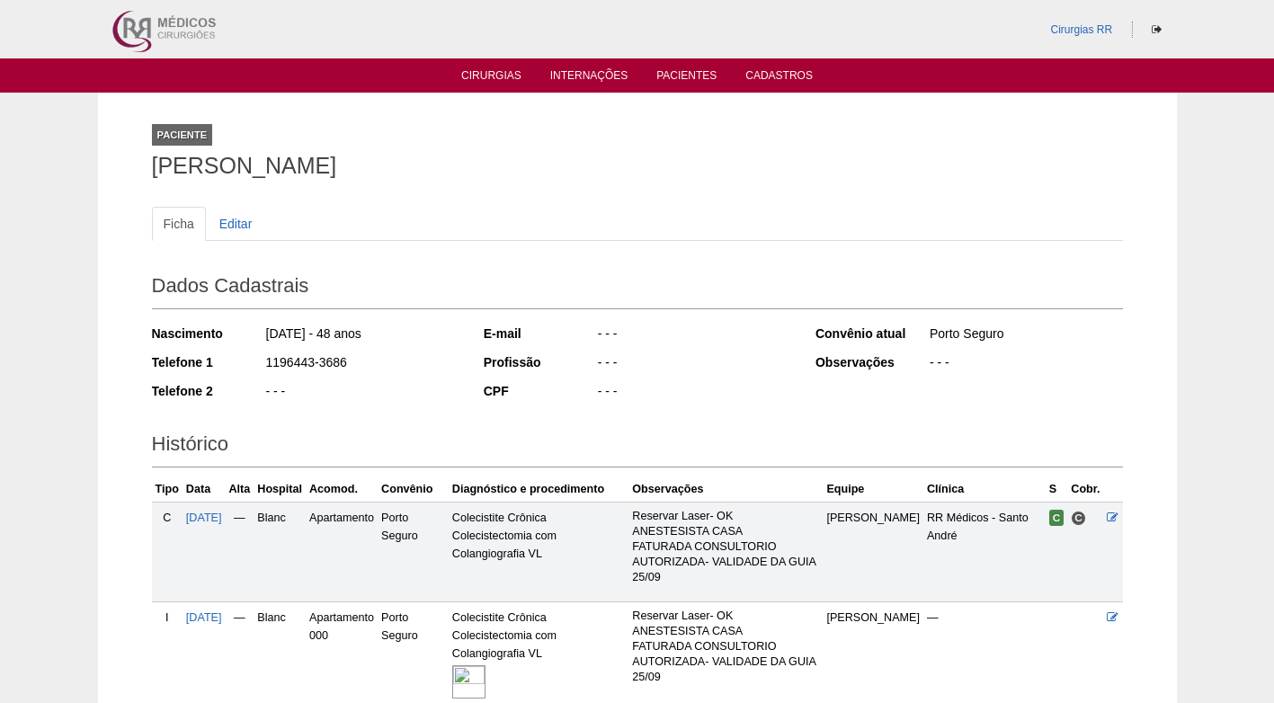
drag, startPoint x: 351, startPoint y: 365, endPoint x: 243, endPoint y: 365, distance: 107.9
click at [243, 365] on div "Telefone 1 1196443-3686" at bounding box center [305, 364] width 307 height 22
copy div "1196443-3686"
click at [378, 375] on div "1196443-3686" at bounding box center [361, 364] width 195 height 22
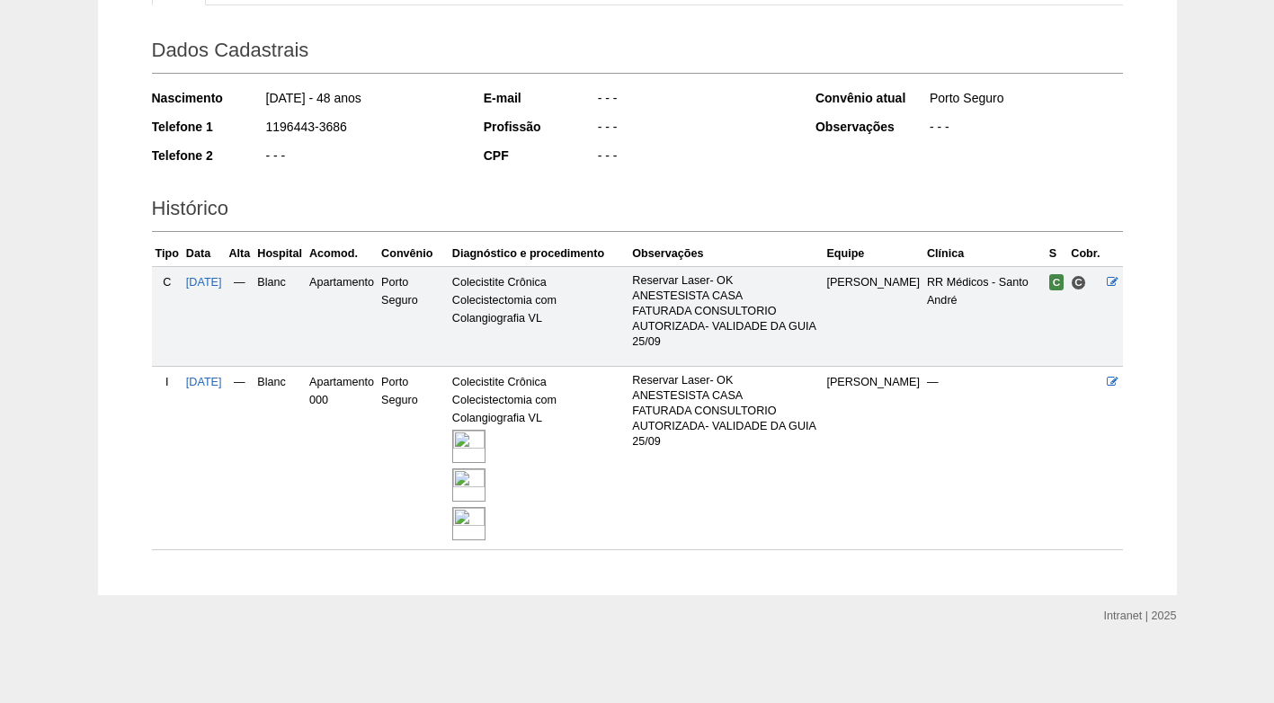
scroll to position [236, 0]
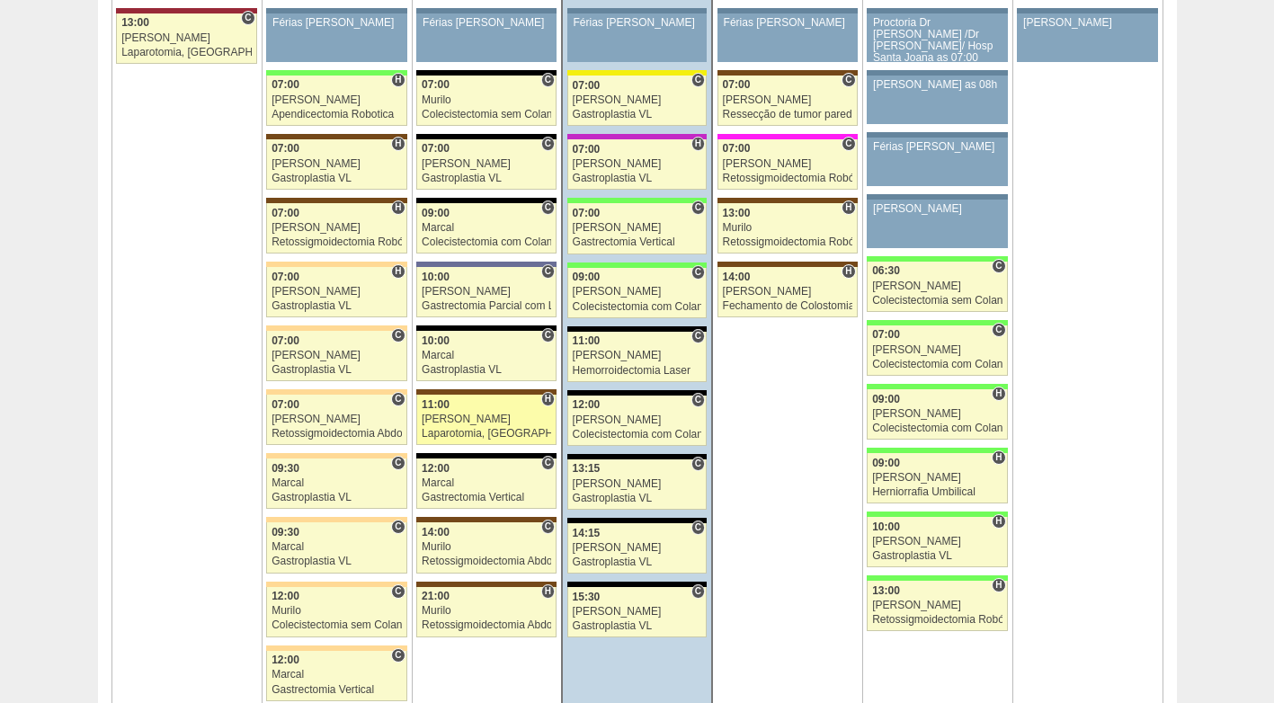
scroll to position [4135, 0]
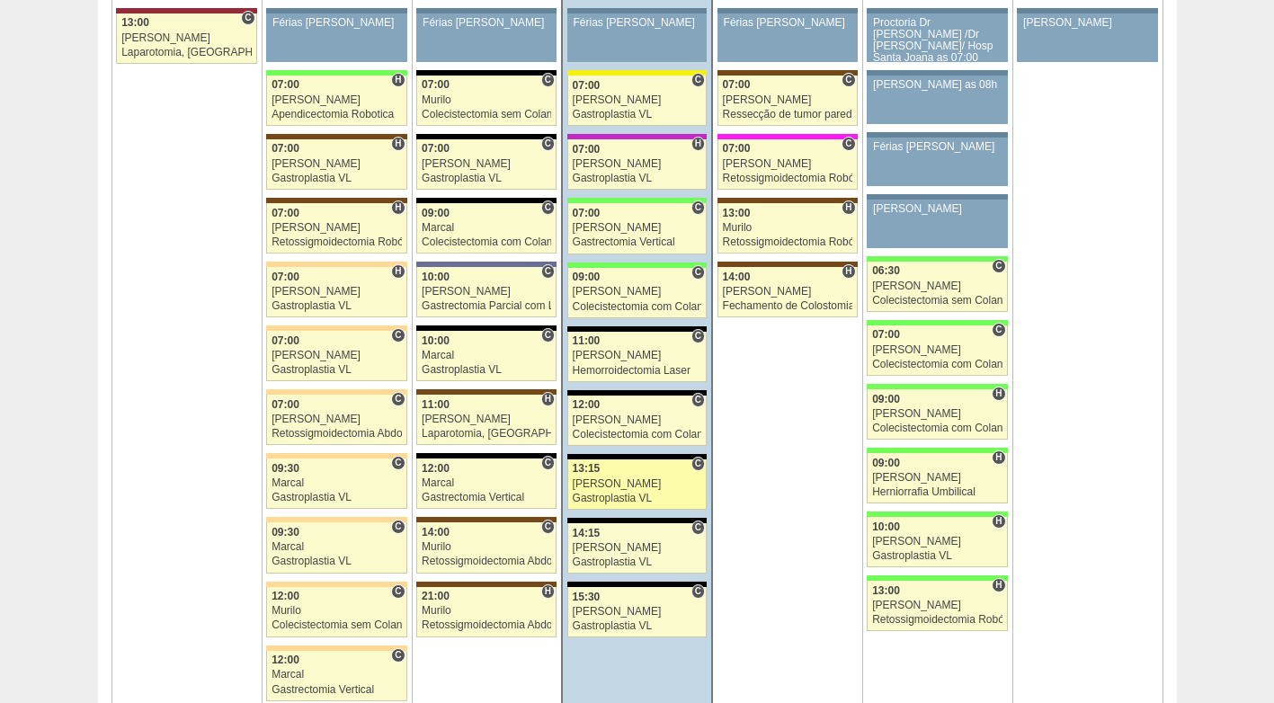
click at [661, 491] on link "88084 Paulo Regina C 13:15 Paulo Regina Gastroplastia VL Hospital Blanc RR Médi…" at bounding box center [636, 484] width 139 height 50
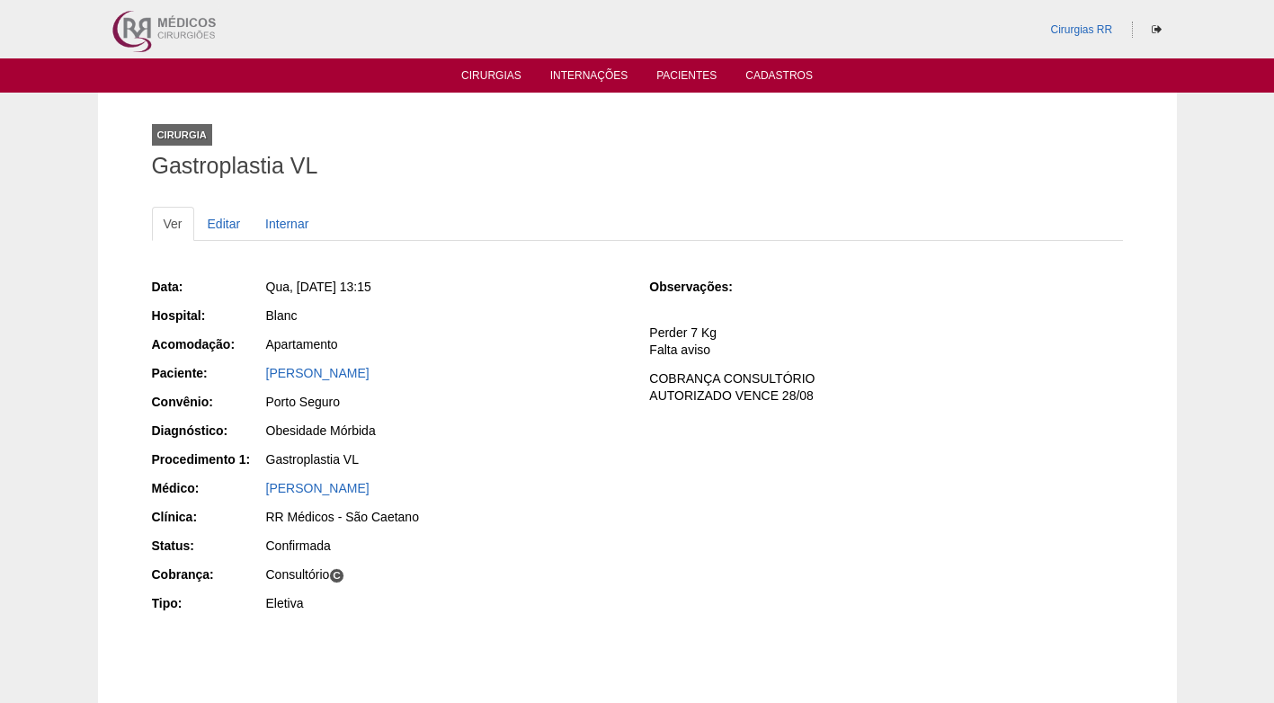
click at [318, 374] on link "[PERSON_NAME]" at bounding box center [317, 373] width 103 height 14
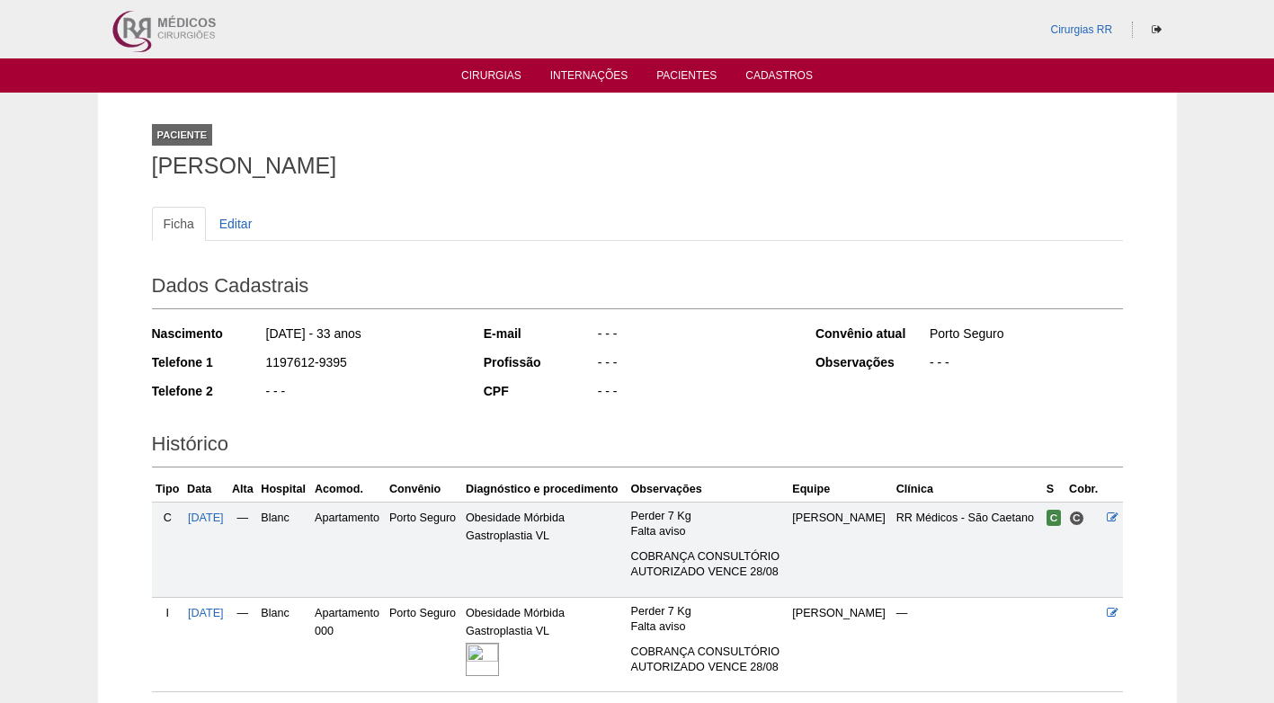
drag, startPoint x: 339, startPoint y: 362, endPoint x: 239, endPoint y: 364, distance: 99.8
click at [239, 364] on div "Telefone 1 1197612-9395" at bounding box center [305, 364] width 307 height 22
click at [389, 385] on div "- - -" at bounding box center [361, 393] width 195 height 22
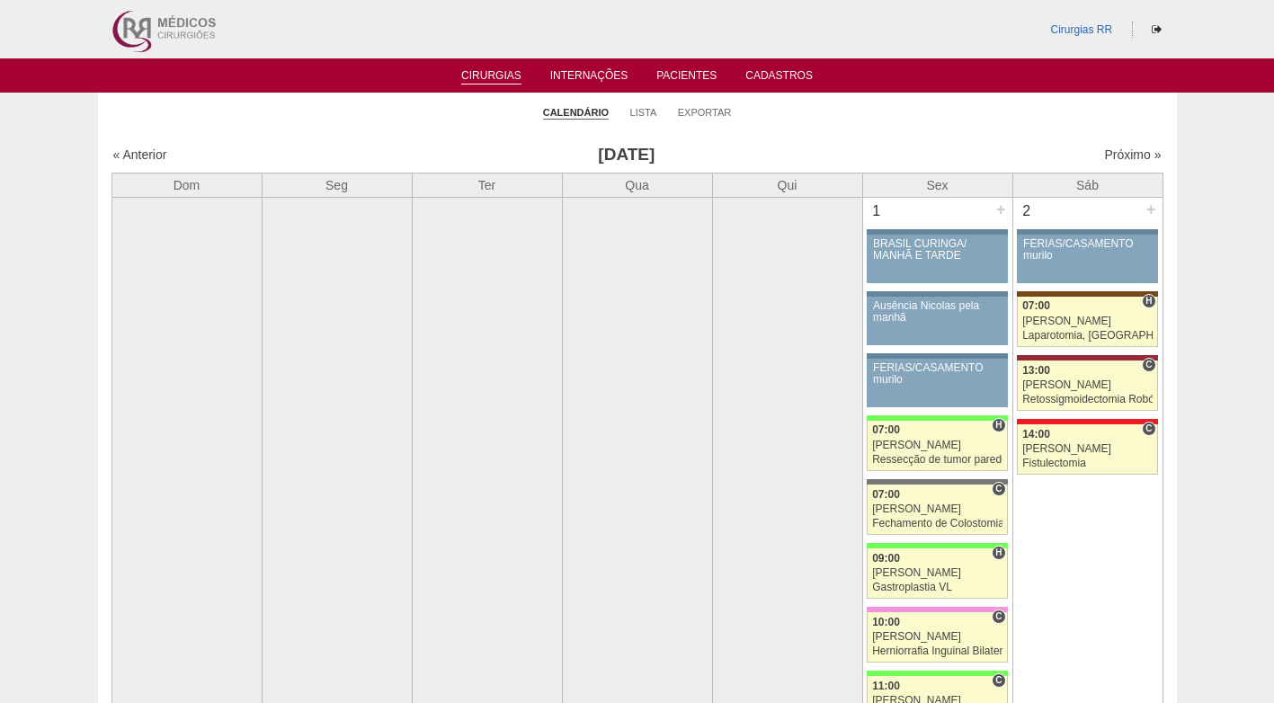
scroll to position [4135, 0]
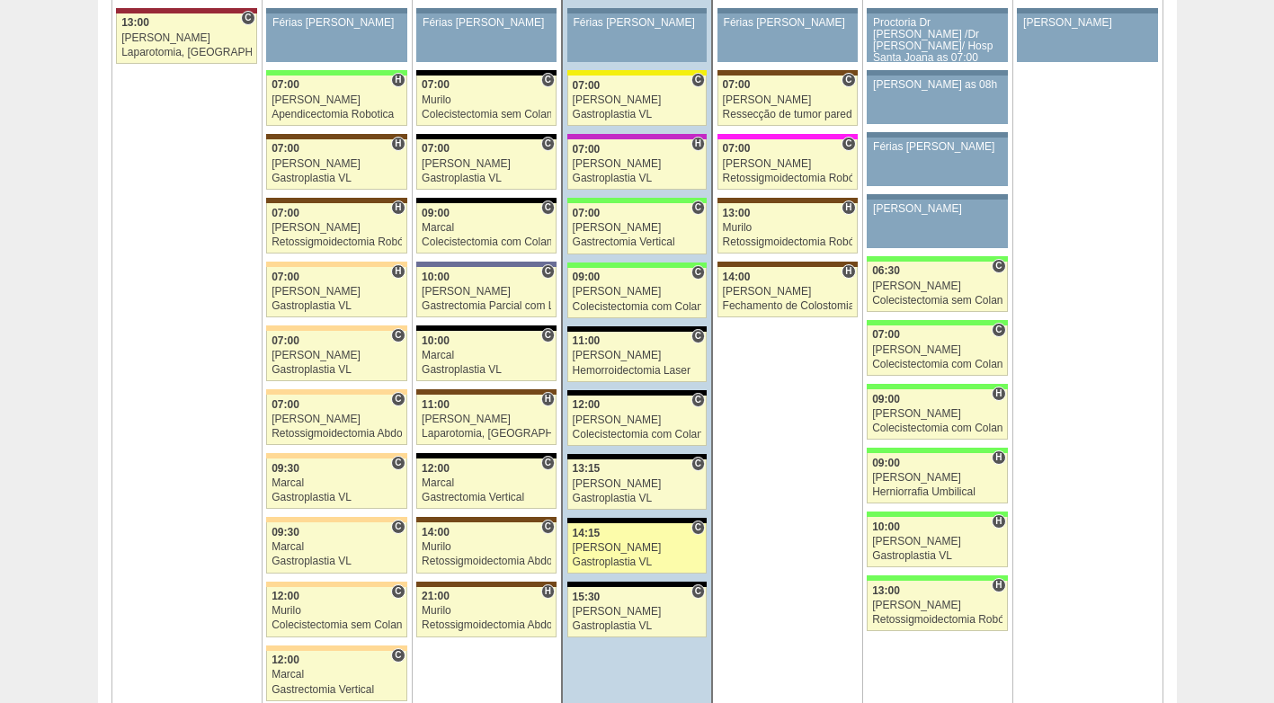
click at [641, 560] on div "Gastroplastia VL" at bounding box center [637, 562] width 129 height 12
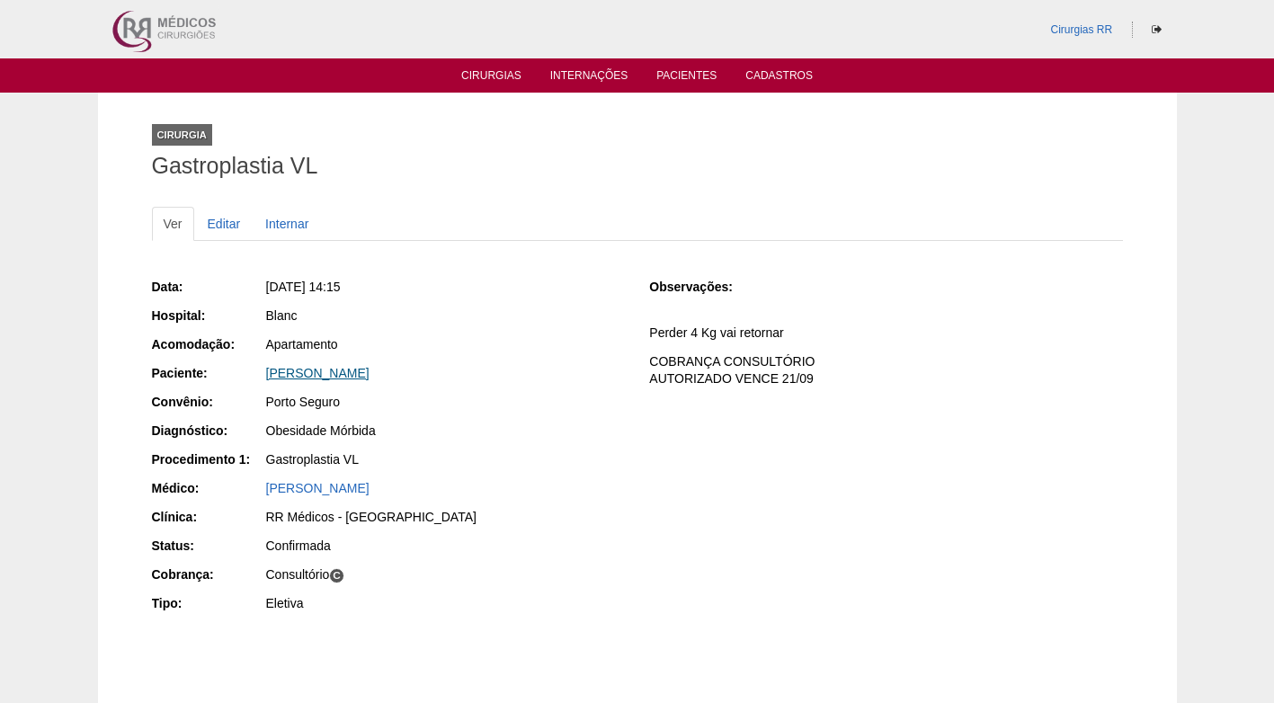
click at [329, 372] on link "[PERSON_NAME]" at bounding box center [317, 373] width 103 height 14
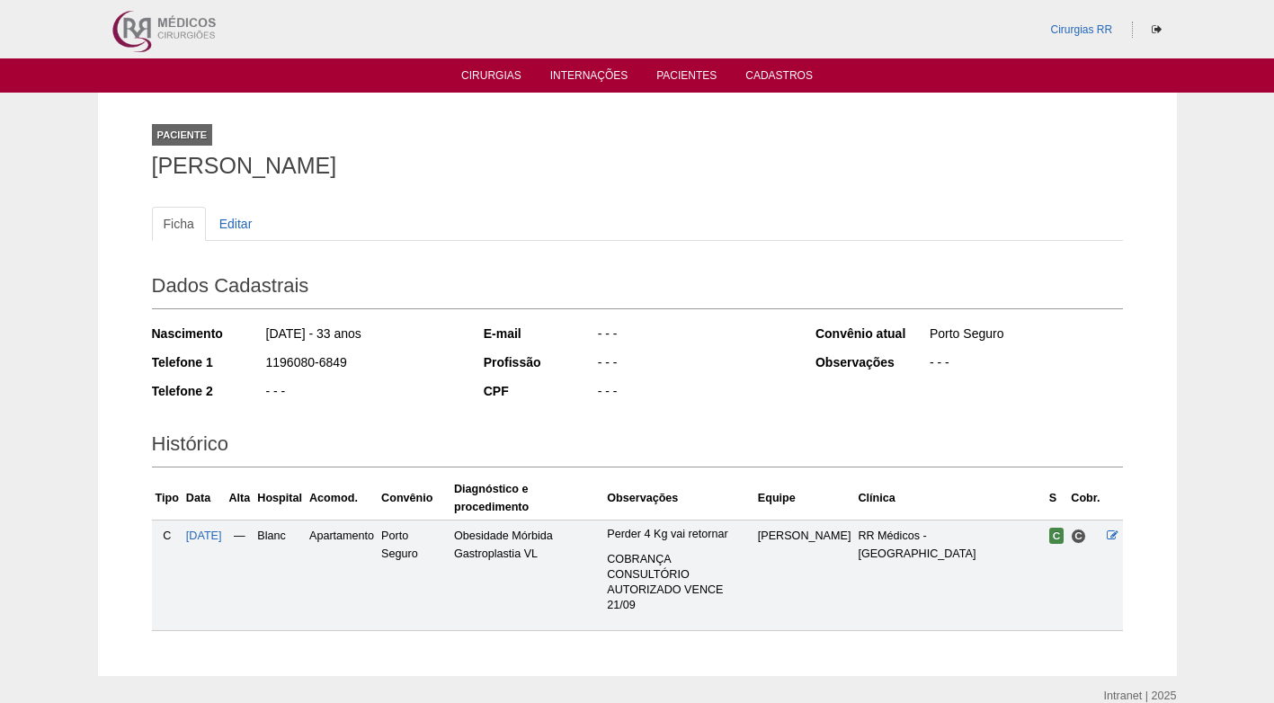
drag, startPoint x: 346, startPoint y: 358, endPoint x: 259, endPoint y: 360, distance: 87.2
click at [259, 360] on div "Telefone 1 1196080-6849" at bounding box center [305, 364] width 307 height 22
copy div "1196080-6849"
click at [394, 365] on div "1196080-6849" at bounding box center [361, 364] width 195 height 22
click at [378, 364] on div "1196080-6849" at bounding box center [361, 364] width 195 height 22
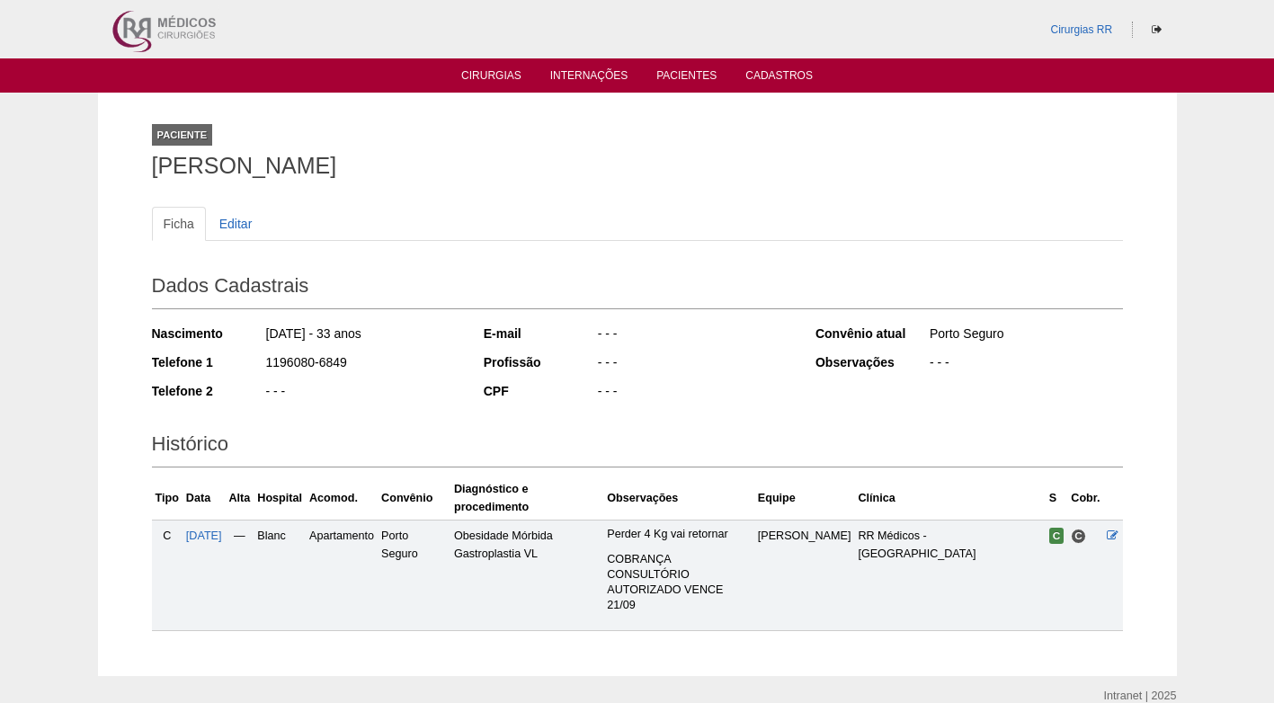
click at [385, 389] on div "- - -" at bounding box center [361, 393] width 195 height 22
click at [493, 376] on div "E-mail - - - Profissão - - - CPF - - -" at bounding box center [637, 364] width 307 height 93
click at [395, 185] on div "Paciente Milena Ferreira Franco" at bounding box center [637, 147] width 971 height 83
click at [548, 221] on ul "Ficha Editar" at bounding box center [637, 224] width 971 height 34
click at [531, 292] on h2 "Dados Cadastrais" at bounding box center [637, 288] width 971 height 41
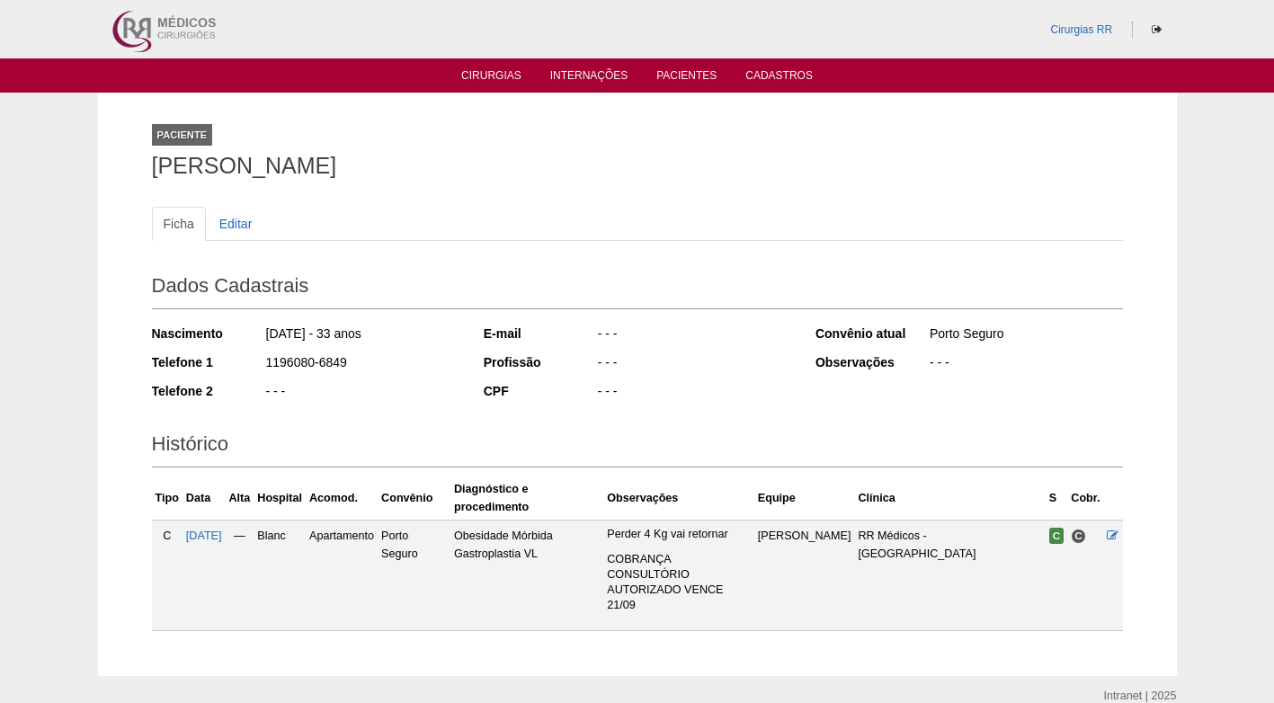
click at [666, 394] on div "- - -" at bounding box center [693, 393] width 195 height 22
click at [665, 395] on div "- - -" at bounding box center [693, 393] width 195 height 22
click at [531, 138] on div "Paciente Milena Ferreira Franco" at bounding box center [637, 147] width 971 height 83
click at [666, 174] on h1 "Milena Ferreira Franco" at bounding box center [637, 166] width 971 height 22
click at [569, 183] on div "Paciente Milena Ferreira Franco" at bounding box center [637, 147] width 971 height 83
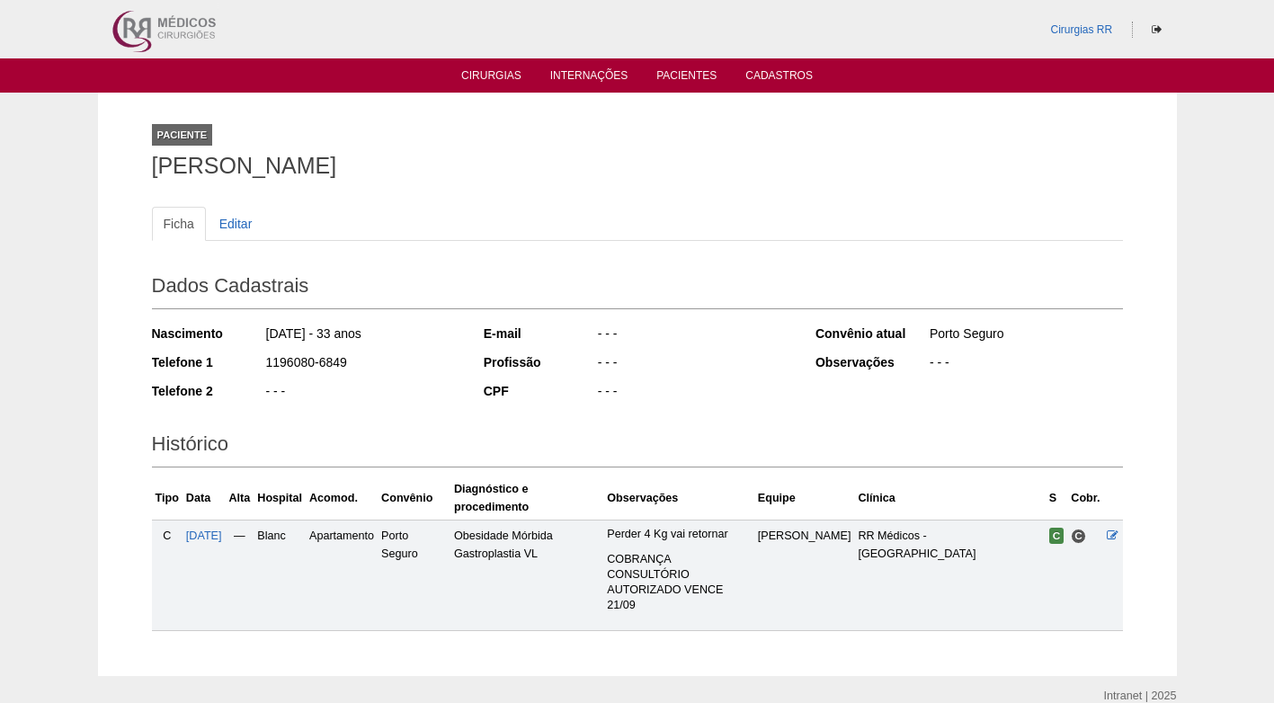
click at [661, 281] on h2 "Dados Cadastrais" at bounding box center [637, 288] width 971 height 41
drag, startPoint x: 462, startPoint y: 373, endPoint x: 440, endPoint y: 378, distance: 22.9
click at [461, 373] on div "Dados Cadastrais Nascimento 17/11/1991 - 33 anos Telefone 1 1196080-6849 Telefo…" at bounding box center [637, 338] width 971 height 158
drag, startPoint x: 441, startPoint y: 361, endPoint x: 440, endPoint y: 330, distance: 31.5
click at [440, 354] on div "1196080-6849" at bounding box center [361, 364] width 195 height 22
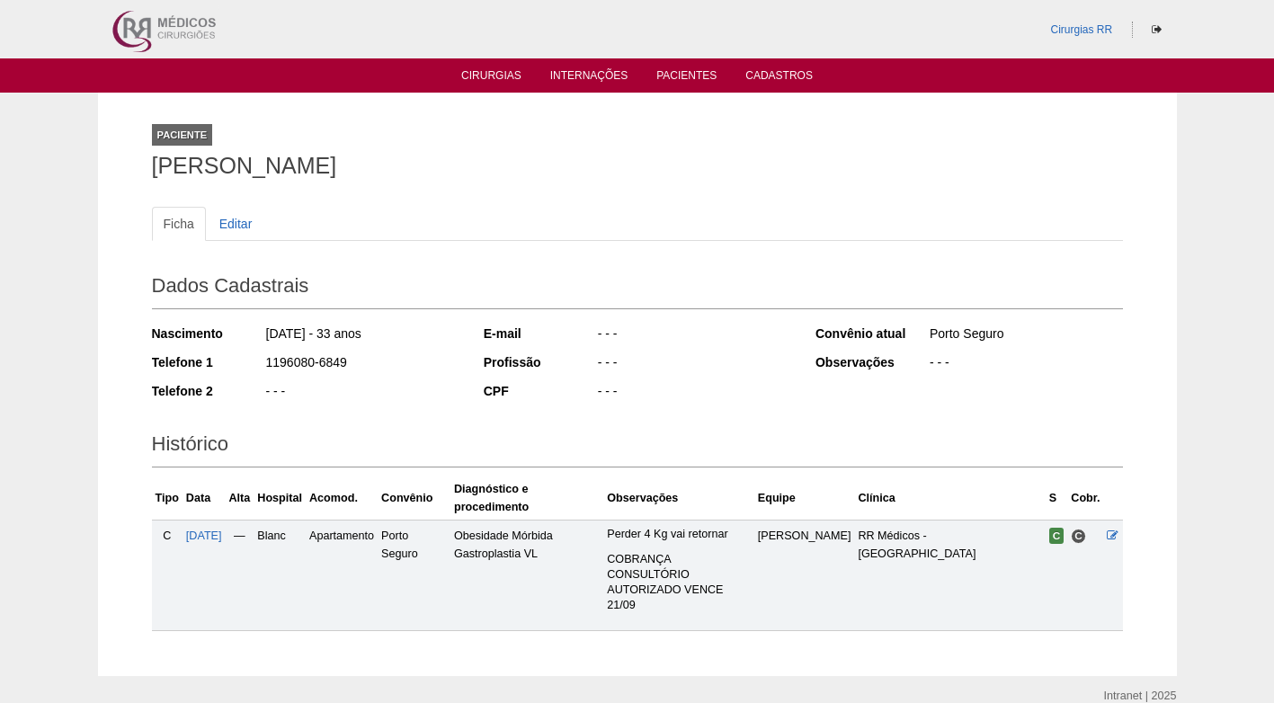
click at [395, 288] on h2 "Dados Cadastrais" at bounding box center [637, 288] width 971 height 41
drag, startPoint x: 442, startPoint y: 388, endPoint x: 431, endPoint y: 389, distance: 10.8
click at [442, 389] on div "- - -" at bounding box center [361, 393] width 195 height 22
click at [408, 424] on div "Histórico Tipo Data Alta Hospital Acomod. Convênio Diagnóstico e procedimento O…" at bounding box center [637, 524] width 971 height 214
click at [709, 367] on div "- - -" at bounding box center [693, 364] width 195 height 22
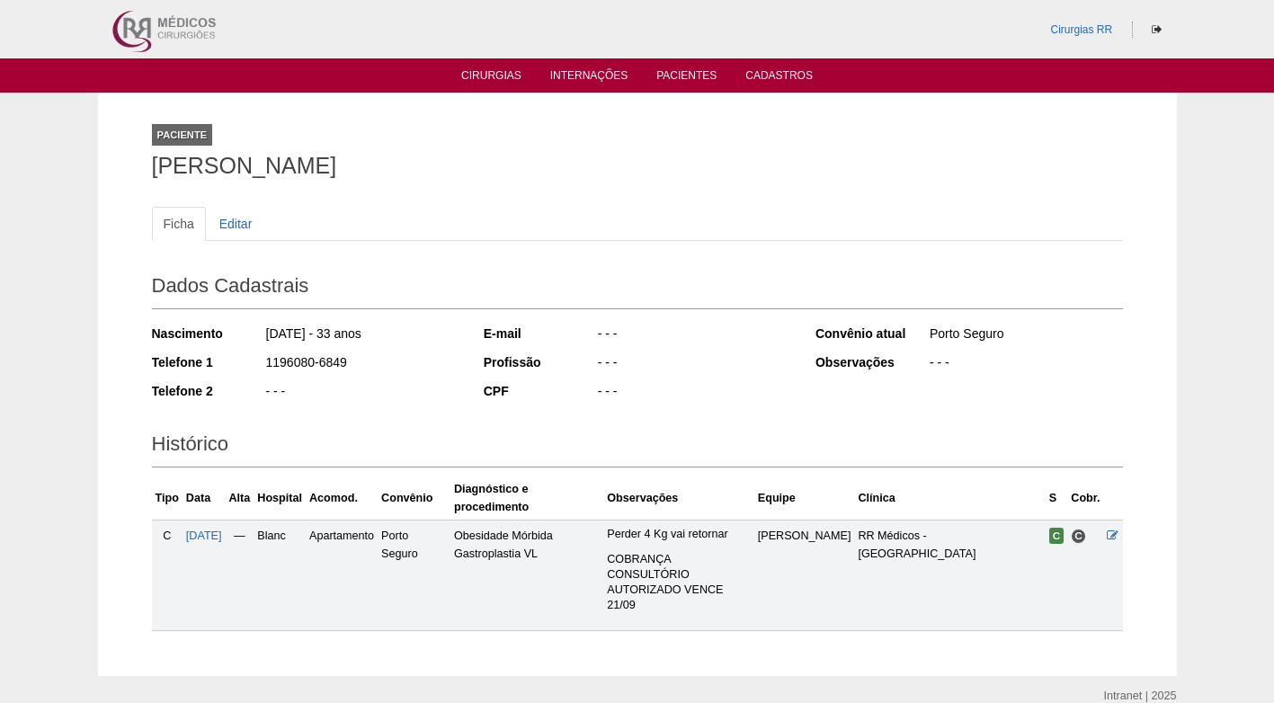
click at [716, 374] on div "- - -" at bounding box center [693, 364] width 195 height 22
click at [449, 114] on div "Paciente Milena Ferreira Franco" at bounding box center [637, 147] width 971 height 83
click at [456, 378] on div "Nascimento 17/11/1991 - 33 anos Telefone 1 1196080-6849 Telefone 2 - - -" at bounding box center [305, 367] width 307 height 99
click at [498, 313] on div "Dados Cadastrais Nascimento 17/11/1991 - 33 anos Telefone 1 1196080-6849 Telefo…" at bounding box center [637, 338] width 971 height 158
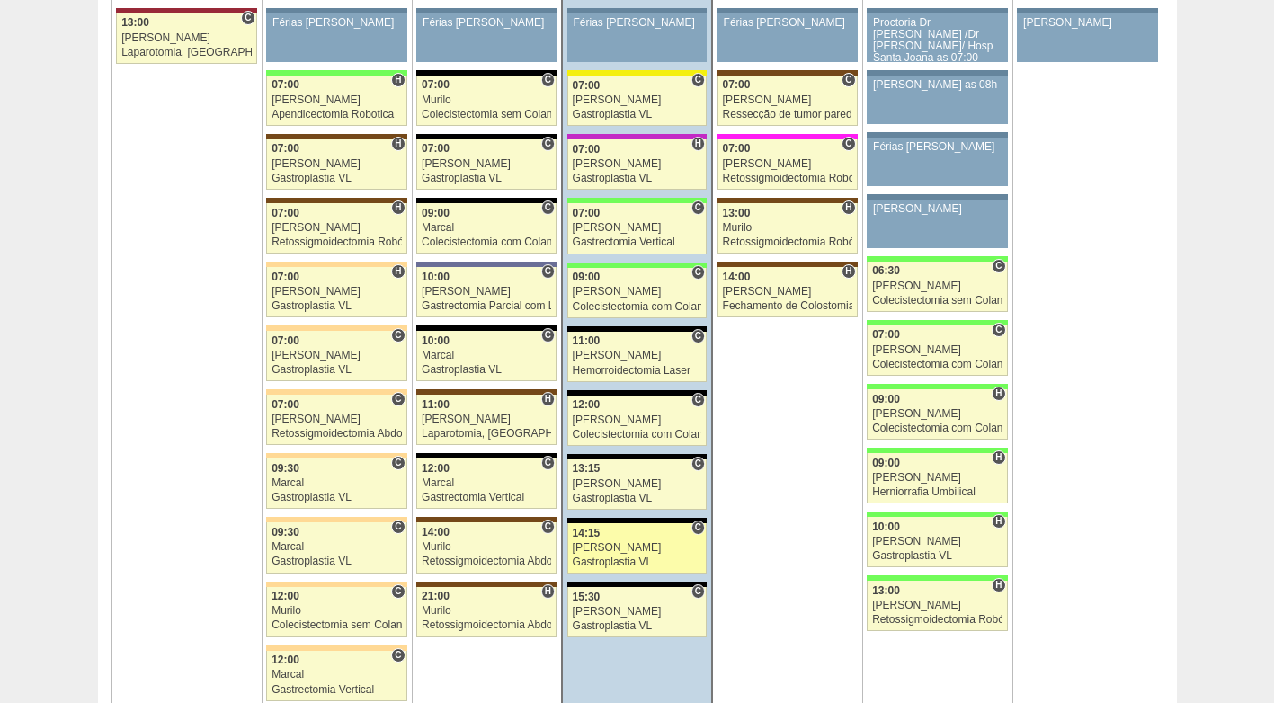
scroll to position [4135, 0]
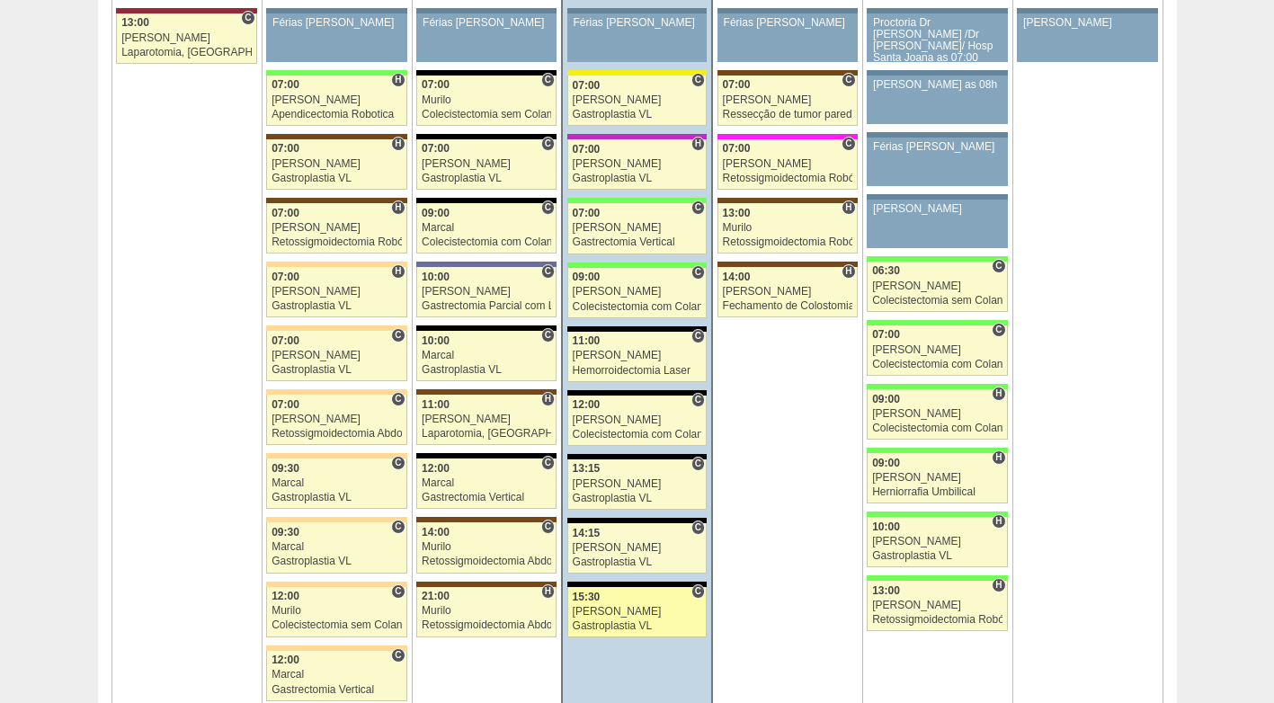
click at [639, 609] on div "[PERSON_NAME]" at bounding box center [637, 612] width 129 height 12
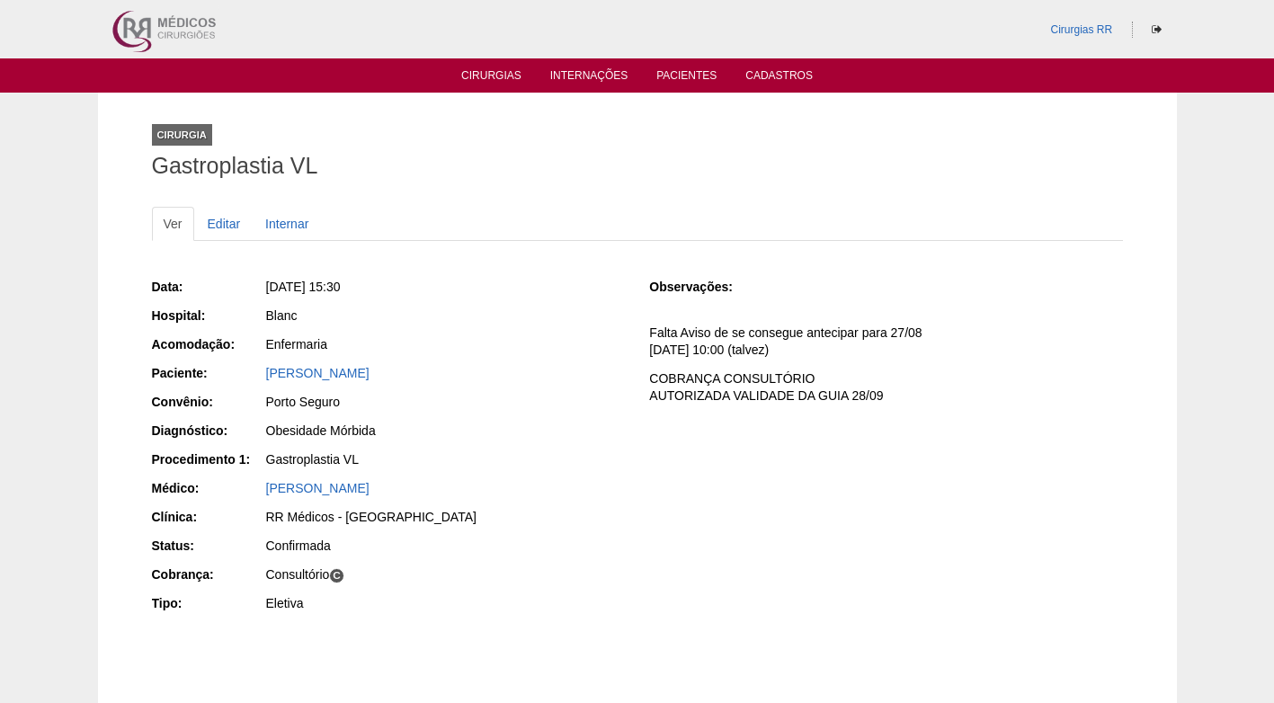
click at [404, 371] on div "[PERSON_NAME]" at bounding box center [445, 373] width 359 height 18
click at [353, 371] on link "[PERSON_NAME]" at bounding box center [317, 373] width 103 height 14
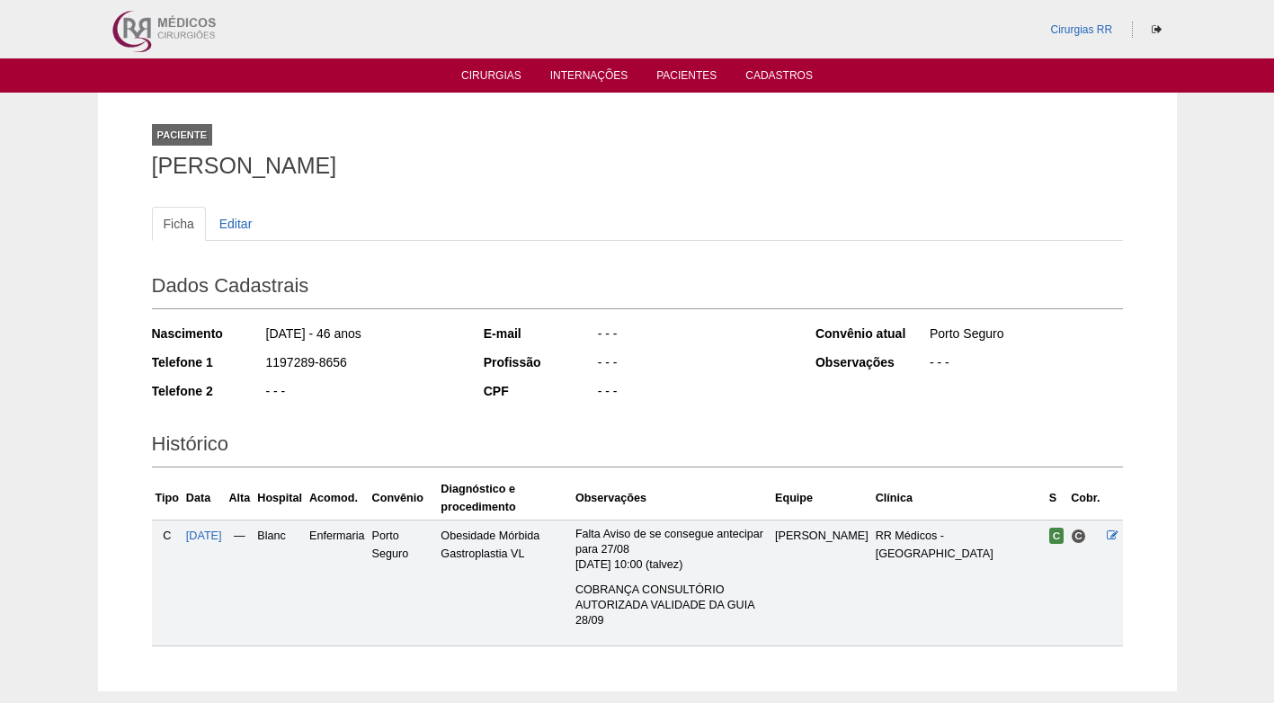
drag, startPoint x: 348, startPoint y: 362, endPoint x: 255, endPoint y: 369, distance: 92.8
click at [255, 369] on div "Telefone 1 1197289-8656" at bounding box center [305, 364] width 307 height 22
copy div "1197289-8656"
click at [408, 375] on div "1197289-8656" at bounding box center [361, 364] width 195 height 22
drag, startPoint x: 402, startPoint y: 378, endPoint x: 368, endPoint y: 379, distance: 34.2
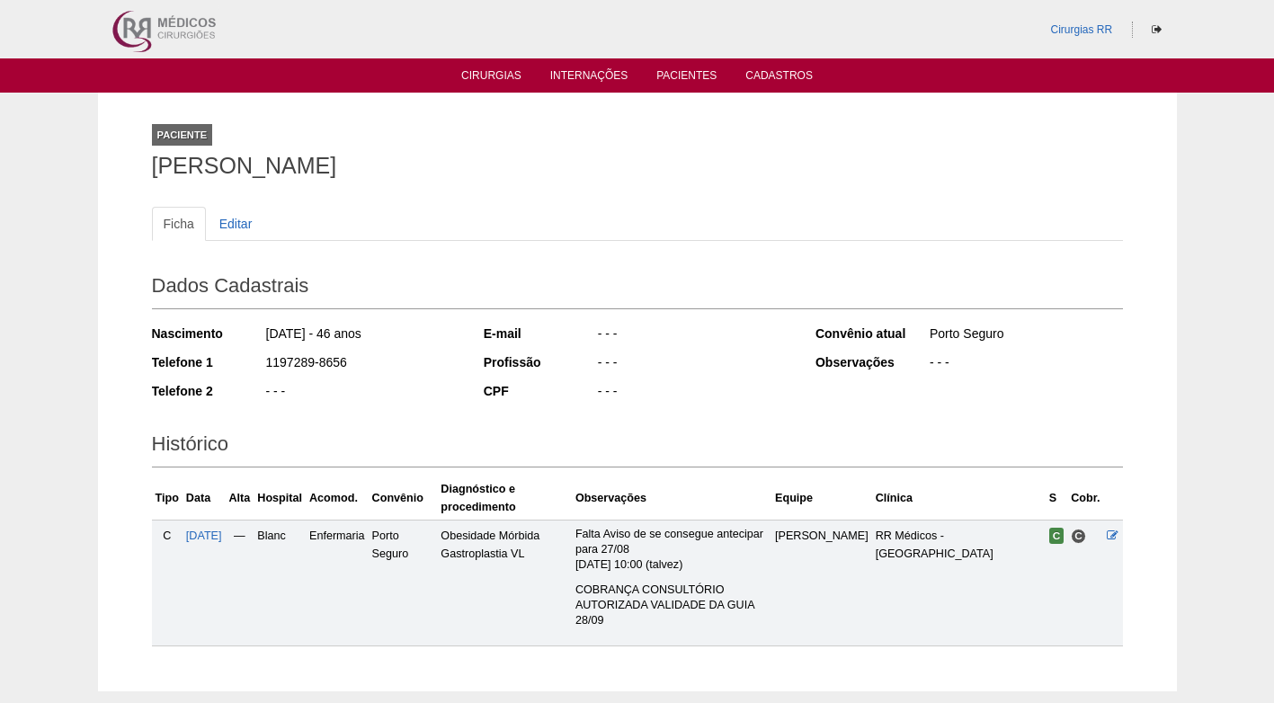
click at [396, 380] on div "Nascimento [DATE] - 46 anos Telefone 1 1197289-8656 Telefone 2 - - -" at bounding box center [305, 367] width 307 height 99
drag, startPoint x: 326, startPoint y: 362, endPoint x: 257, endPoint y: 362, distance: 69.2
click at [257, 362] on div "Telefone 1 1197289-8656" at bounding box center [305, 364] width 307 height 22
copy div "1197289-8656"
drag, startPoint x: 395, startPoint y: 387, endPoint x: 403, endPoint y: 335, distance: 52.8
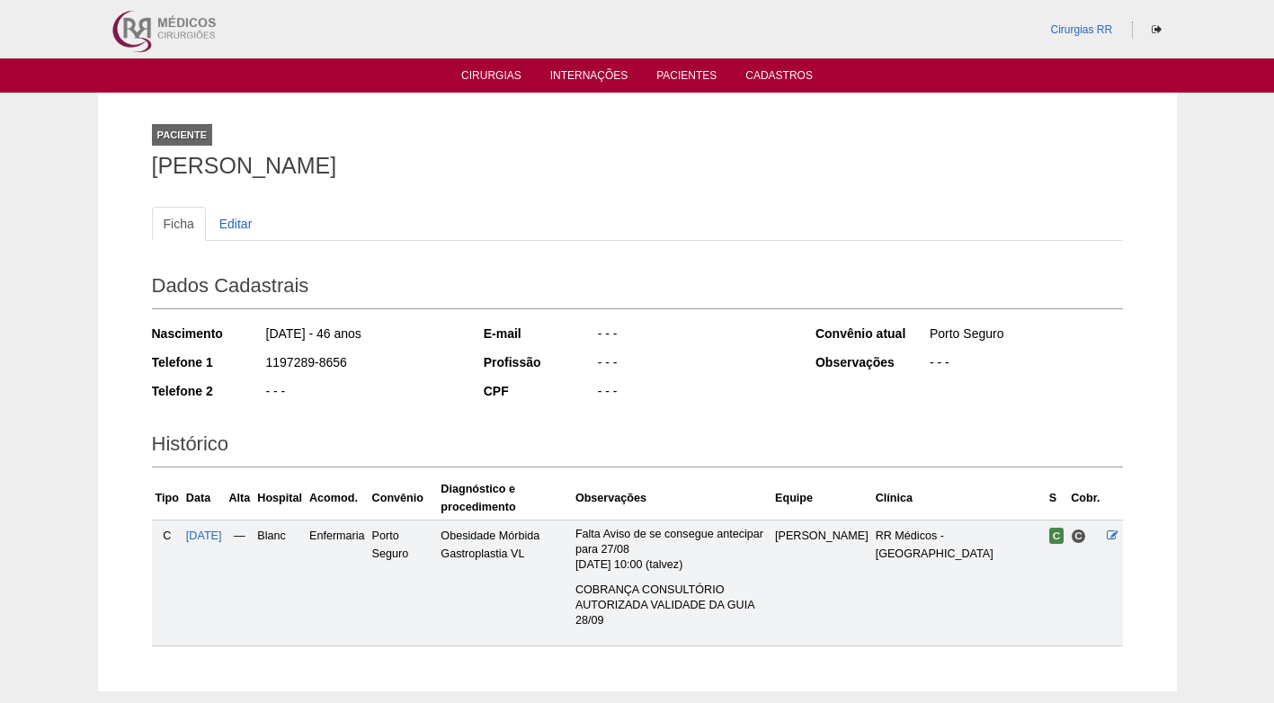
click at [395, 387] on div "- - -" at bounding box center [361, 393] width 195 height 22
click at [403, 360] on div "1197289-8656" at bounding box center [361, 364] width 195 height 22
